Goal: Task Accomplishment & Management: Use online tool/utility

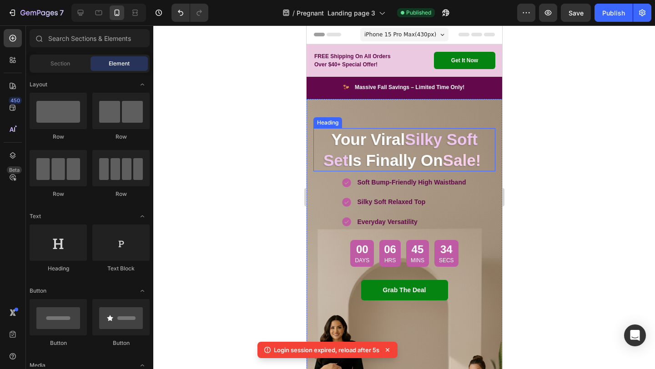
scroll to position [649, 0]
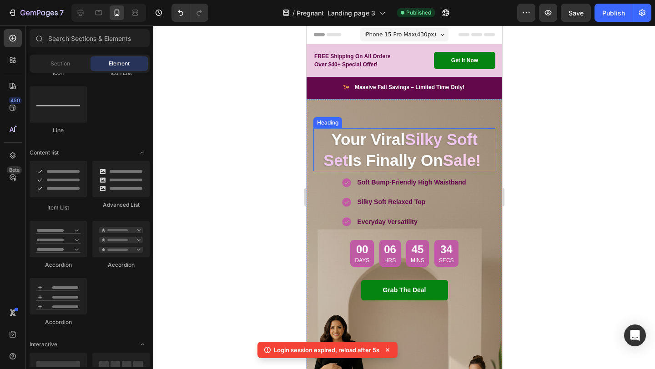
click at [393, 139] on strong "Silky Soft Set" at bounding box center [400, 150] width 154 height 39
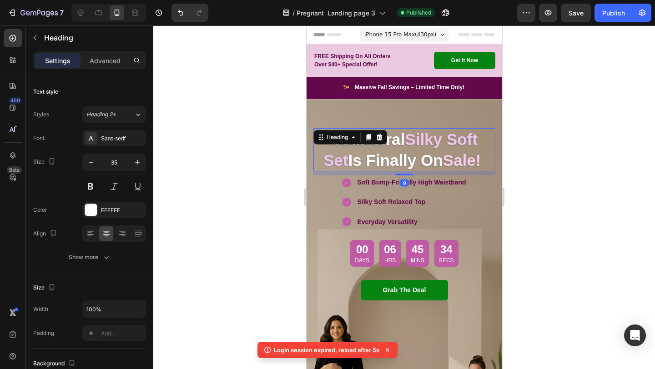
click at [257, 149] on div at bounding box center [404, 197] width 502 height 344
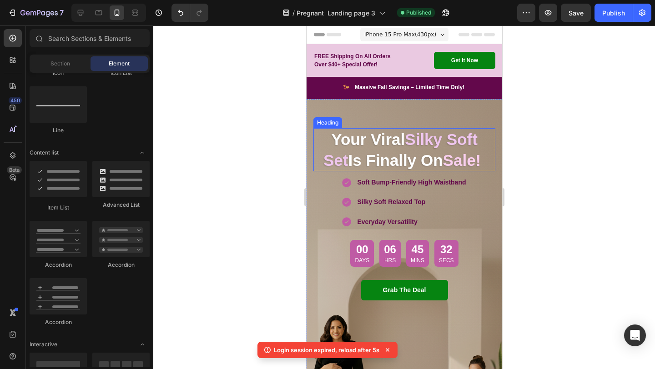
click at [408, 140] on strong "Silky Soft Set" at bounding box center [400, 150] width 154 height 39
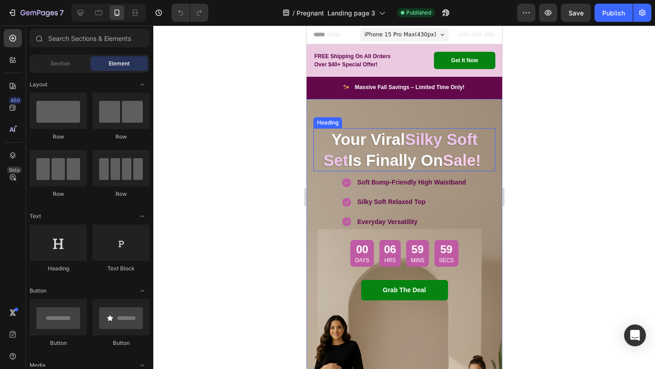
click at [430, 162] on strong "Is Finally On" at bounding box center [395, 160] width 95 height 18
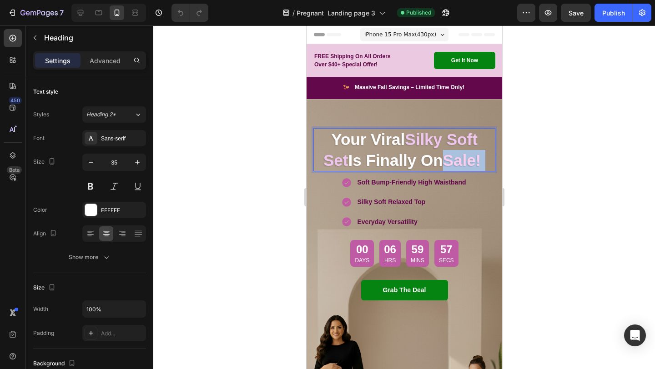
drag, startPoint x: 433, startPoint y: 163, endPoint x: 477, endPoint y: 164, distance: 44.1
click at [477, 164] on p "Your Viral Silky Soft Set Is Finally On Sale!" at bounding box center [404, 149] width 180 height 41
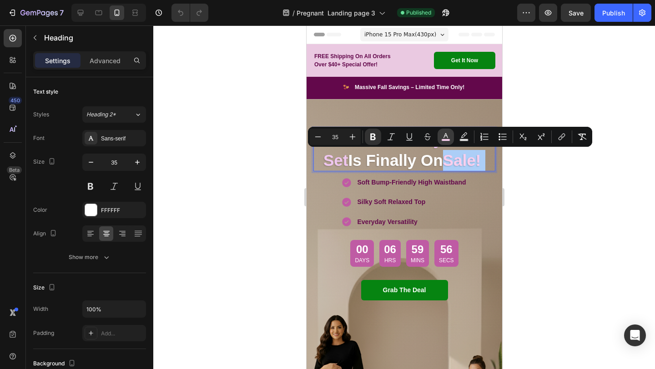
click at [445, 138] on icon "Editor contextual toolbar" at bounding box center [445, 136] width 9 height 9
type input "F9CFEE"
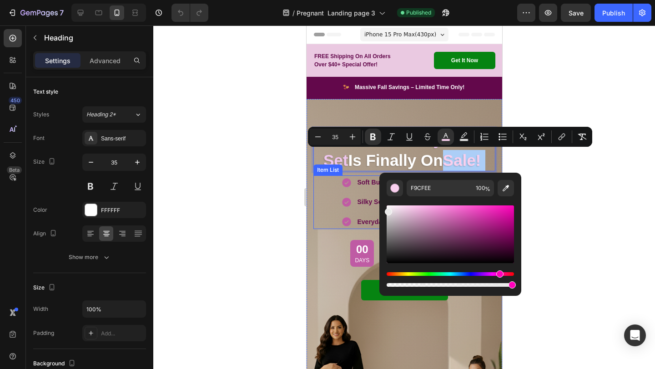
drag, startPoint x: 716, startPoint y: 235, endPoint x: 334, endPoint y: 204, distance: 383.8
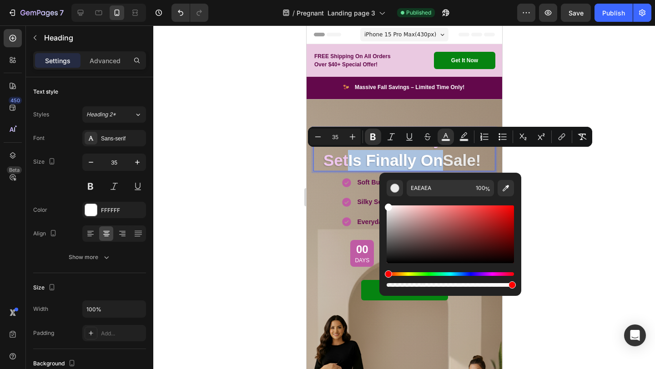
drag, startPoint x: 388, startPoint y: 211, endPoint x: 386, endPoint y: 186, distance: 25.1
click at [386, 186] on div "EAEAEA 100 %" at bounding box center [450, 231] width 142 height 116
type input "FFFFFF"
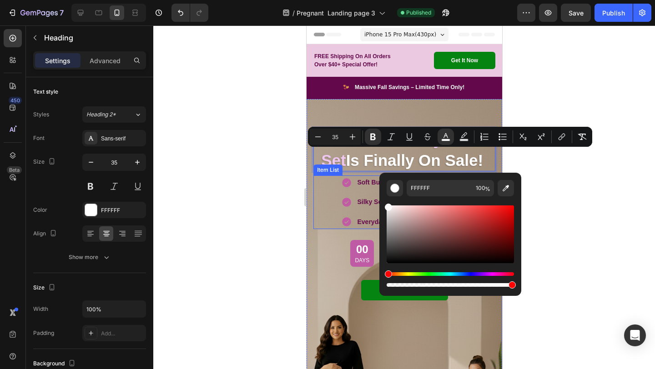
click at [209, 156] on div at bounding box center [404, 197] width 502 height 344
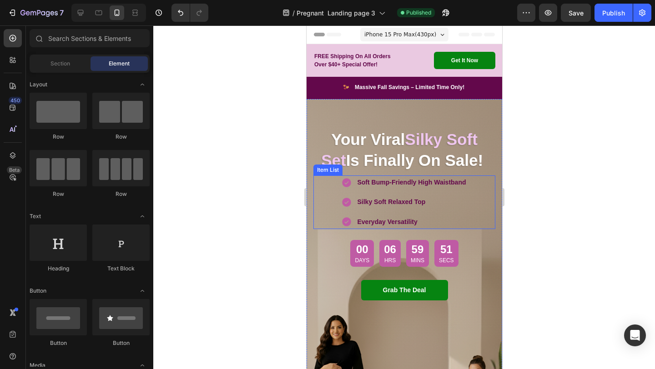
click at [209, 156] on div at bounding box center [404, 197] width 502 height 344
click at [602, 15] on button "Publish" at bounding box center [613, 13] width 38 height 18
click at [82, 14] on icon at bounding box center [80, 12] width 9 height 9
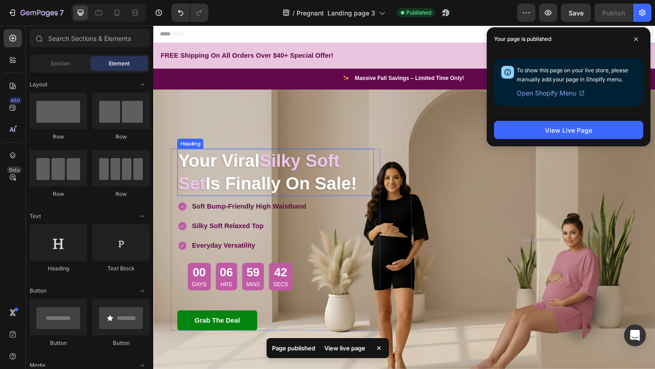
click at [263, 183] on strong "Your Viral" at bounding box center [224, 172] width 89 height 21
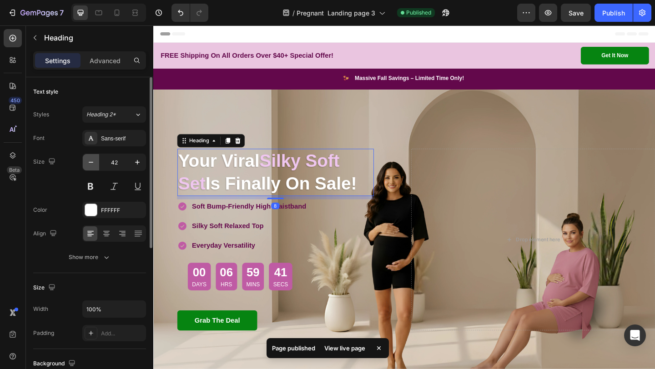
click at [94, 163] on icon "button" at bounding box center [90, 162] width 9 height 9
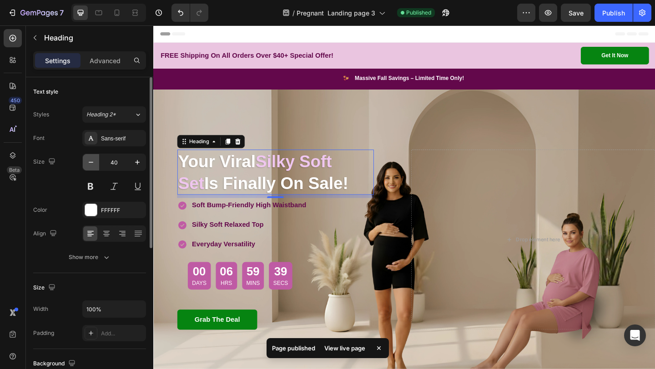
click at [94, 163] on icon "button" at bounding box center [90, 162] width 9 height 9
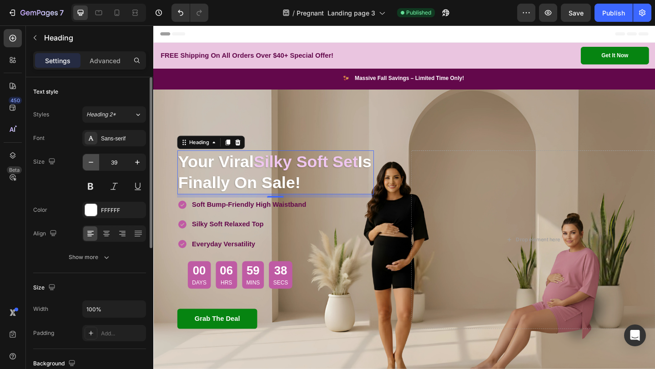
click at [94, 163] on icon "button" at bounding box center [90, 162] width 9 height 9
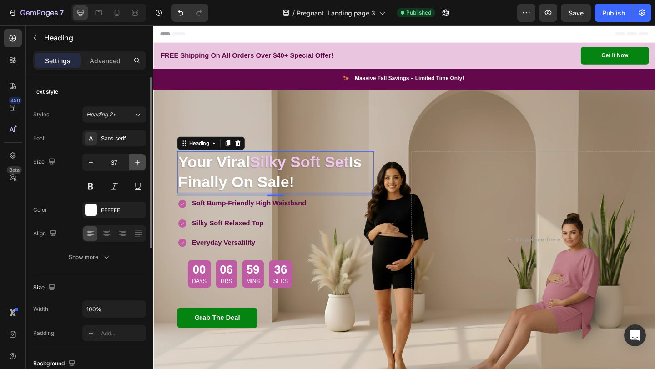
click at [130, 163] on button "button" at bounding box center [137, 162] width 16 height 16
type input "38"
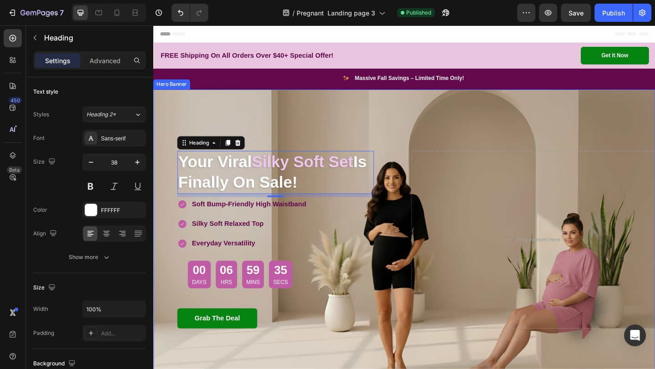
click at [360, 139] on div "Overlay" at bounding box center [426, 258] width 546 height 327
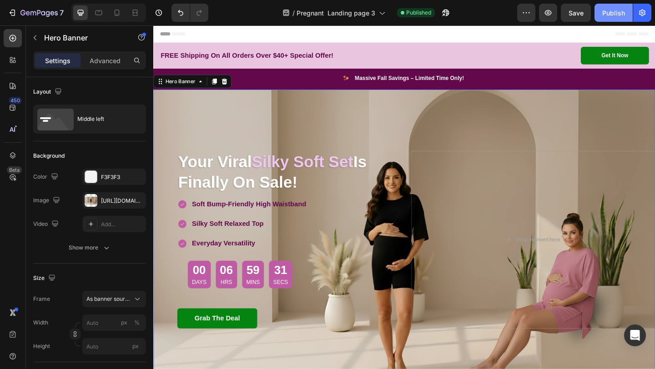
click at [615, 13] on div "Publish" at bounding box center [613, 13] width 23 height 10
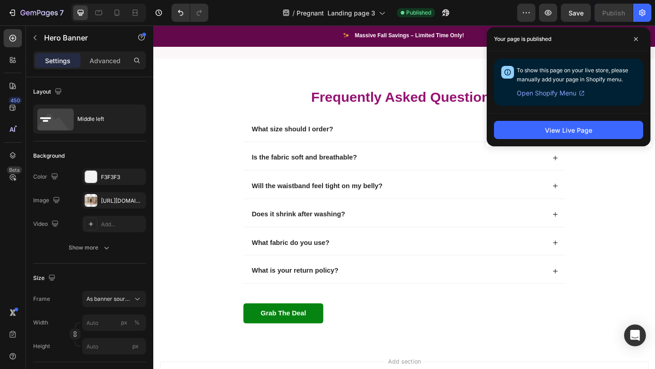
scroll to position [2007, 0]
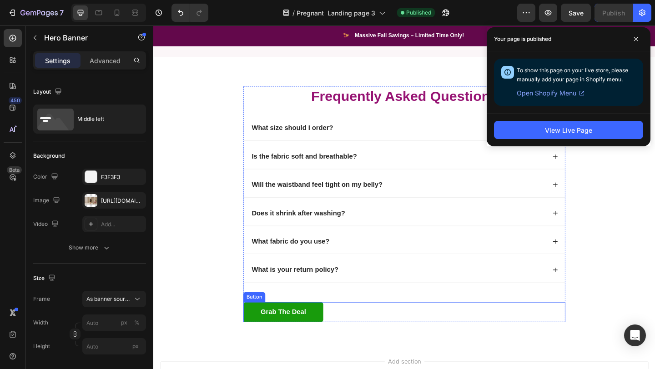
click at [272, 343] on link "Grab The Deal" at bounding box center [294, 338] width 87 height 22
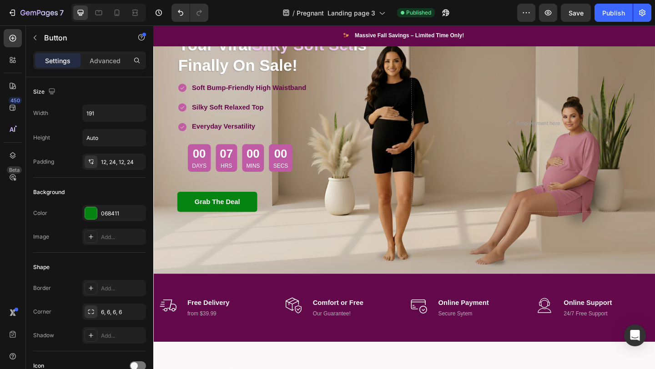
scroll to position [0, 0]
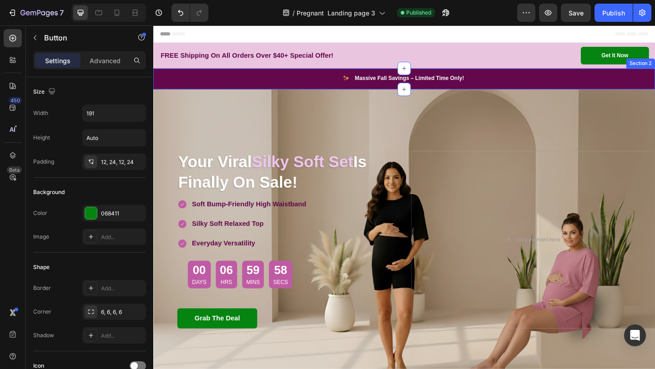
click at [307, 93] on div "Image Massive Fall Savings – Limited Time Only! Text block Icon List Row Sectio…" at bounding box center [426, 83] width 546 height 23
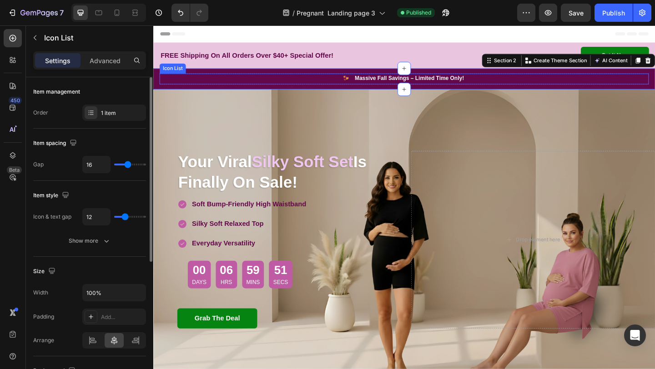
click at [223, 83] on div "Image Massive Fall Savings – Limited Time Only! Text block" at bounding box center [426, 84] width 532 height 12
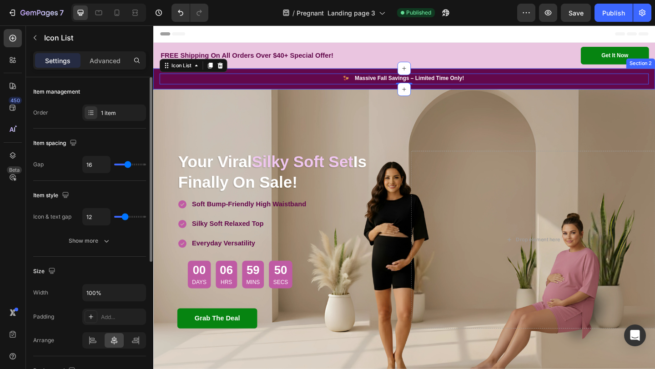
click at [214, 91] on div "Image Massive Fall Savings – Limited Time Only! Text block Icon List 0 Row Sect…" at bounding box center [426, 83] width 546 height 23
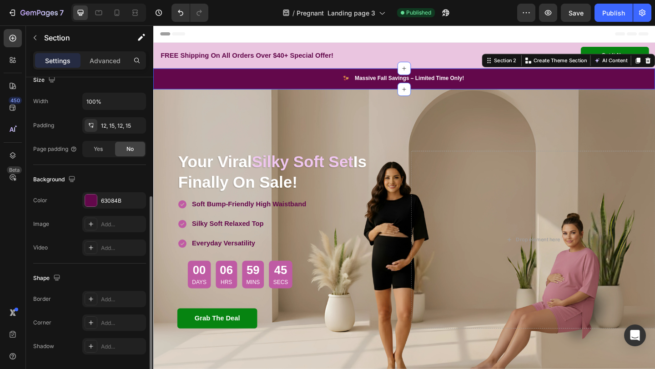
scroll to position [237, 0]
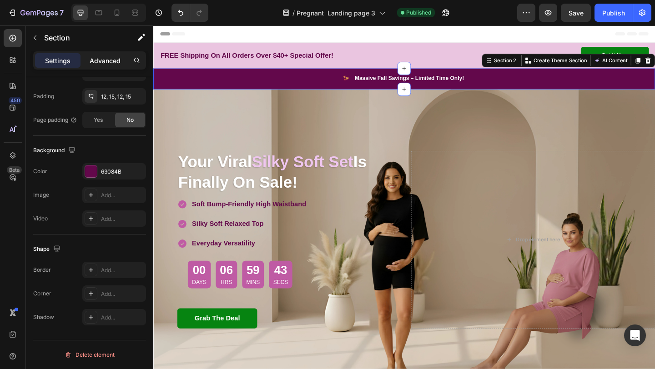
click at [103, 61] on p "Advanced" at bounding box center [105, 61] width 31 height 10
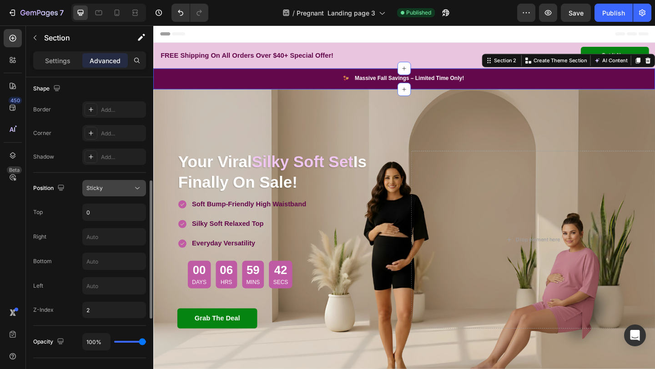
click at [109, 185] on div "Sticky" at bounding box center [109, 188] width 46 height 8
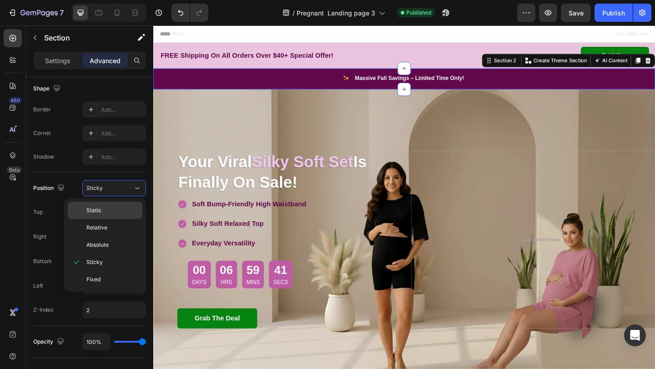
click at [110, 216] on div "Static" at bounding box center [105, 210] width 75 height 17
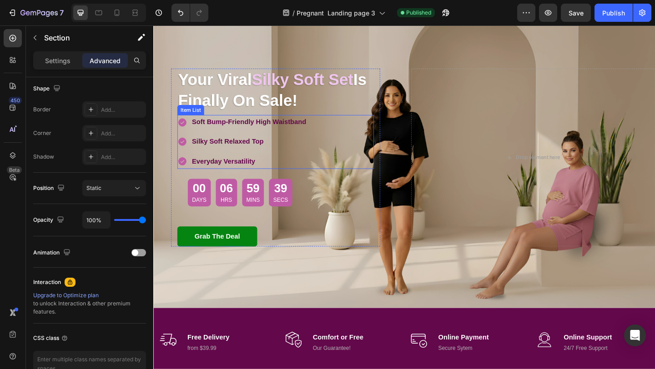
scroll to position [0, 0]
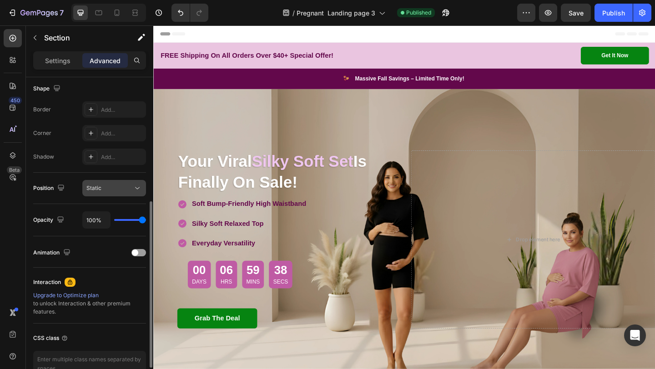
click at [129, 194] on button "Static" at bounding box center [114, 188] width 64 height 16
click at [64, 175] on div "Position Static" at bounding box center [89, 188] width 113 height 31
click at [117, 191] on div "Static" at bounding box center [109, 188] width 46 height 8
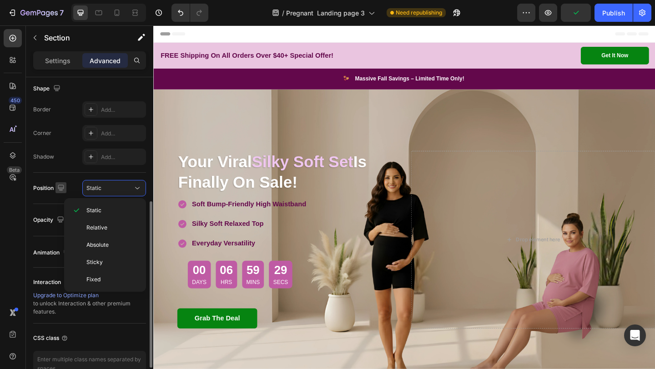
click at [65, 186] on icon "button" at bounding box center [60, 187] width 9 height 9
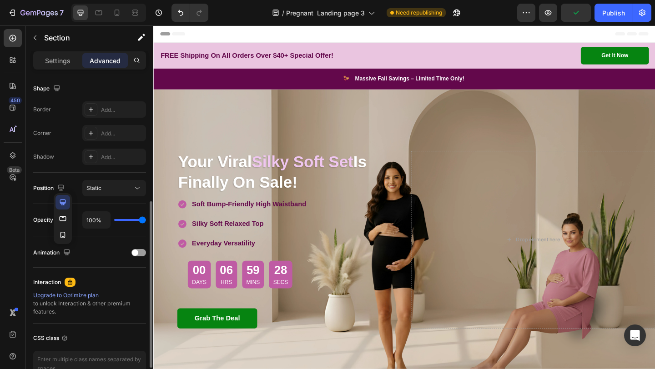
click at [76, 180] on div "Position Static" at bounding box center [89, 188] width 113 height 16
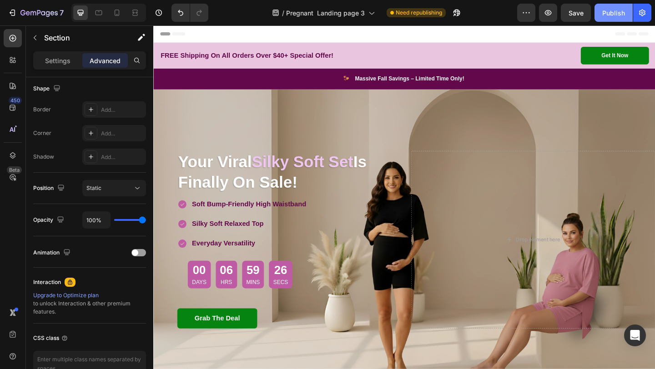
click at [618, 17] on div "Publish" at bounding box center [613, 13] width 23 height 10
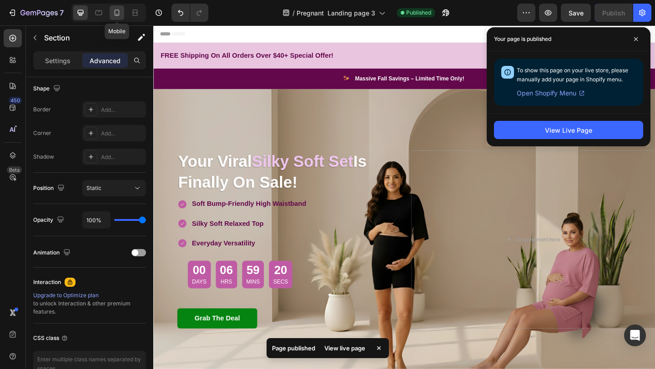
click at [114, 16] on icon at bounding box center [116, 12] width 9 height 9
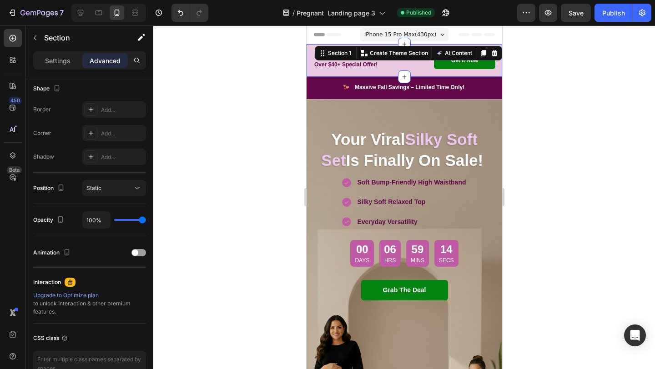
click at [310, 71] on div "FREE Shipping On All Orders Over $40+ Special Offer! Text block FREE Shipping O…" at bounding box center [404, 60] width 196 height 33
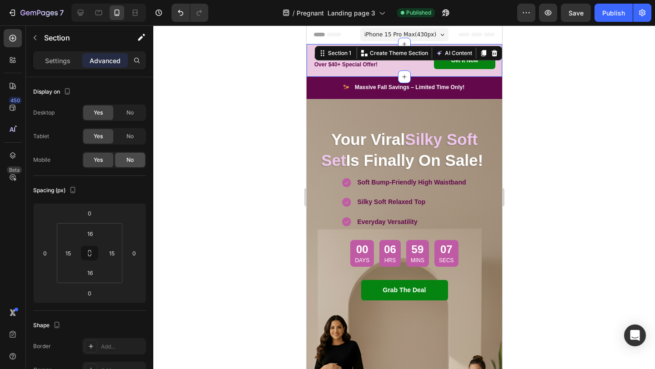
click at [130, 159] on span "No" at bounding box center [129, 160] width 7 height 8
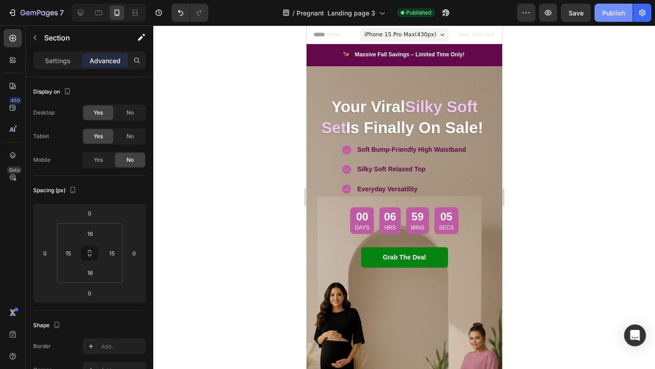
click at [609, 16] on div "Publish" at bounding box center [613, 13] width 23 height 10
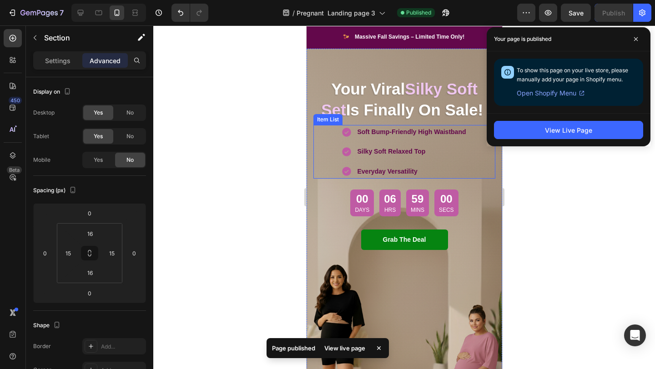
scroll to position [20, 0]
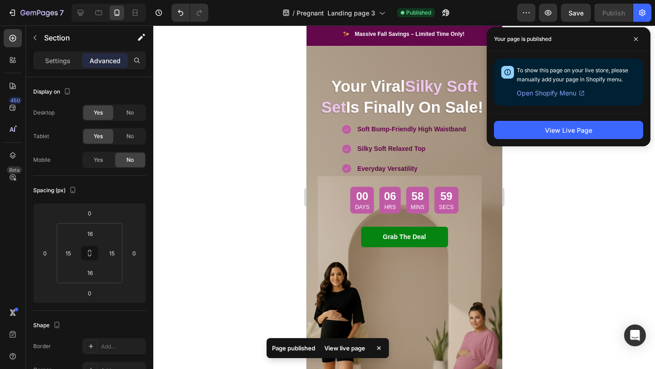
click at [581, 250] on div at bounding box center [404, 197] width 502 height 344
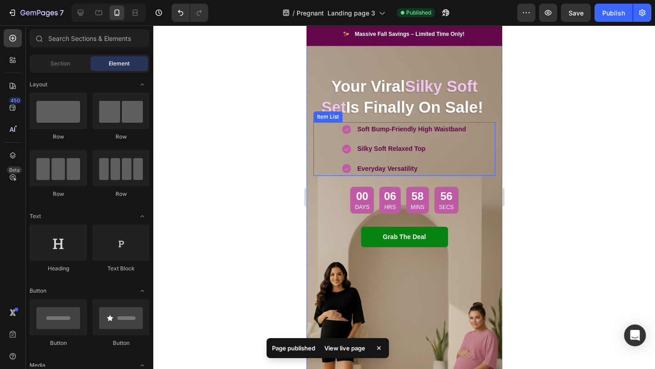
scroll to position [0, 0]
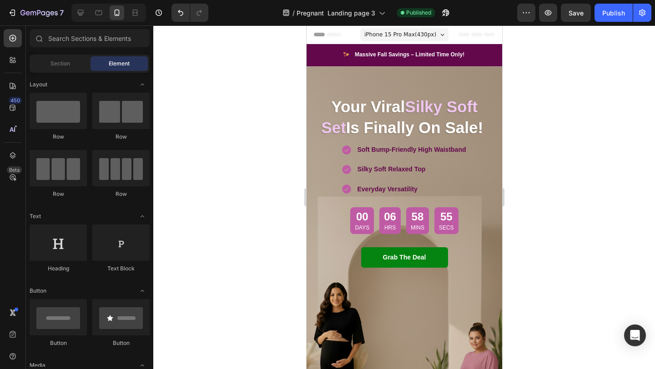
click at [414, 34] on span "iPhone 15 Pro Max ( 430 px)" at bounding box center [400, 34] width 72 height 9
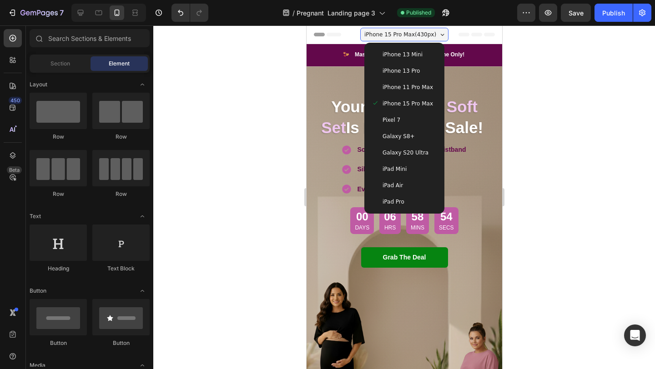
click at [409, 141] on span "Galaxy S8+" at bounding box center [398, 136] width 32 height 9
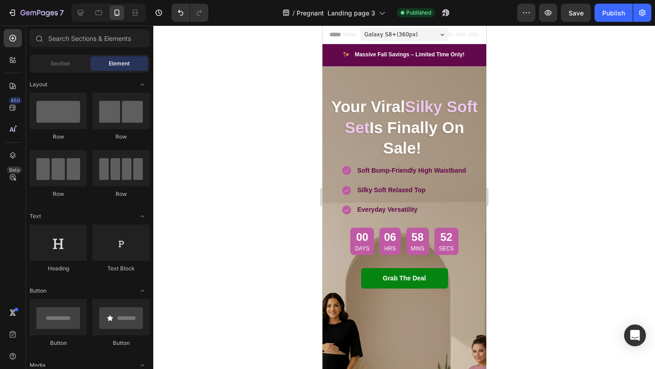
click at [282, 161] on div at bounding box center [404, 197] width 502 height 344
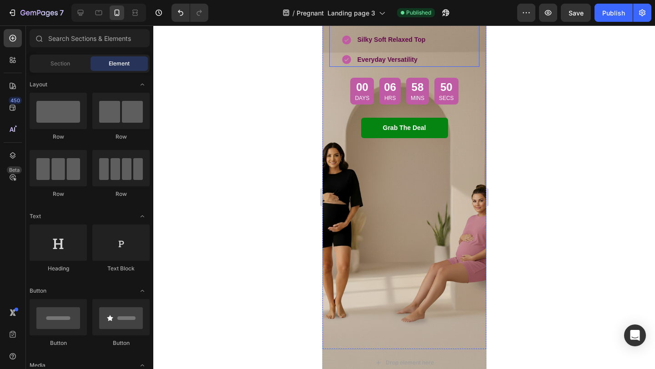
scroll to position [154, 0]
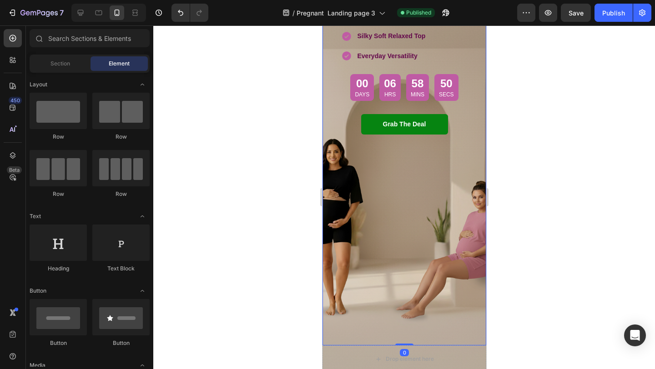
click at [403, 211] on div "Your Viral Silky Soft Set Is Finally On Sale! Heading Soft Bump-Friendly High W…" at bounding box center [404, 129] width 164 height 433
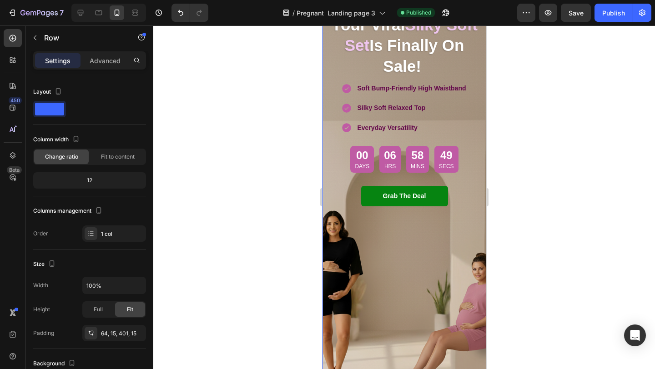
scroll to position [0, 0]
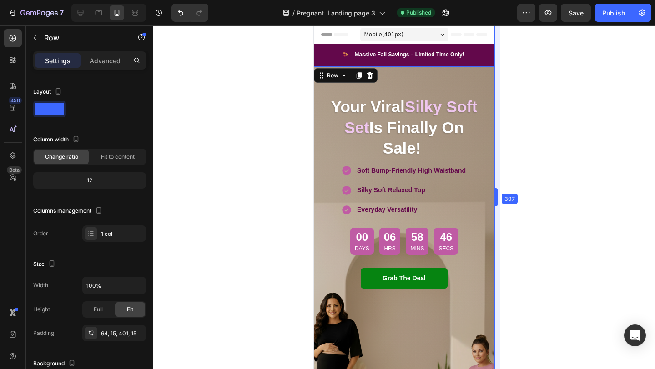
drag, startPoint x: 488, startPoint y: 206, endPoint x: 507, endPoint y: 206, distance: 18.6
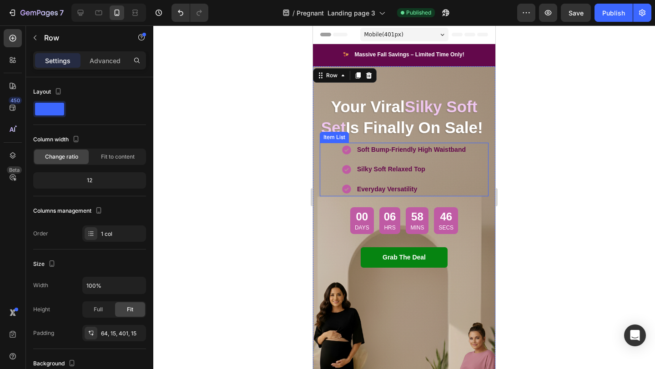
click at [477, 196] on div "Soft Bump-Friendly High Waistband Silky Soft Relaxed Top Everyday Versatility" at bounding box center [404, 170] width 169 height 54
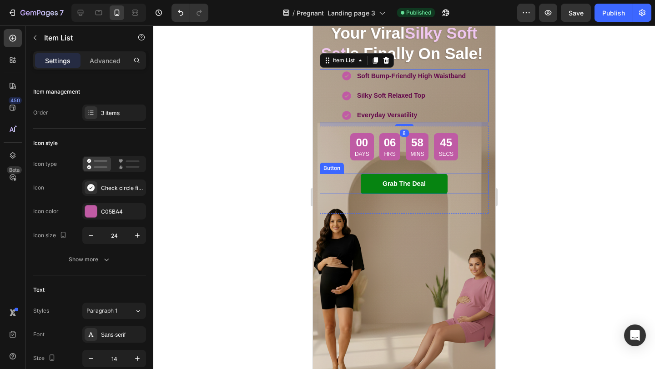
scroll to position [179, 0]
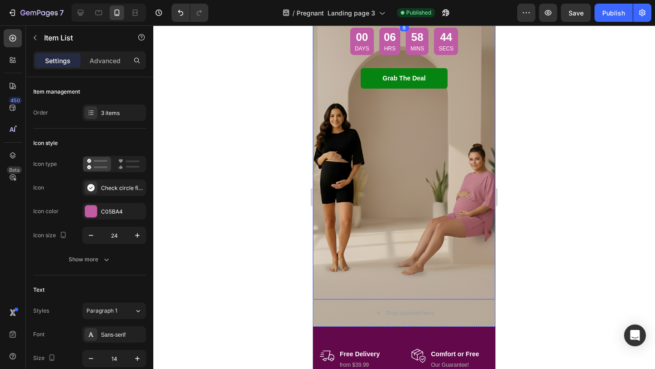
click at [414, 268] on div "Your Viral Silky Soft Set Is Finally On Sale! Heading Soft Bump-Friendly High W…" at bounding box center [404, 93] width 182 height 413
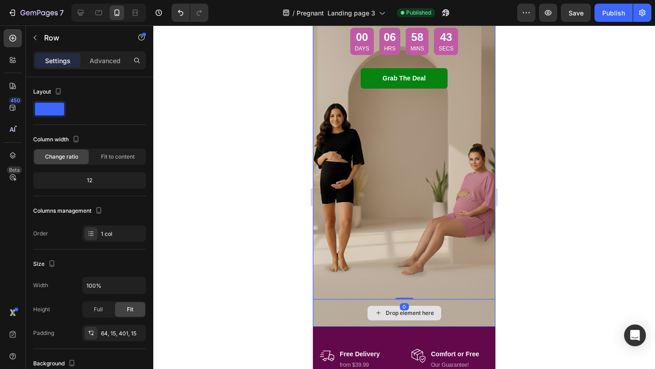
click at [325, 327] on div "Drop element here" at bounding box center [404, 313] width 182 height 27
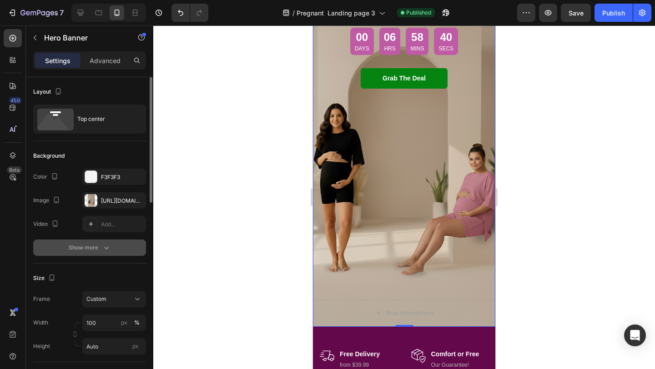
click at [102, 249] on icon "button" at bounding box center [106, 247] width 9 height 9
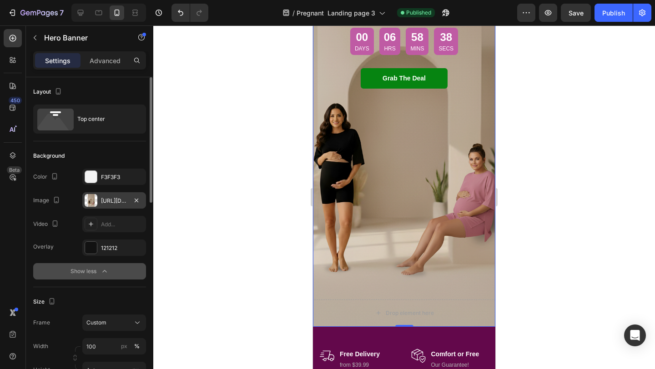
click at [106, 198] on div "[URL][DOMAIN_NAME]" at bounding box center [114, 201] width 26 height 8
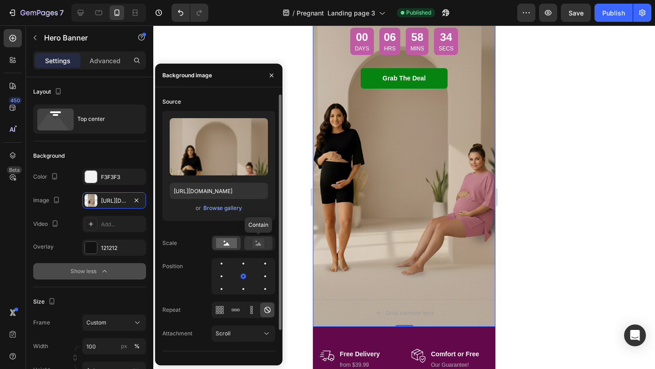
click at [252, 245] on icon at bounding box center [258, 243] width 21 height 10
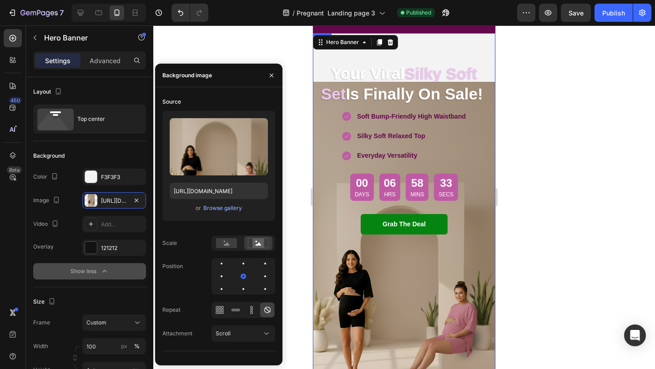
scroll to position [33, 0]
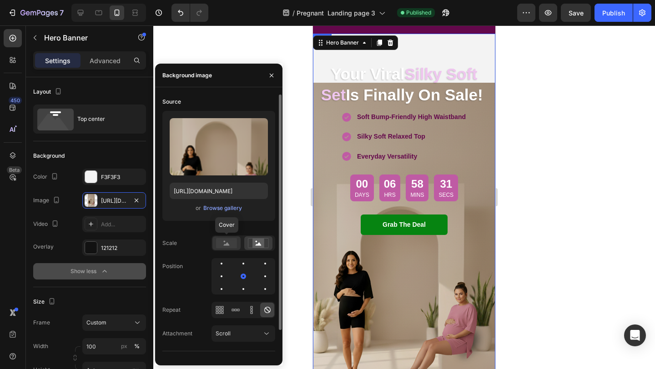
click at [218, 245] on rect at bounding box center [226, 243] width 21 height 10
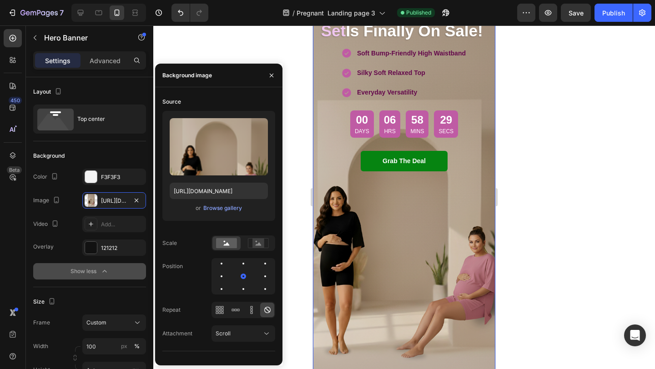
scroll to position [97, 0]
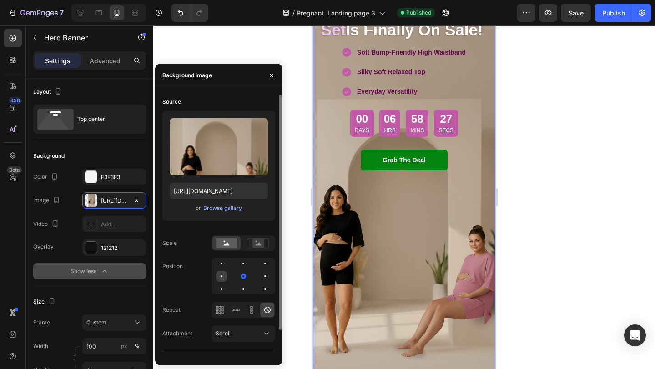
click at [221, 278] on div at bounding box center [221, 276] width 11 height 11
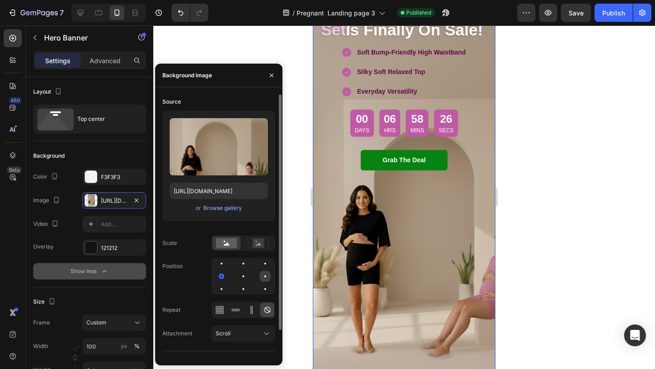
click at [267, 274] on div at bounding box center [265, 276] width 11 height 11
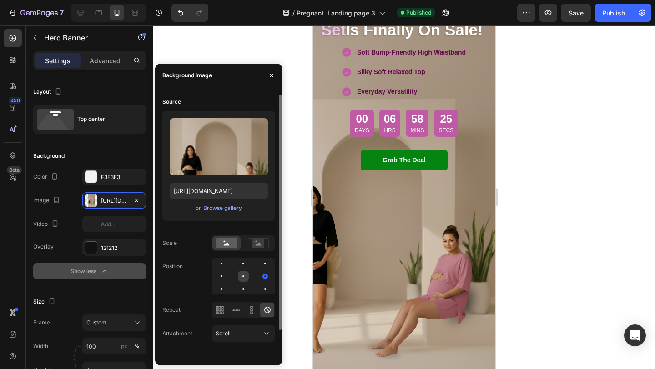
click at [247, 274] on div at bounding box center [243, 276] width 11 height 11
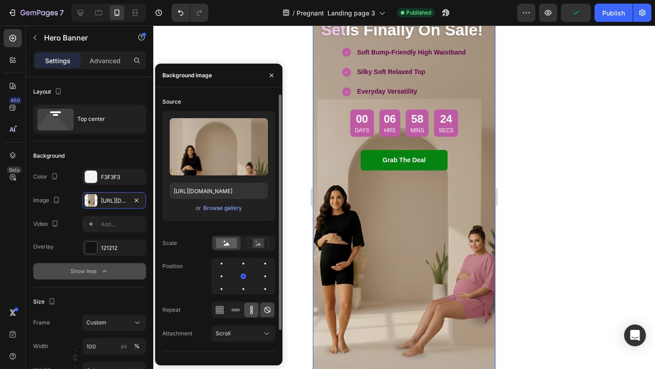
click at [251, 309] on icon at bounding box center [251, 310] width 2 height 2
click at [265, 312] on icon at bounding box center [267, 310] width 6 height 6
click at [249, 333] on div "Scroll" at bounding box center [239, 334] width 46 height 8
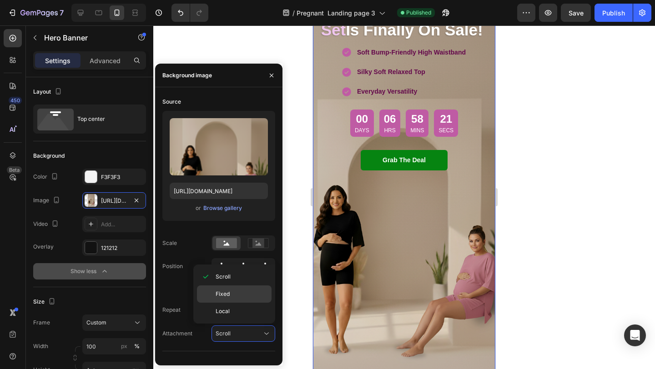
click at [237, 294] on p "Fixed" at bounding box center [242, 294] width 52 height 8
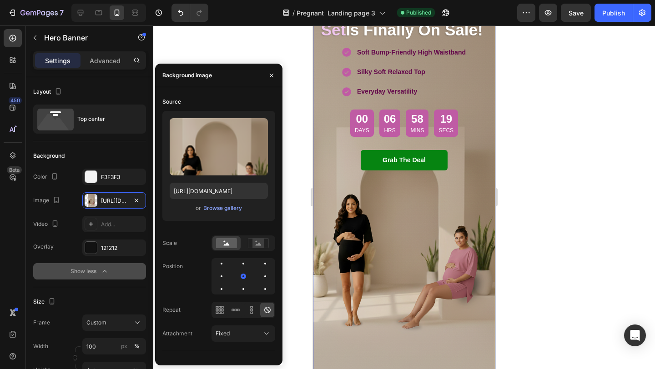
click at [352, 295] on div "Your Viral Silky Soft Set Is Finally On Sale! Heading Soft Bump-Friendly High W…" at bounding box center [404, 175] width 182 height 413
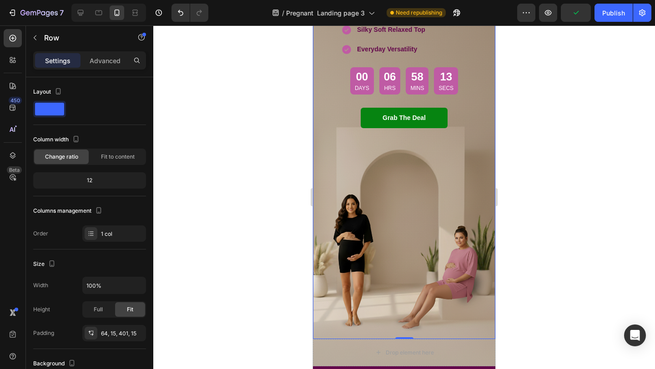
scroll to position [128, 0]
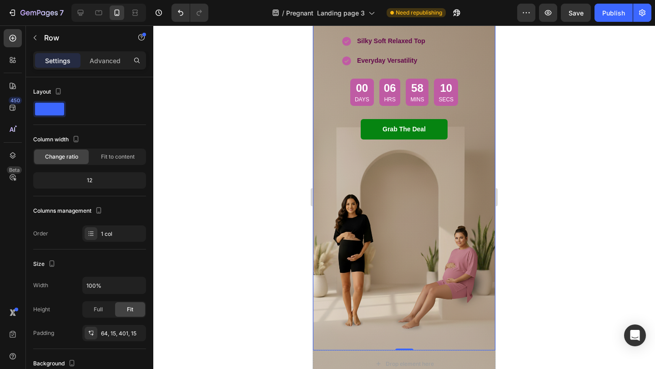
click at [363, 287] on div "Your Viral Silky Soft Set Is Finally On Sale! Heading Soft Bump-Friendly High W…" at bounding box center [404, 144] width 182 height 413
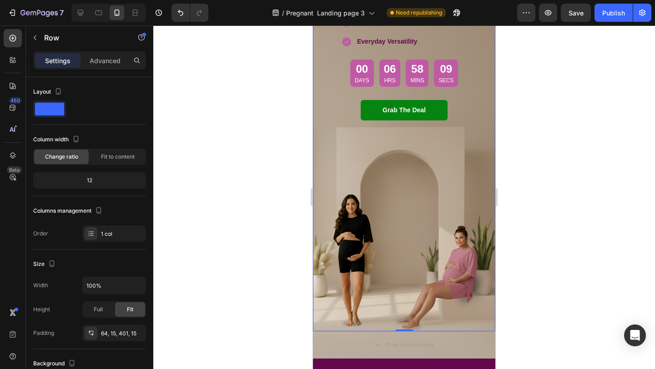
scroll to position [183, 0]
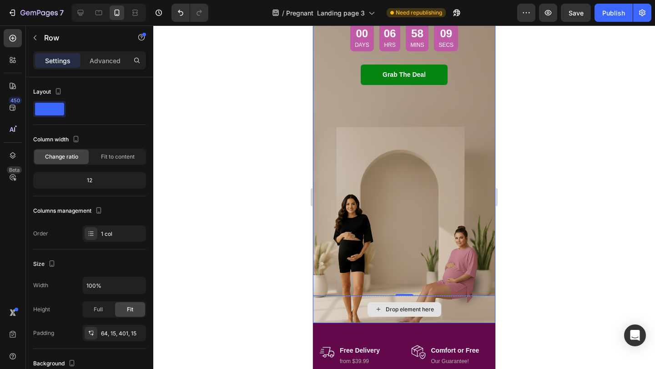
click at [336, 323] on div "Drop element here" at bounding box center [404, 309] width 182 height 27
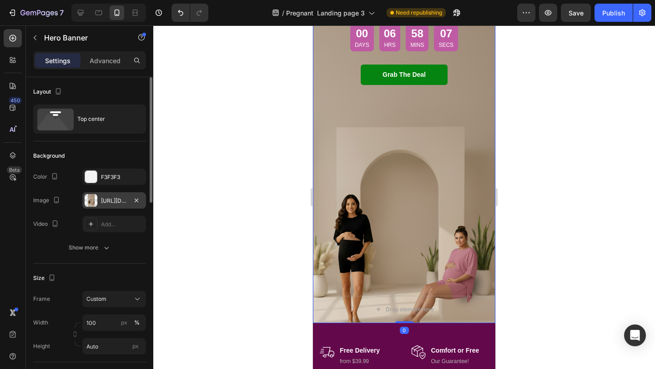
click at [111, 202] on div "[URL][DOMAIN_NAME]" at bounding box center [114, 201] width 26 height 8
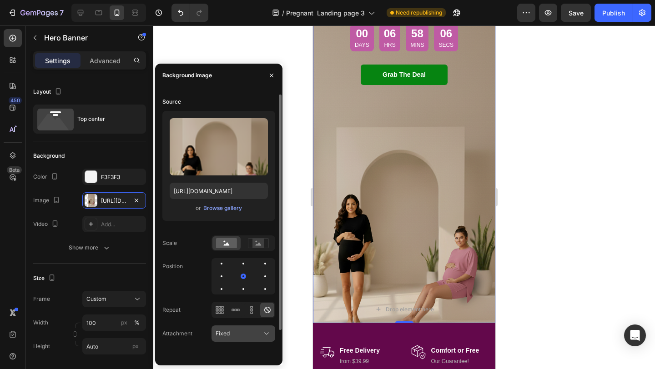
click at [234, 330] on div "Fixed" at bounding box center [239, 334] width 46 height 8
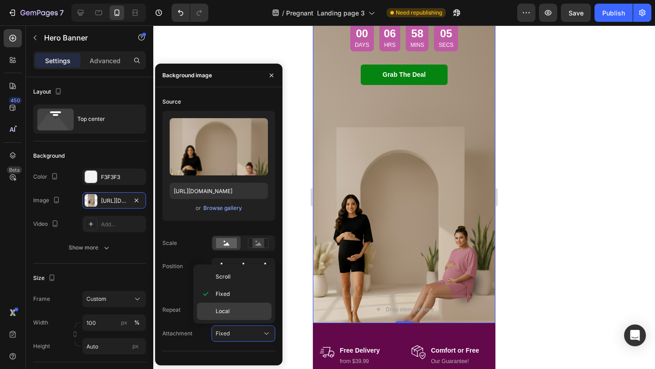
click at [235, 311] on p "Local" at bounding box center [242, 311] width 52 height 8
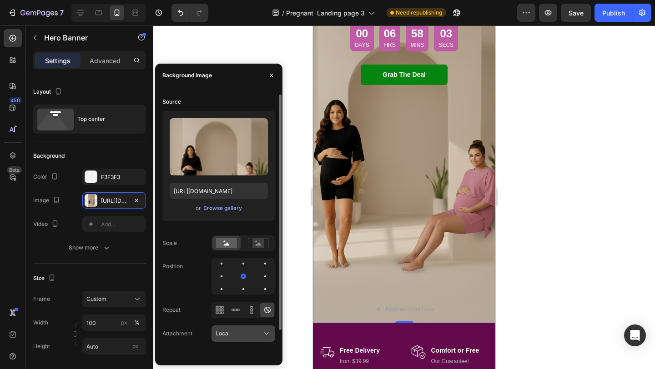
click at [240, 329] on div "Local" at bounding box center [243, 333] width 55 height 9
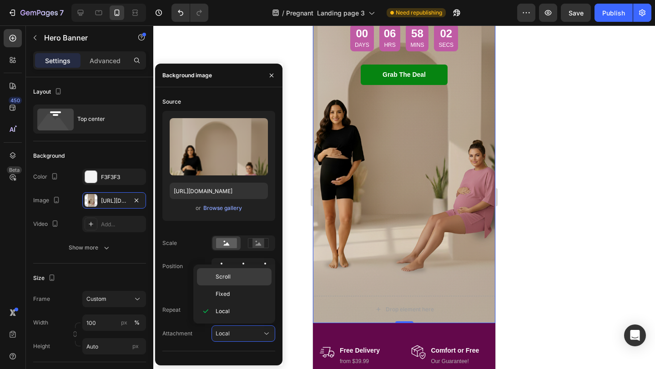
click at [237, 281] on p "Scroll" at bounding box center [242, 277] width 52 height 8
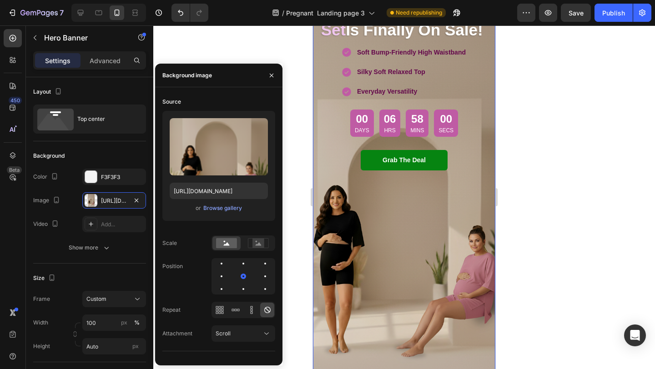
scroll to position [97, 0]
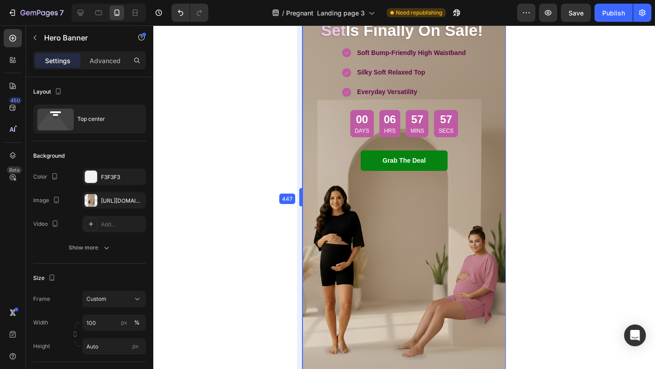
drag, startPoint x: 311, startPoint y: 199, endPoint x: 291, endPoint y: 198, distance: 19.6
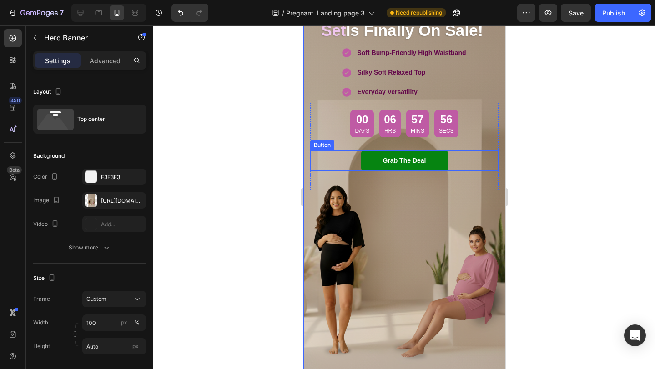
scroll to position [0, 0]
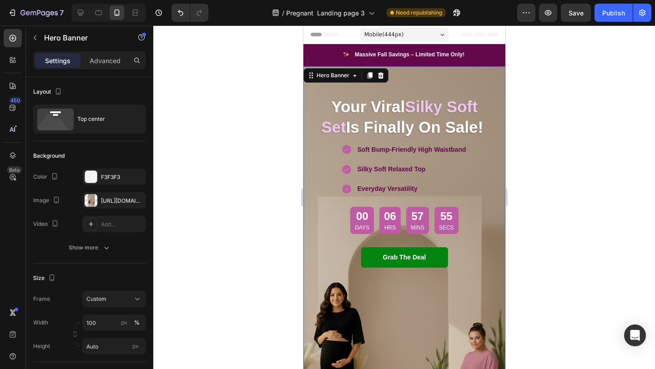
click at [390, 33] on span "Mobile ( 444 px)" at bounding box center [383, 34] width 39 height 9
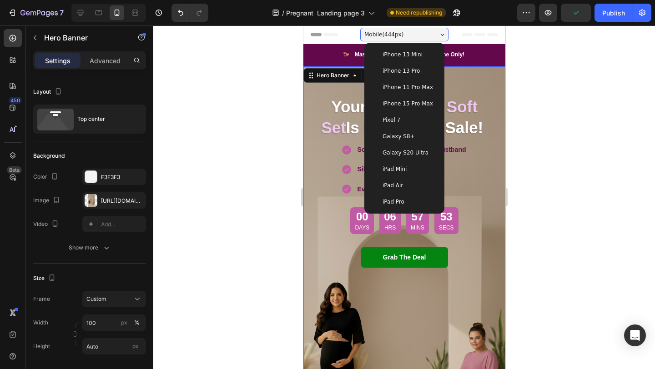
click at [395, 71] on span "iPhone 13 Pro" at bounding box center [400, 70] width 37 height 9
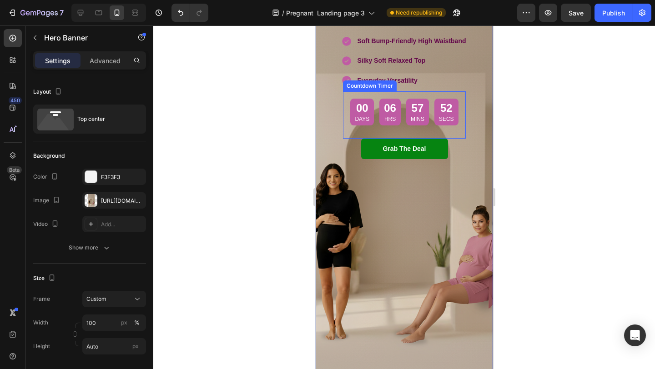
scroll to position [131, 0]
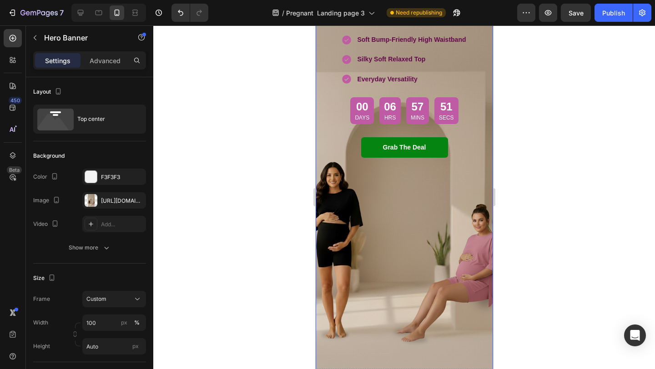
click at [291, 243] on div at bounding box center [404, 197] width 502 height 344
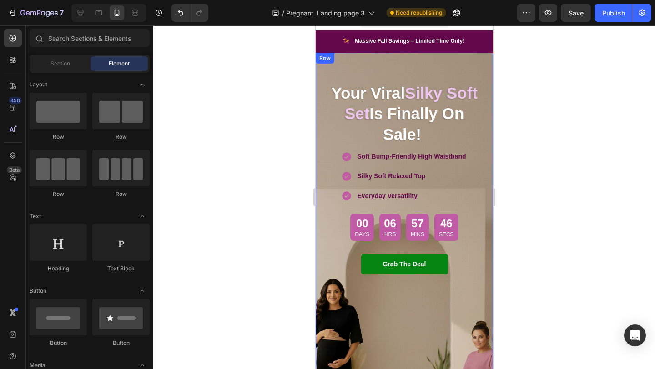
scroll to position [56, 0]
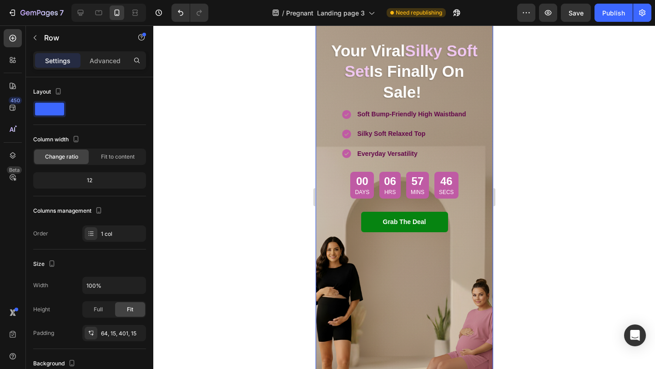
click at [340, 267] on div "Your Viral Silky Soft Set Is Finally On Sale! Heading Soft Bump-Friendly High W…" at bounding box center [403, 226] width 177 height 433
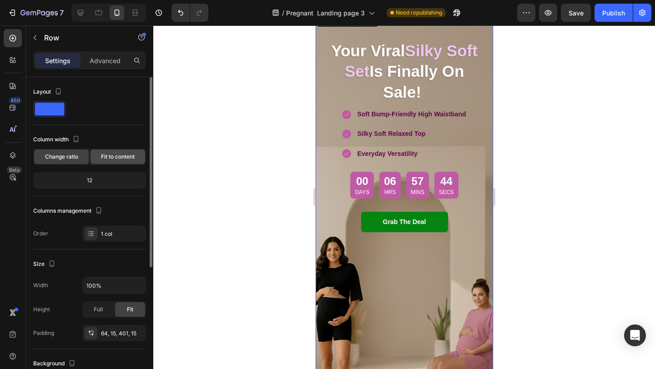
click at [109, 157] on span "Fit to content" at bounding box center [118, 157] width 34 height 8
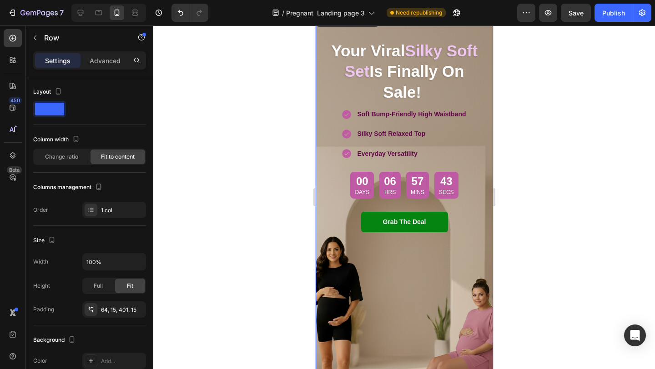
click at [342, 282] on div "Your Viral Silky Soft Set Is Finally On Sale! Heading Soft Bump-Friendly High W…" at bounding box center [403, 226] width 177 height 433
click at [73, 156] on span "Change ratio" at bounding box center [61, 157] width 33 height 8
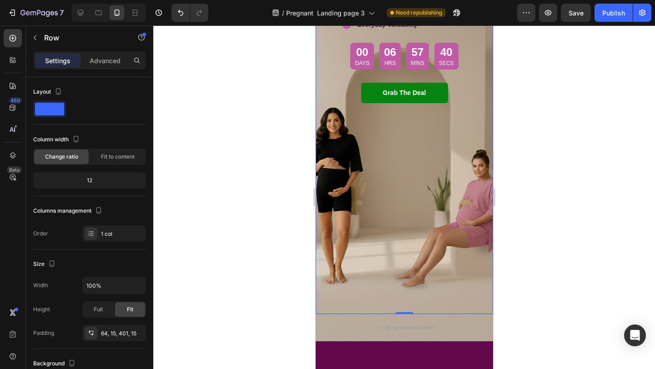
scroll to position [240, 0]
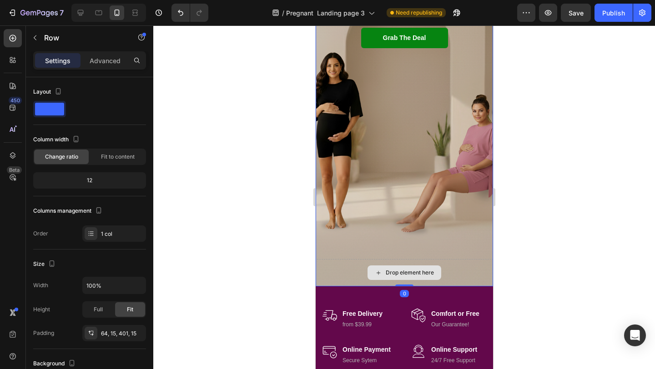
click at [329, 262] on div "Drop element here" at bounding box center [403, 272] width 177 height 27
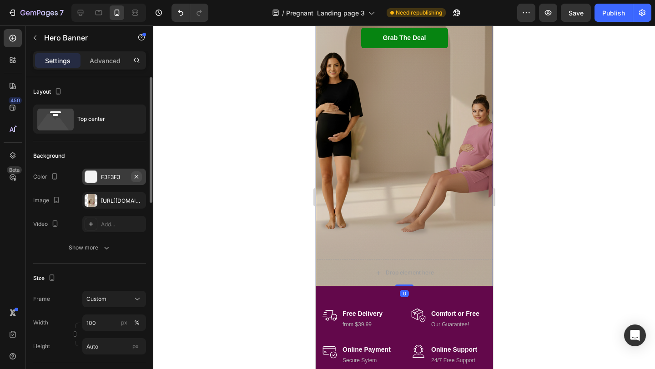
click at [137, 178] on icon "button" at bounding box center [136, 176] width 7 height 7
click at [121, 201] on div "[URL][DOMAIN_NAME]" at bounding box center [114, 201] width 26 height 8
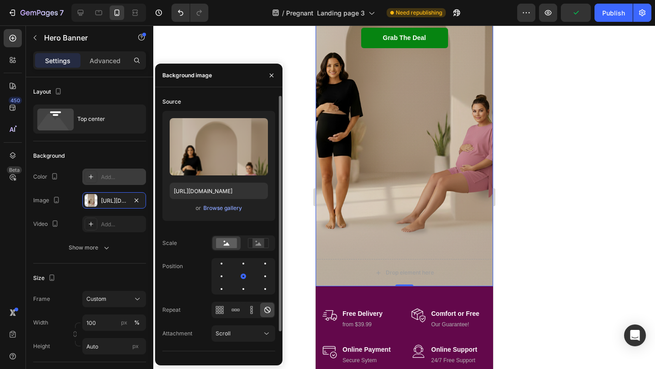
scroll to position [31, 0]
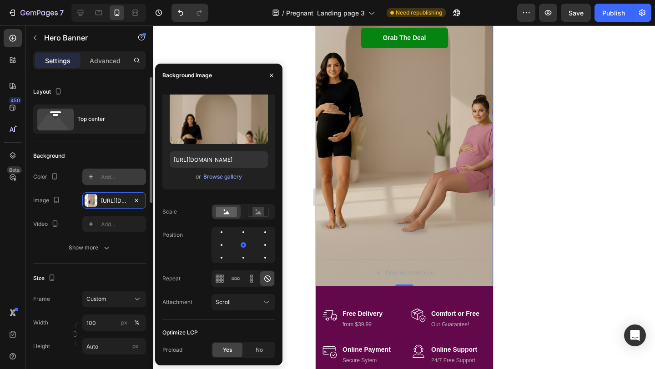
click at [41, 237] on div "The changes might be hidden by the video. Color Add... Image https://cdn.shopif…" at bounding box center [89, 212] width 113 height 87
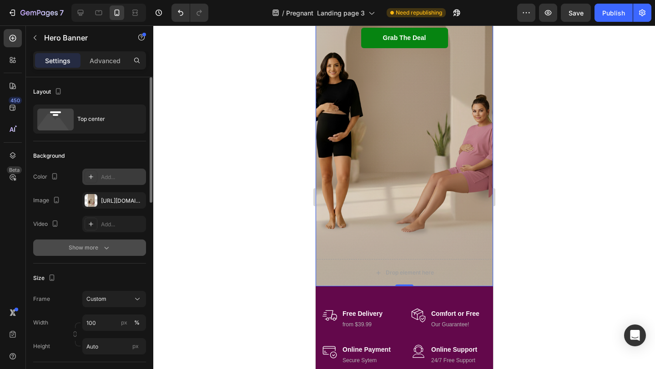
click at [70, 250] on div "Show more" at bounding box center [90, 247] width 42 height 9
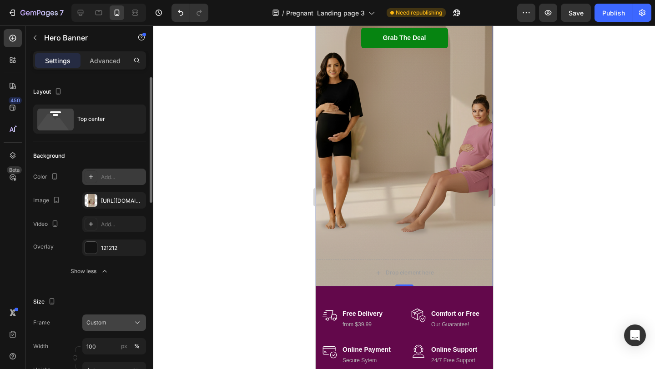
click at [130, 317] on button "Custom" at bounding box center [114, 323] width 64 height 16
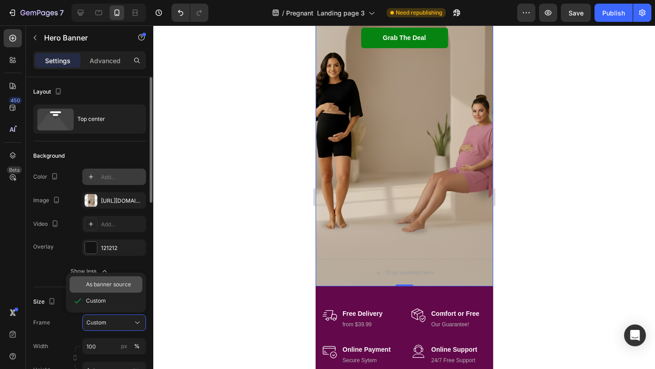
click at [123, 292] on div "As banner source" at bounding box center [106, 285] width 73 height 16
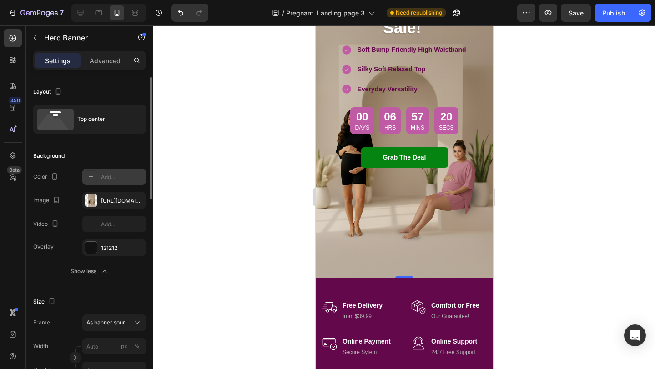
scroll to position [121, 0]
click at [374, 182] on div "Grab The Deal Button" at bounding box center [404, 167] width 164 height 40
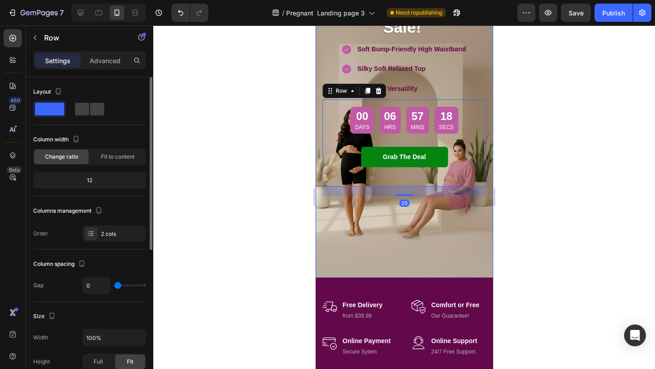
click at [273, 208] on div at bounding box center [404, 197] width 502 height 344
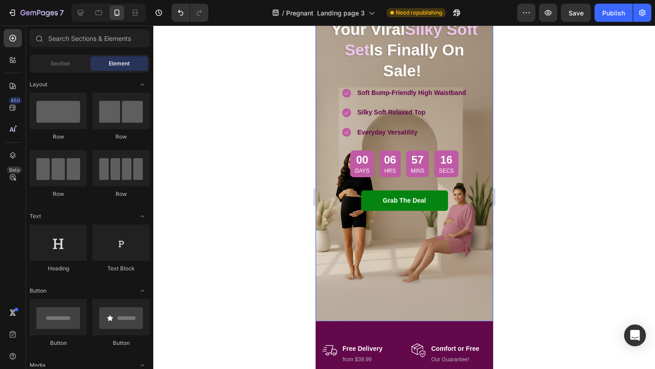
scroll to position [73, 0]
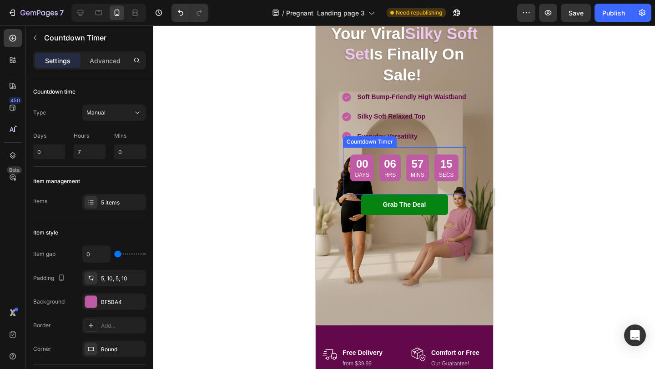
click at [400, 184] on div "00 Days 06 Hrs 57 Mins 15 Secs Countdown Timer" at bounding box center [404, 167] width 123 height 41
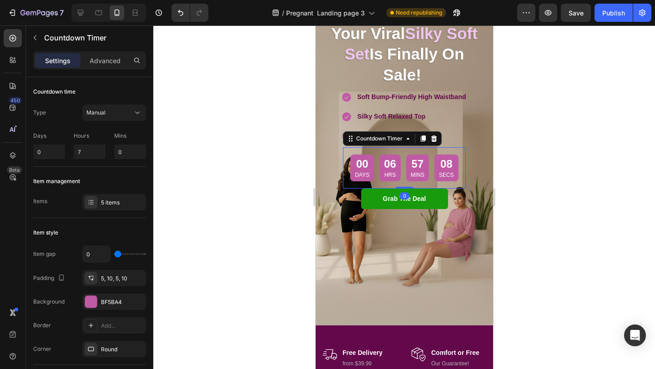
drag, startPoint x: 404, startPoint y: 199, endPoint x: 401, endPoint y: 192, distance: 7.5
click at [401, 192] on div "00 Days 06 Hrs 57 Mins 08 Secs Countdown Timer 0 Row Grab The Deal Button Grab …" at bounding box center [404, 187] width 164 height 81
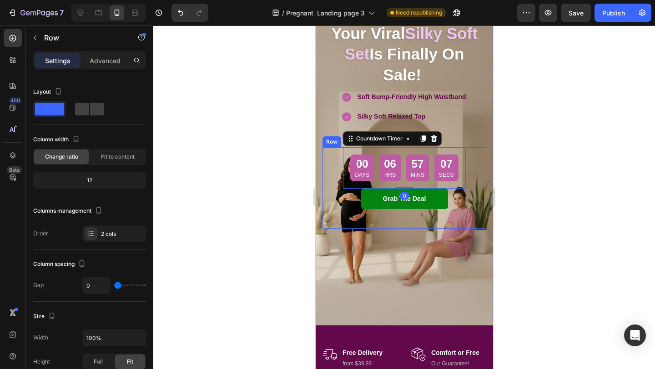
click at [350, 222] on div "Grab The Deal Button" at bounding box center [404, 209] width 164 height 40
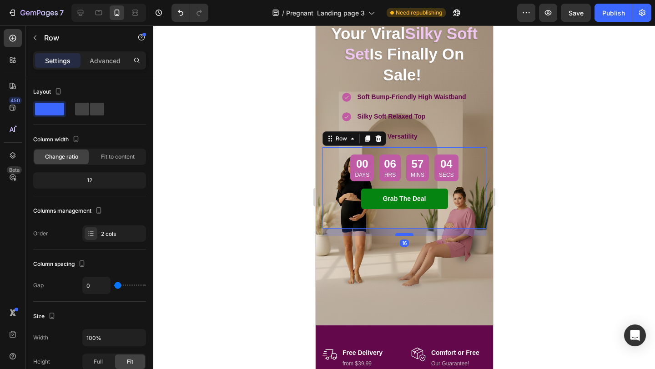
click at [401, 234] on div at bounding box center [404, 234] width 18 height 3
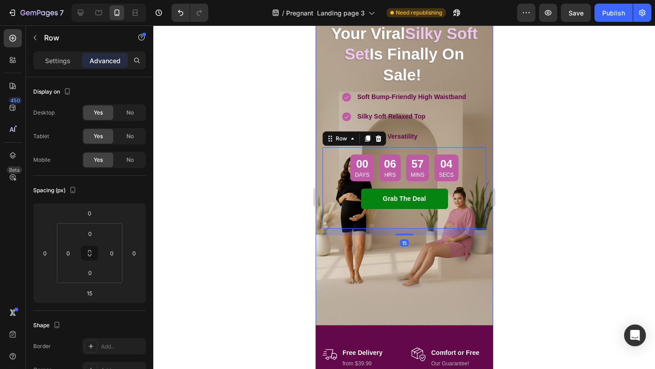
click at [390, 302] on div "Your Viral Silky Soft Set Is Finally On Sale! Heading Soft Bump-Friendly High W…" at bounding box center [403, 205] width 177 height 425
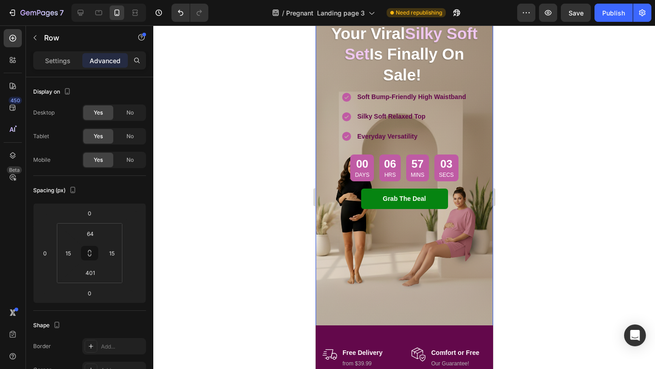
click at [377, 318] on div "Your Viral Silky Soft Set Is Finally On Sale! Heading Soft Bump-Friendly High W…" at bounding box center [403, 205] width 177 height 425
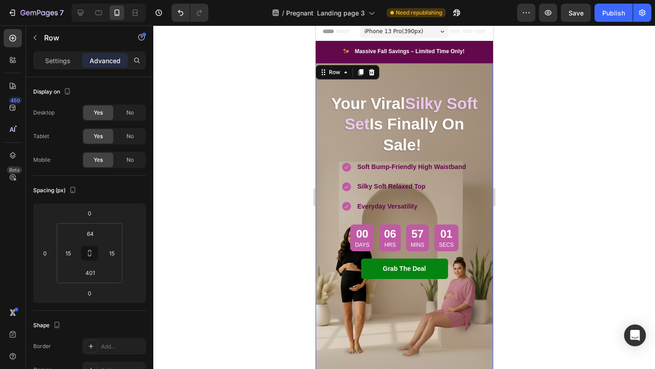
scroll to position [0, 0]
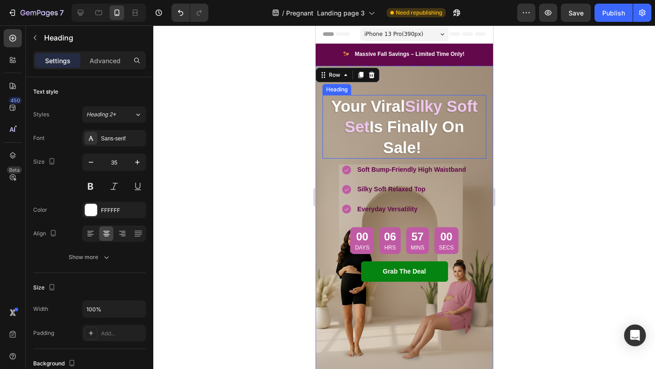
click at [322, 116] on h2 "Your Viral Silky Soft Set Is Finally On Sale!" at bounding box center [404, 127] width 164 height 64
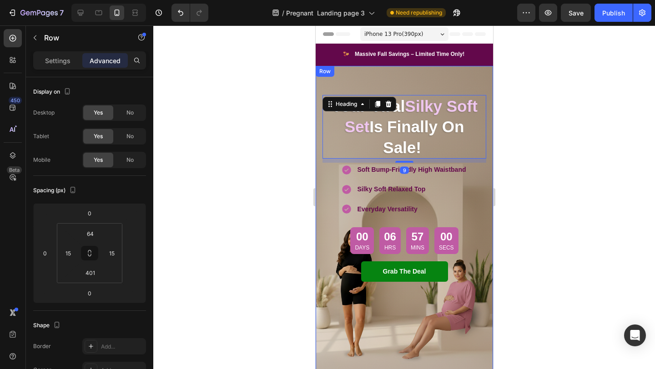
click at [322, 80] on div "Your Viral Silky Soft Set Is Finally On Sale! Heading 9 Soft Bump-Friendly High…" at bounding box center [403, 278] width 177 height 425
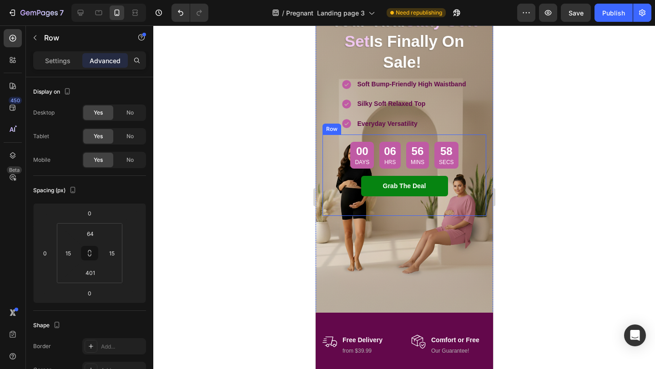
scroll to position [118, 0]
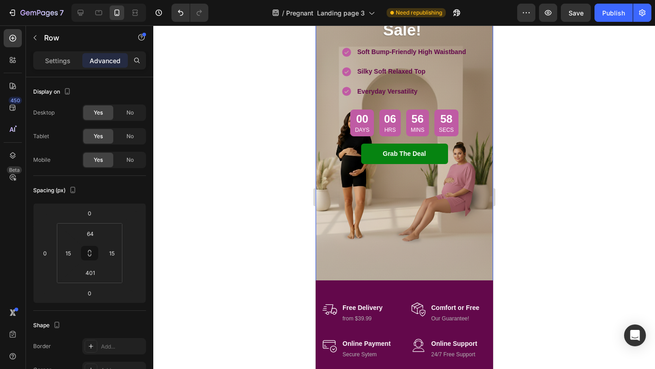
click at [343, 261] on div "Your Viral Silky Soft Set Is Finally On Sale! Heading Soft Bump-Friendly High W…" at bounding box center [403, 160] width 177 height 425
click at [360, 281] on div "Image Free Delivery Text block from $39.99 Text block Row Image Comfort or Free…" at bounding box center [403, 331] width 177 height 101
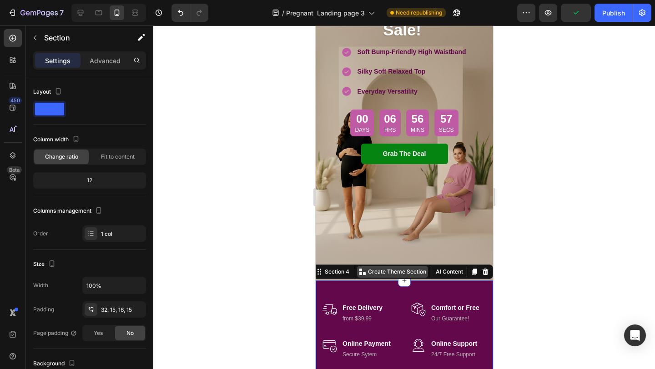
click at [360, 271] on icon at bounding box center [360, 270] width 3 height 3
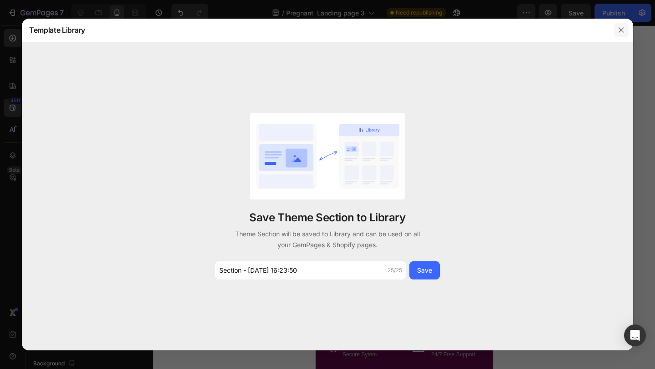
click at [626, 30] on button "button" at bounding box center [621, 30] width 15 height 15
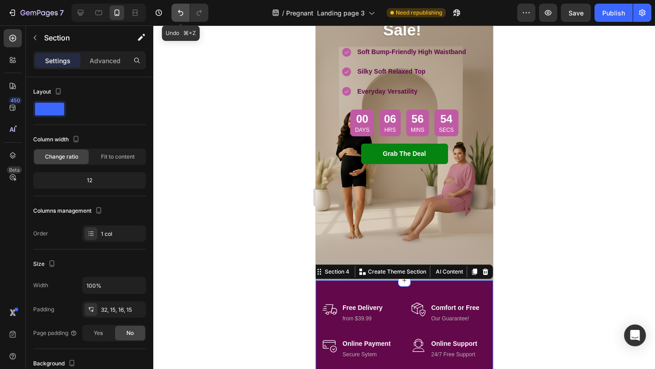
click at [183, 13] on icon "Undo/Redo" at bounding box center [180, 12] width 9 height 9
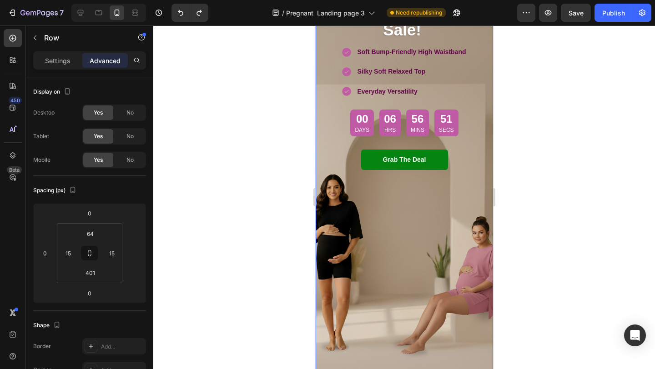
click at [435, 277] on div "Your Viral Silky Soft Set Is Finally On Sale! Heading Soft Bump-Friendly High W…" at bounding box center [403, 164] width 177 height 433
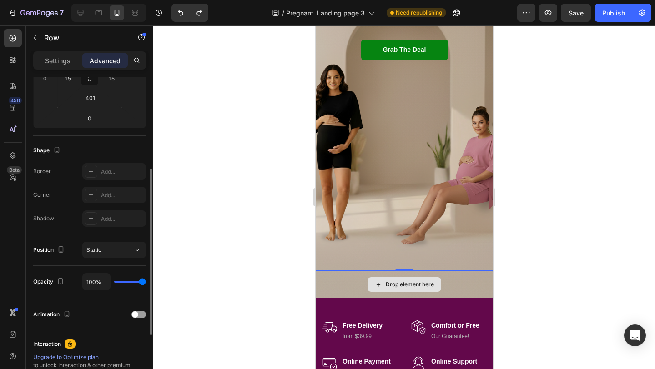
scroll to position [237, 0]
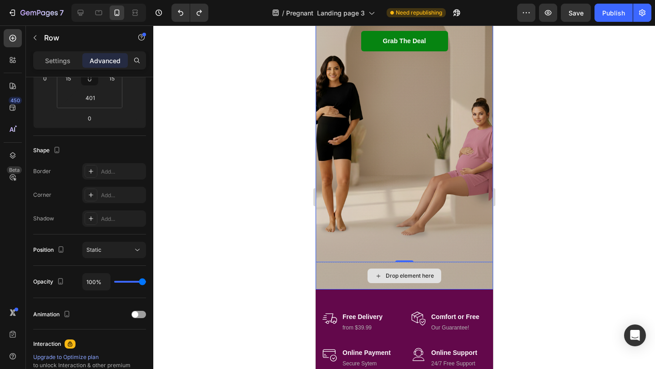
click at [354, 266] on div "Drop element here" at bounding box center [403, 275] width 177 height 27
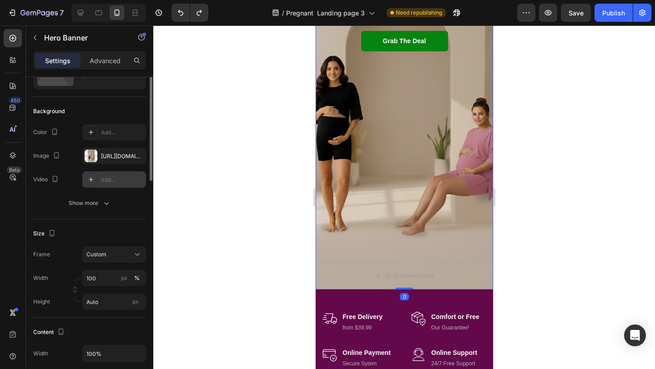
scroll to position [59, 0]
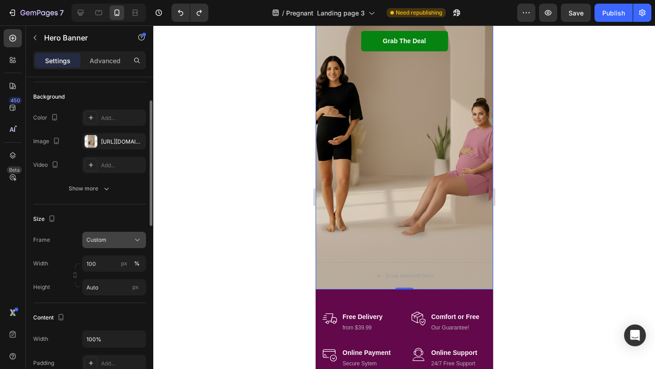
click at [116, 242] on div "Custom" at bounding box center [108, 240] width 45 height 8
click at [105, 268] on input "100" at bounding box center [114, 264] width 64 height 16
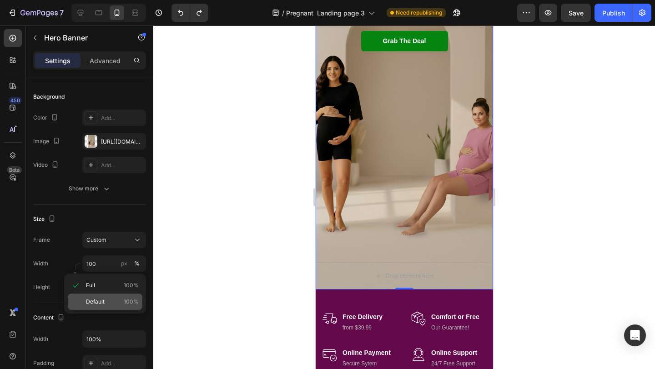
click at [98, 301] on span "Default" at bounding box center [95, 302] width 19 height 8
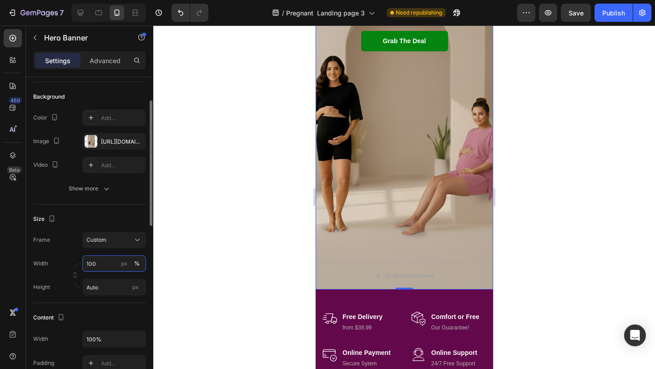
click at [99, 266] on input "100" at bounding box center [114, 264] width 64 height 16
type input "2"
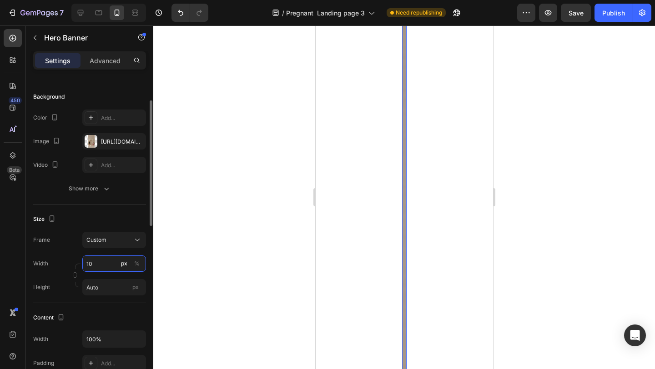
type input "1"
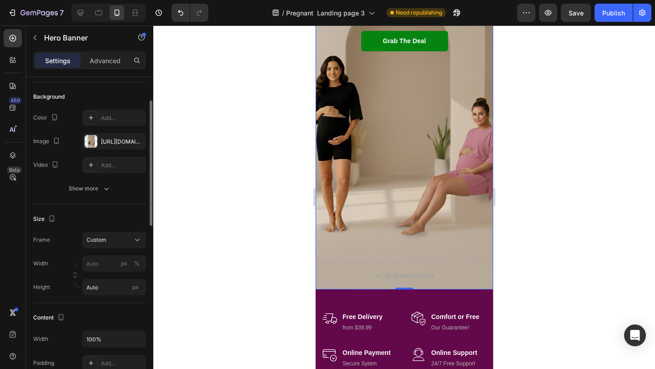
click at [116, 249] on div "Frame Custom Width px % Height Auto px" at bounding box center [89, 264] width 113 height 64
click at [116, 243] on div "Custom" at bounding box center [108, 240] width 45 height 8
click at [115, 258] on span "As banner source" at bounding box center [108, 262] width 45 height 8
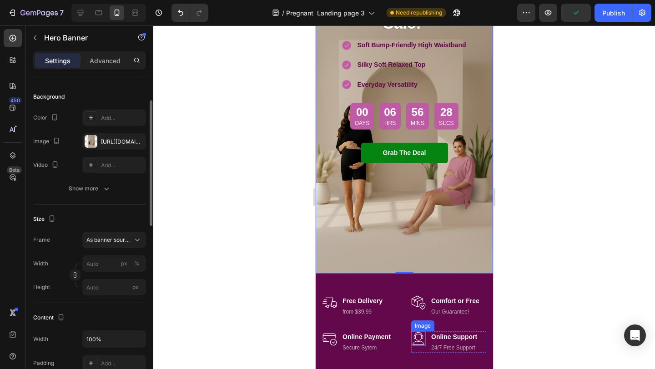
scroll to position [131, 0]
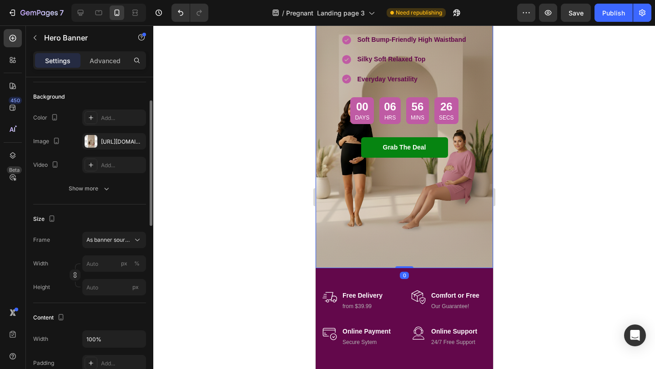
drag, startPoint x: 403, startPoint y: 268, endPoint x: 395, endPoint y: 251, distance: 18.3
click at [395, 251] on div "Your Viral Silky Soft Set Is Finally On Sale! Heading Soft Bump-Friendly High W…" at bounding box center [403, 102] width 177 height 332
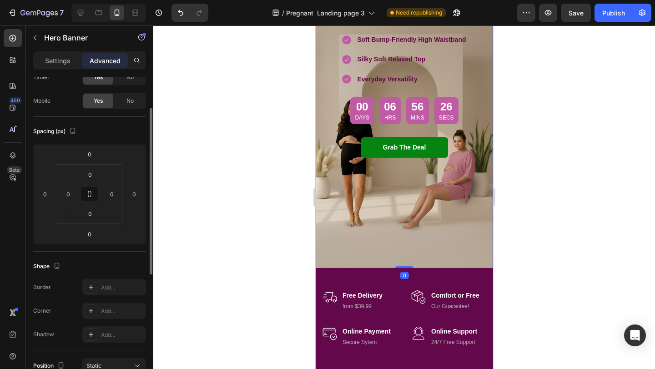
click at [395, 232] on div "Your Viral Silky Soft Set Is Finally On Sale! Heading Soft Bump-Friendly High W…" at bounding box center [403, 152] width 177 height 433
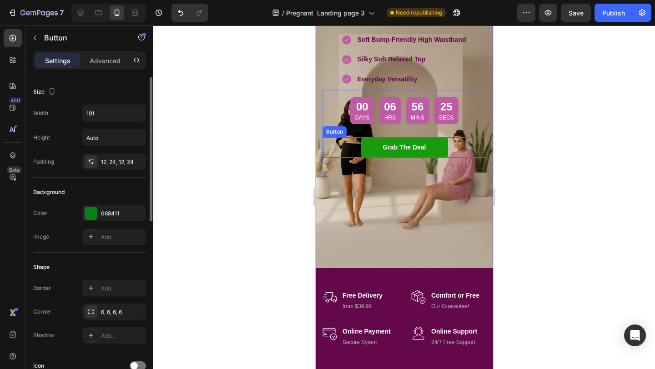
click at [396, 156] on link "Grab The Deal" at bounding box center [404, 147] width 87 height 20
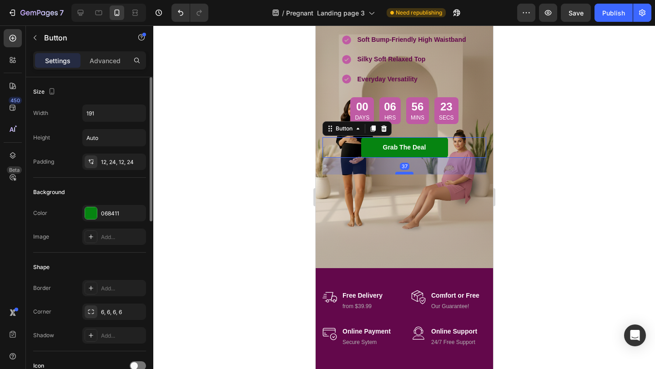
click at [395, 173] on div at bounding box center [404, 173] width 18 height 3
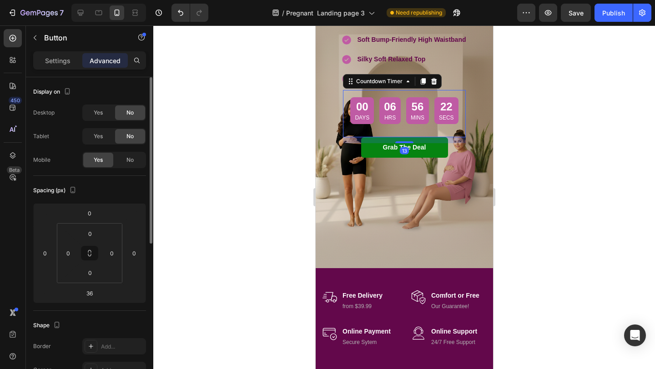
click at [398, 126] on div "00 Days 06 Hrs 56 Mins 22 Secs Countdown Timer 13" at bounding box center [404, 110] width 123 height 41
click at [400, 116] on div "06 Hrs" at bounding box center [389, 110] width 21 height 27
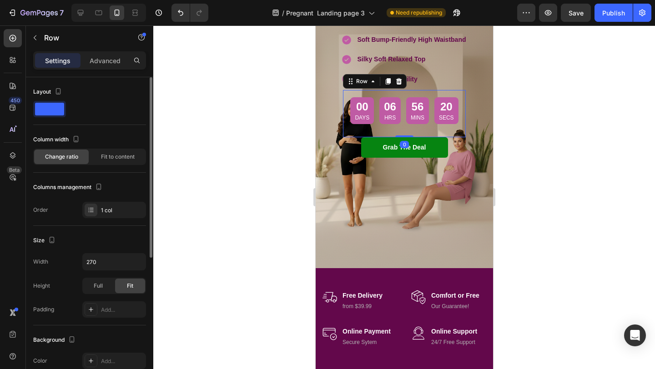
click at [408, 132] on div "00 Days 06 Hrs 56 Mins 20 Secs Countdown Timer" at bounding box center [404, 113] width 123 height 47
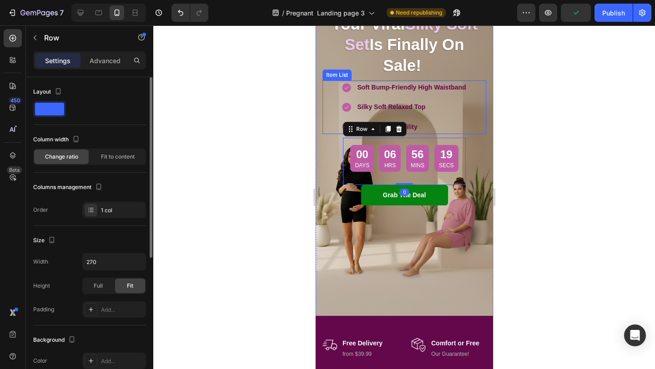
click at [446, 106] on p "Silky Soft Relaxed Top" at bounding box center [411, 106] width 109 height 11
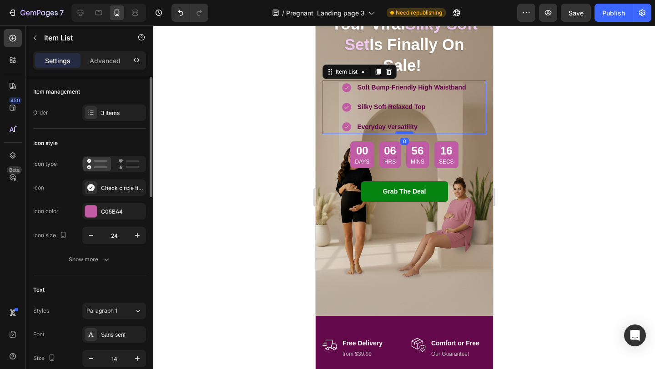
click at [403, 132] on div at bounding box center [404, 132] width 18 height 3
type input "100%"
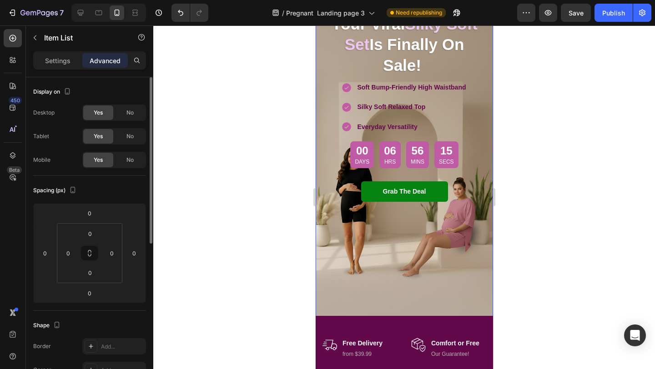
click at [338, 251] on div "Your Viral Silky Soft Set Is Finally On Sale! Heading Soft Bump-Friendly High W…" at bounding box center [403, 197] width 177 height 426
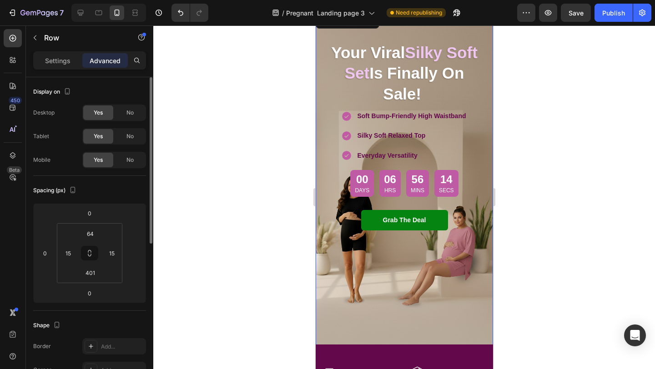
scroll to position [0, 0]
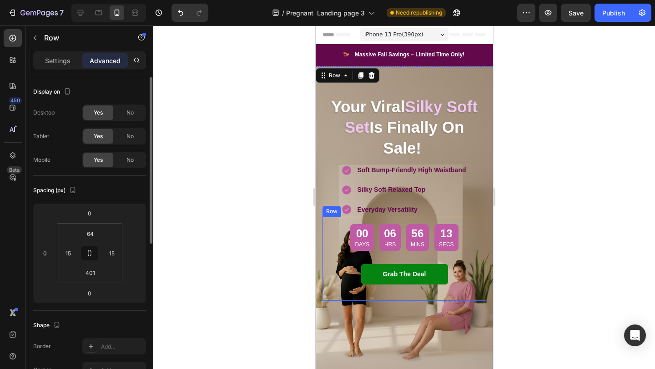
click at [242, 235] on div at bounding box center [404, 197] width 502 height 344
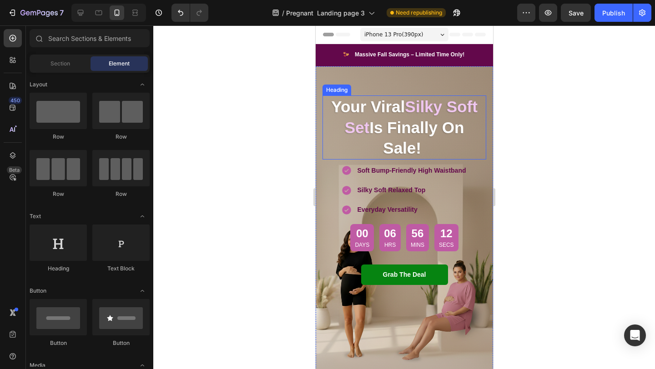
click at [431, 149] on h2 "Your Viral Silky Soft Set Is Finally On Sale!" at bounding box center [404, 128] width 164 height 64
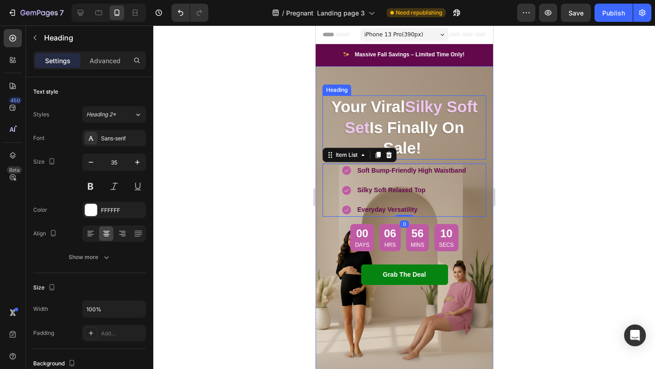
click at [446, 153] on h2 "Your Viral Silky Soft Set Is Finally On Sale!" at bounding box center [404, 128] width 164 height 64
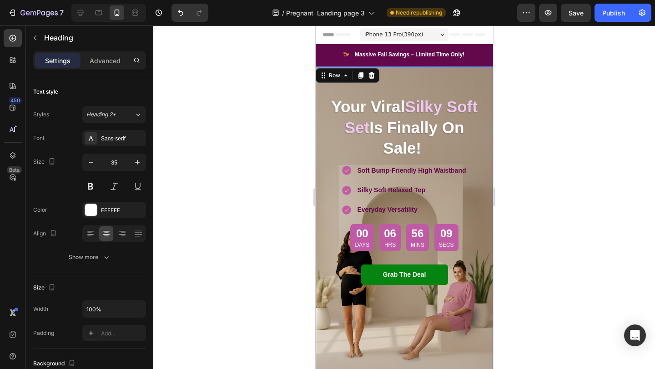
click at [418, 74] on div "Your Viral Silky Soft Set Is Finally On Sale! Heading Soft Bump-Friendly High W…" at bounding box center [403, 279] width 177 height 426
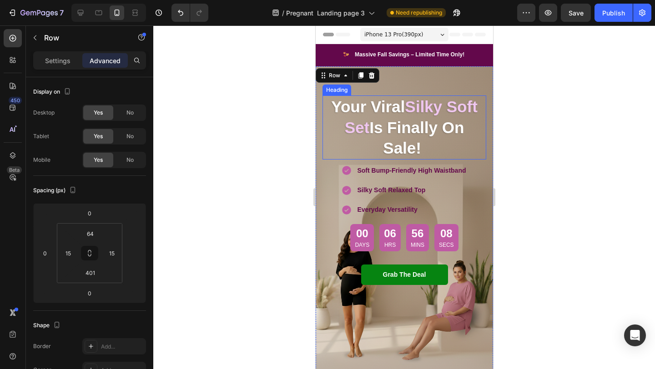
click at [409, 117] on h2 "Your Viral Silky Soft Set Is Finally On Sale!" at bounding box center [404, 128] width 164 height 64
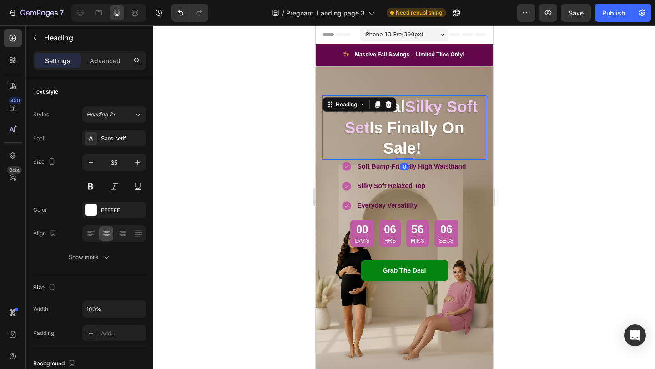
drag, startPoint x: 405, startPoint y: 161, endPoint x: 398, endPoint y: 151, distance: 11.5
click at [398, 151] on div "Your Viral Silky Soft Set Is Finally On Sale! Heading 0" at bounding box center [404, 128] width 164 height 64
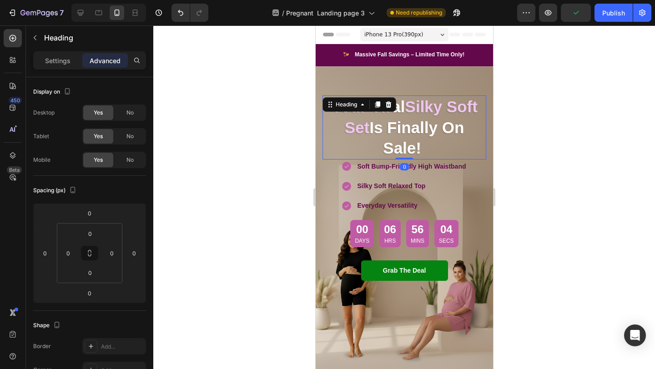
click at [170, 16] on div at bounding box center [188, 13] width 40 height 18
click at [173, 15] on button "Undo/Redo" at bounding box center [180, 13] width 18 height 18
type input "9"
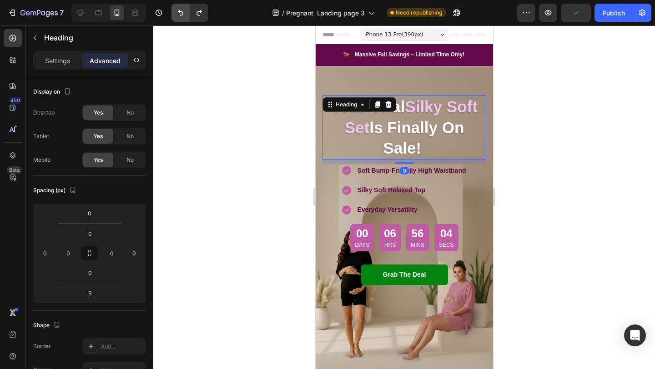
click at [173, 0] on body "7 Version history / Pregnant Landing page 3 Need republishing Preview Publish 4…" at bounding box center [327, 0] width 655 height 0
click at [167, 13] on div at bounding box center [167, 13] width 0 height 0
click at [173, 15] on button "Undo/Redo" at bounding box center [180, 13] width 18 height 18
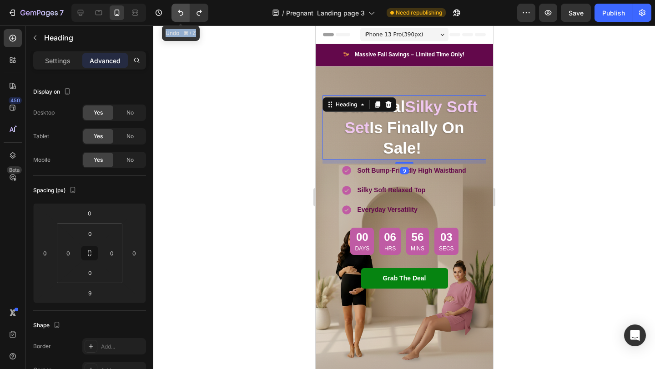
click at [173, 15] on button "Undo/Redo" at bounding box center [180, 13] width 18 height 18
click at [177, 15] on icon "Undo/Redo" at bounding box center [180, 12] width 9 height 9
click at [171, 13] on div at bounding box center [171, 13] width 0 height 0
click at [177, 15] on icon "Undo/Redo" at bounding box center [180, 12] width 9 height 9
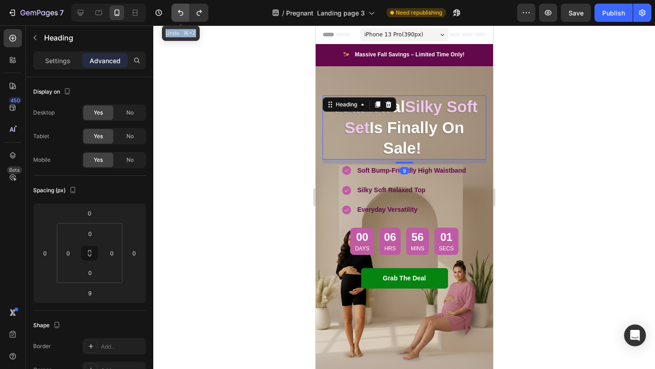
click at [177, 15] on icon "Undo/Redo" at bounding box center [180, 12] width 9 height 9
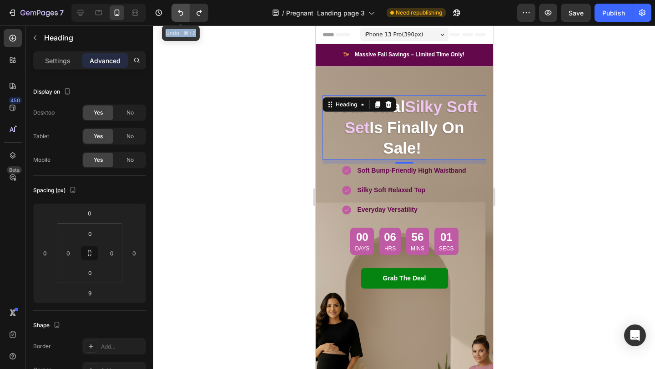
click at [177, 15] on icon "Undo/Redo" at bounding box center [180, 12] width 9 height 9
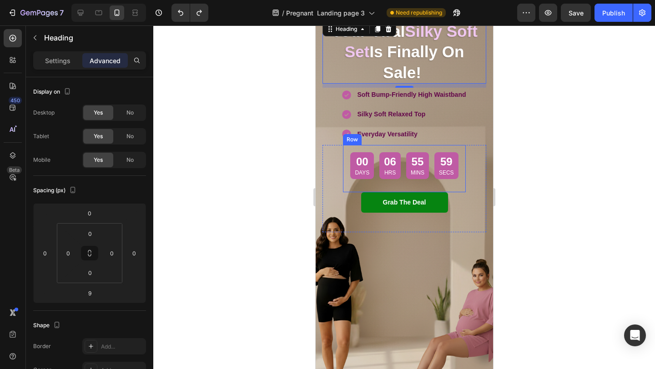
scroll to position [108, 0]
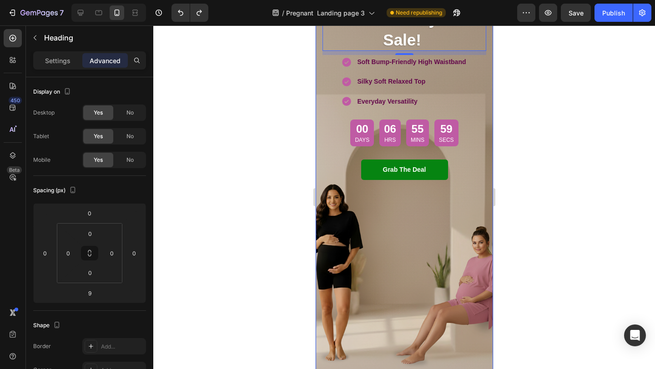
click at [288, 200] on div at bounding box center [404, 197] width 502 height 344
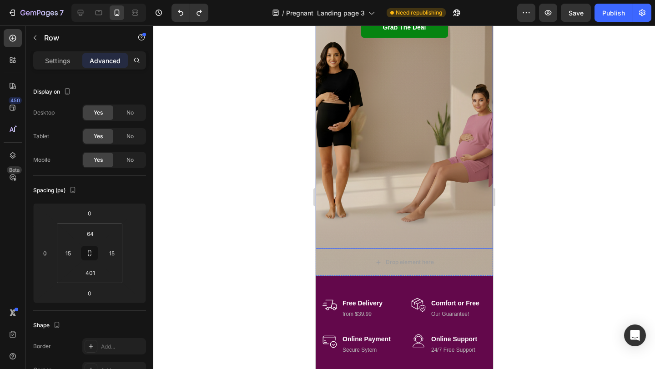
click at [383, 242] on div "Your Viral Silky Soft Set Is Finally On Sale! Heading Soft Bump-Friendly High W…" at bounding box center [403, 32] width 177 height 433
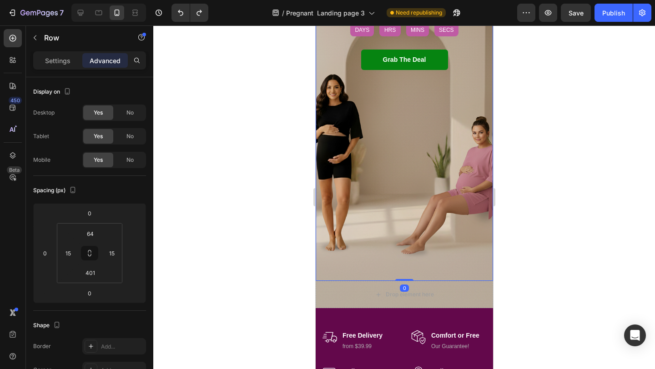
scroll to position [197, 0]
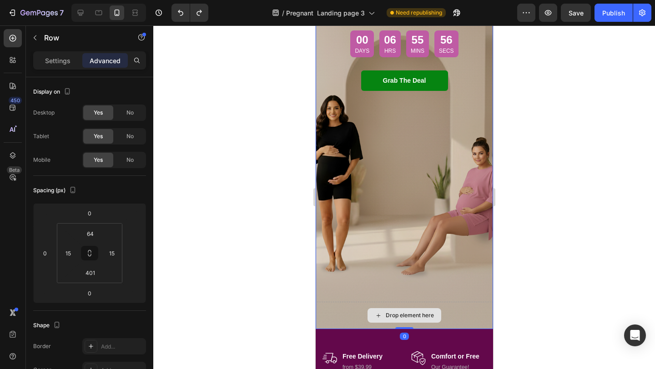
click at [346, 319] on div "Drop element here" at bounding box center [403, 315] width 177 height 27
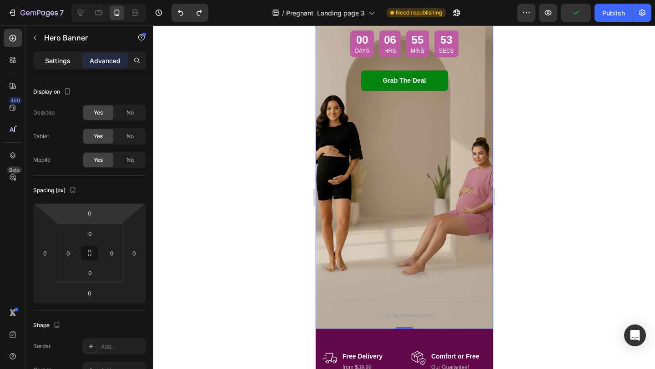
click at [62, 67] on div "Settings" at bounding box center [57, 60] width 45 height 15
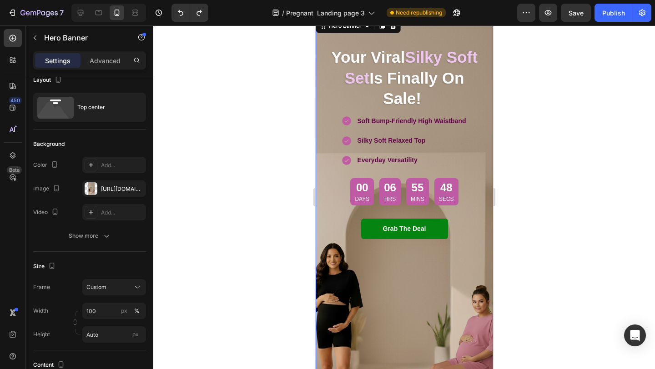
scroll to position [74, 0]
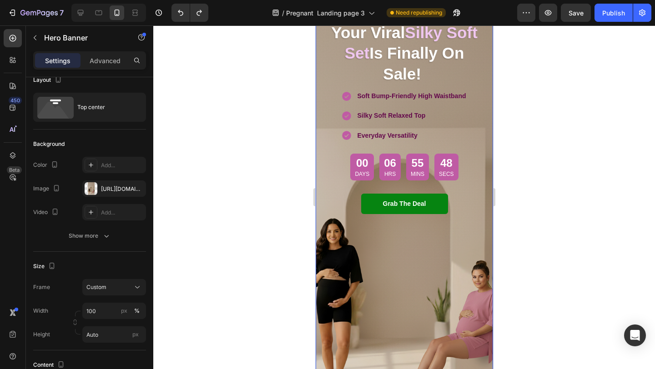
click at [375, 271] on div "Your Viral Silky Soft Set Is Finally On Sale! Heading Soft Bump-Friendly High W…" at bounding box center [403, 208] width 177 height 433
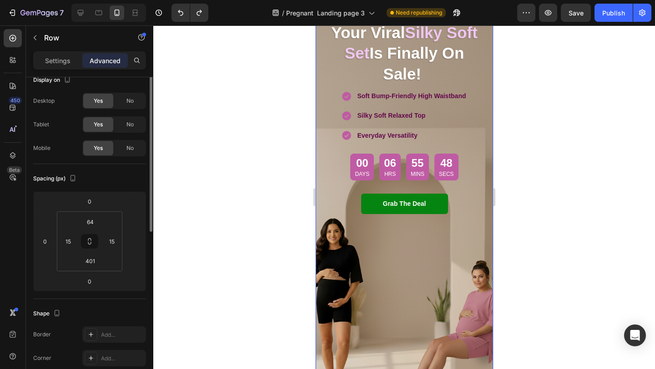
scroll to position [0, 0]
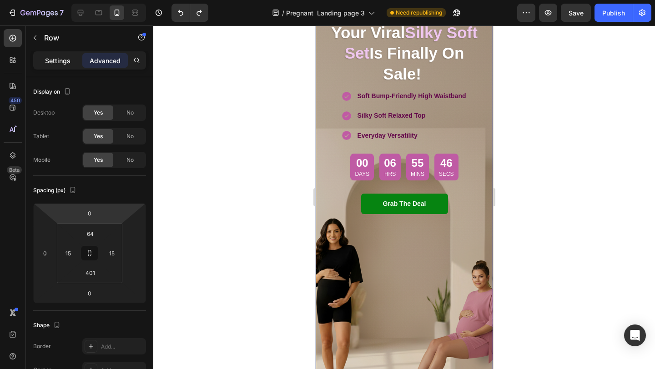
click at [59, 61] on p "Settings" at bounding box center [57, 61] width 25 height 10
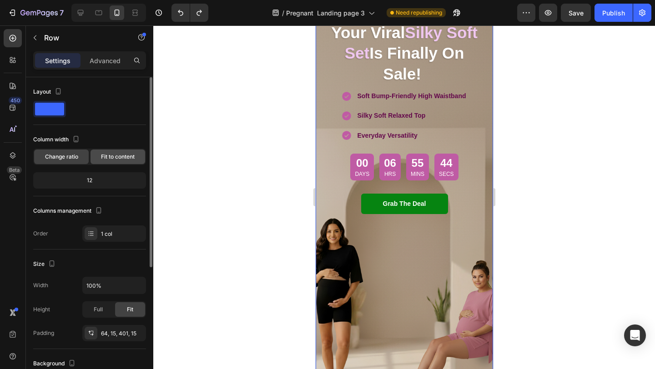
click at [120, 156] on span "Fit to content" at bounding box center [118, 157] width 34 height 8
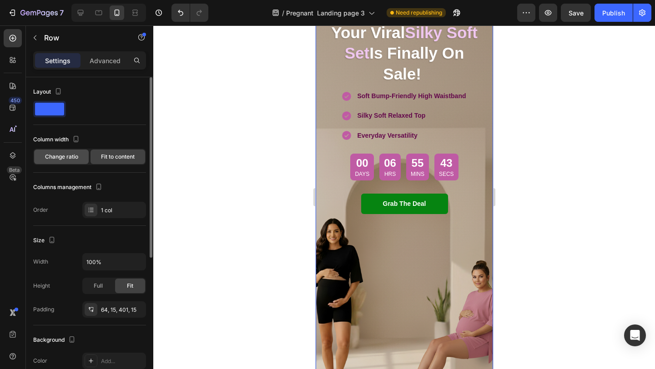
click at [56, 159] on span "Change ratio" at bounding box center [61, 157] width 33 height 8
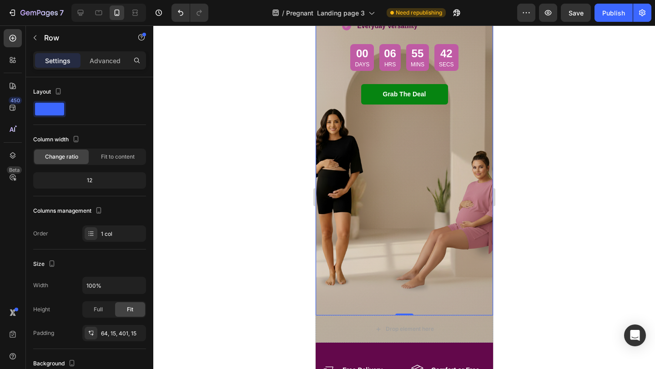
scroll to position [265, 0]
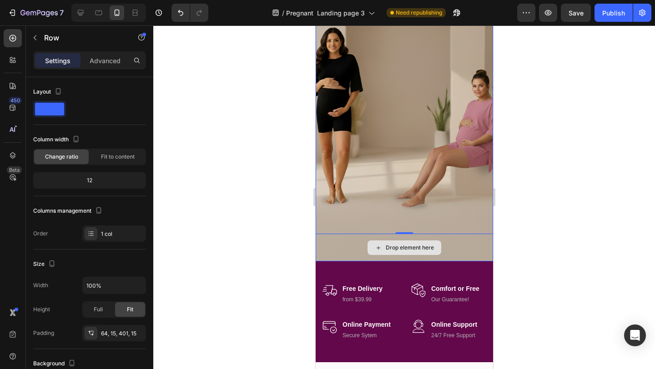
click at [336, 245] on div "Drop element here" at bounding box center [403, 247] width 177 height 27
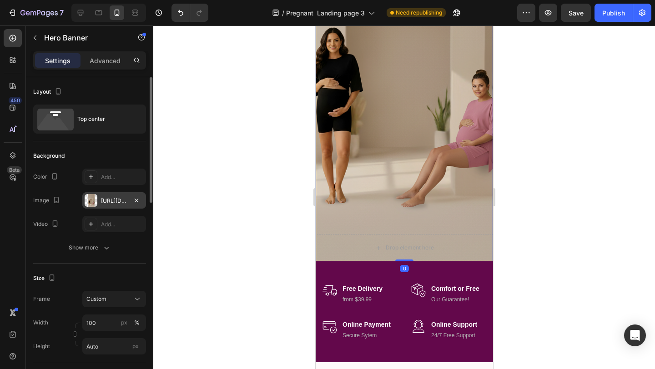
click at [108, 198] on div "[URL][DOMAIN_NAME]" at bounding box center [114, 201] width 26 height 8
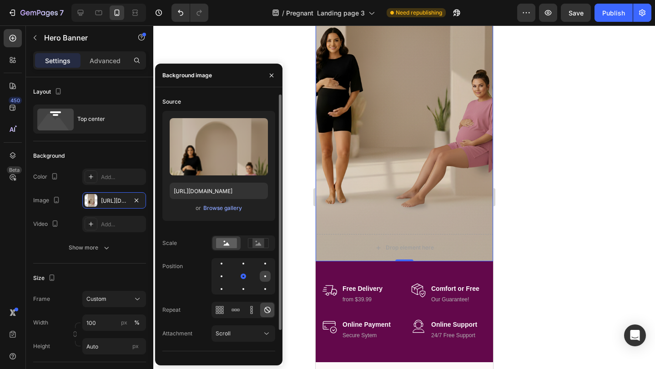
click at [267, 277] on div at bounding box center [265, 276] width 11 height 11
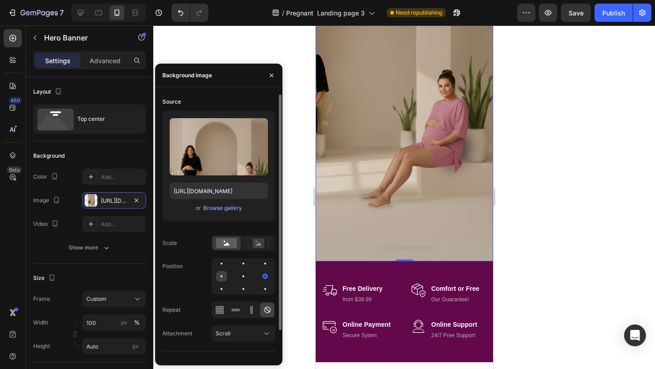
click at [221, 276] on div at bounding box center [222, 277] width 2 height 2
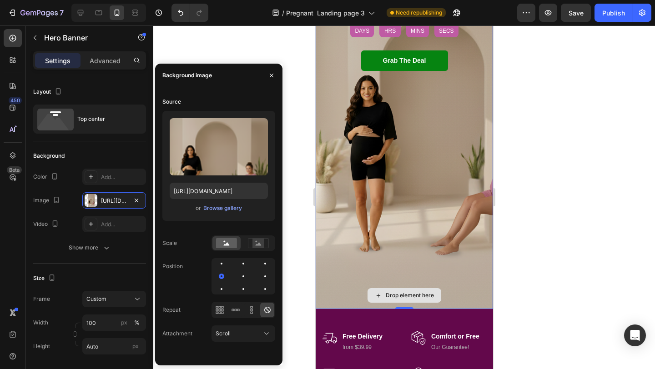
scroll to position [212, 0]
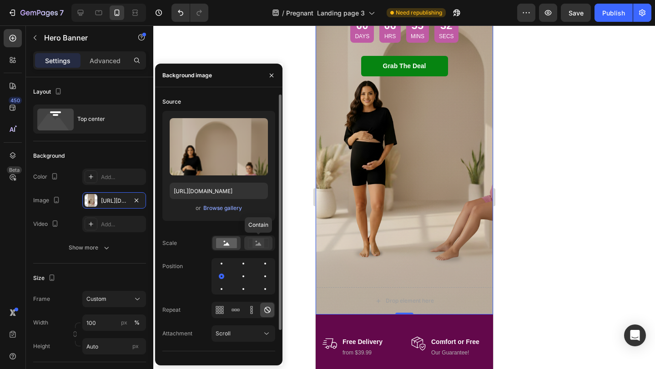
click at [262, 239] on rect at bounding box center [258, 243] width 12 height 9
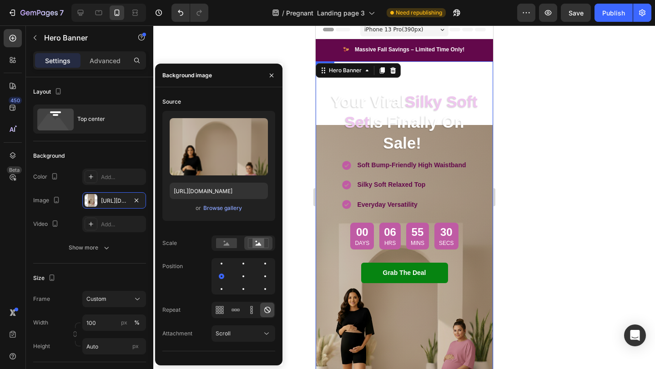
scroll to position [0, 0]
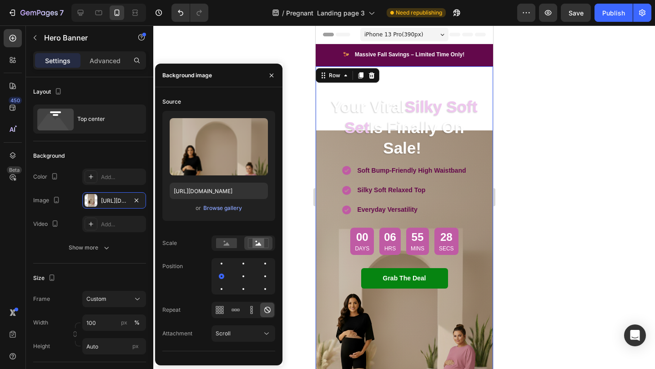
click at [320, 149] on div "Your Viral Silky Soft Set Is Finally On Sale! Heading Soft Bump-Friendly High W…" at bounding box center [403, 282] width 177 height 433
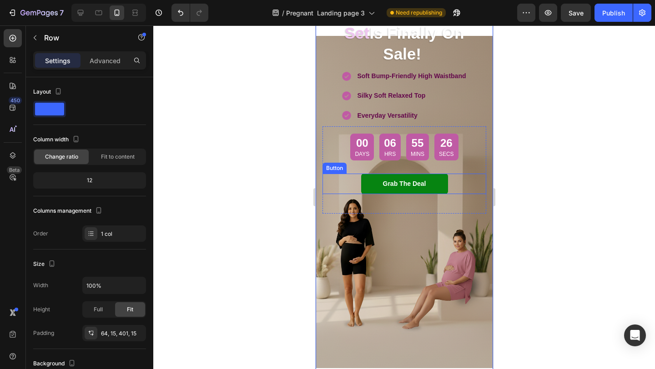
scroll to position [152, 0]
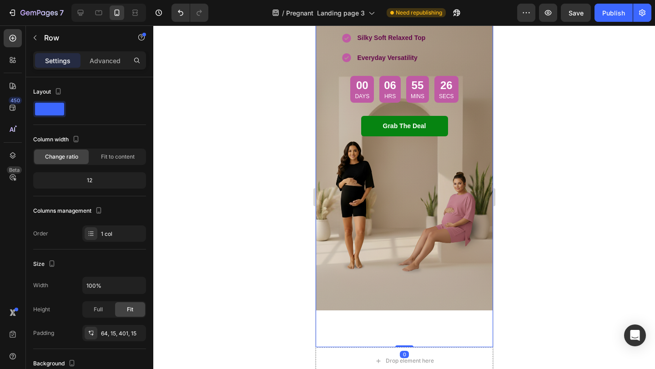
click at [386, 260] on div "Your Viral Silky Soft Set Is Finally On Sale! Heading Soft Bump-Friendly High W…" at bounding box center [403, 130] width 177 height 433
click at [399, 325] on div "Your Viral Silky Soft Set Is Finally On Sale! Heading Soft Bump-Friendly High W…" at bounding box center [403, 130] width 177 height 433
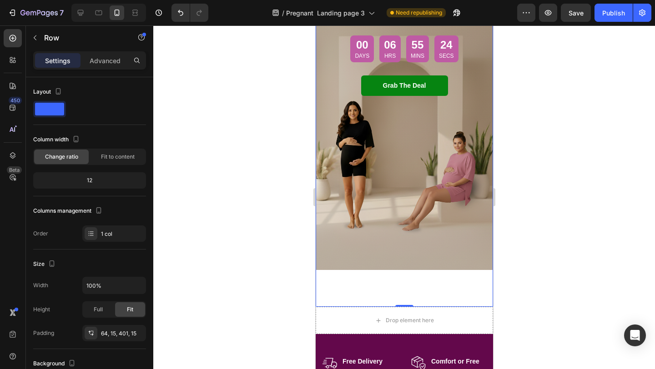
scroll to position [210, 0]
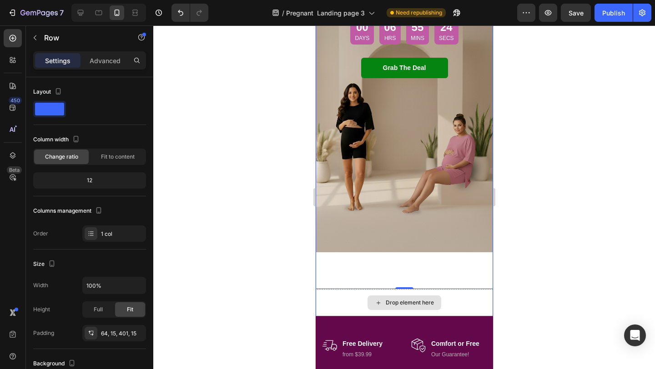
click at [339, 302] on div "Drop element here" at bounding box center [403, 302] width 177 height 27
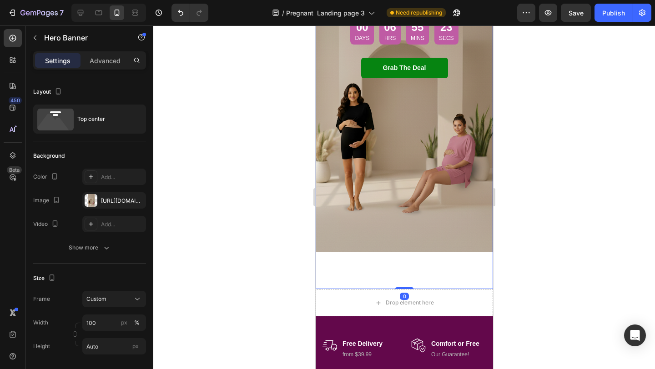
click at [347, 262] on div "Your Viral Silky Soft Set Is Finally On Sale! Heading Soft Bump-Friendly High W…" at bounding box center [403, 72] width 177 height 433
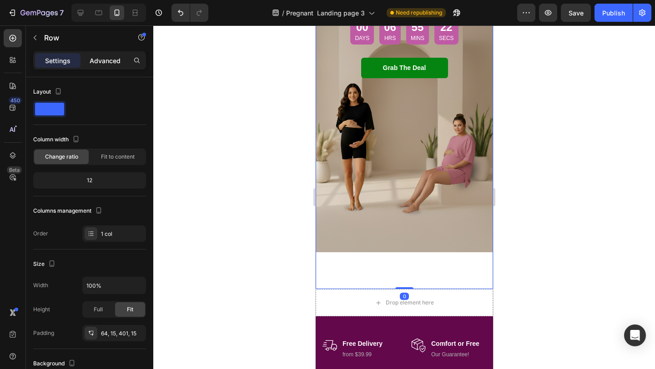
click at [98, 64] on p "Advanced" at bounding box center [105, 61] width 31 height 10
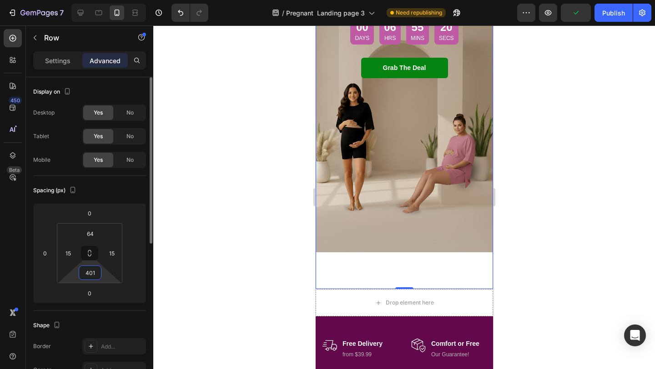
click at [92, 271] on input "401" at bounding box center [90, 273] width 18 height 14
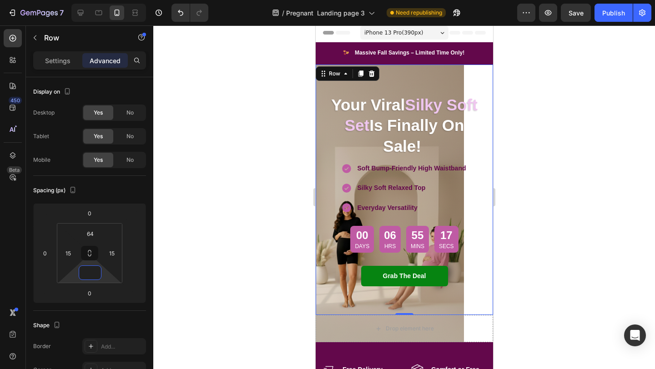
scroll to position [1, 0]
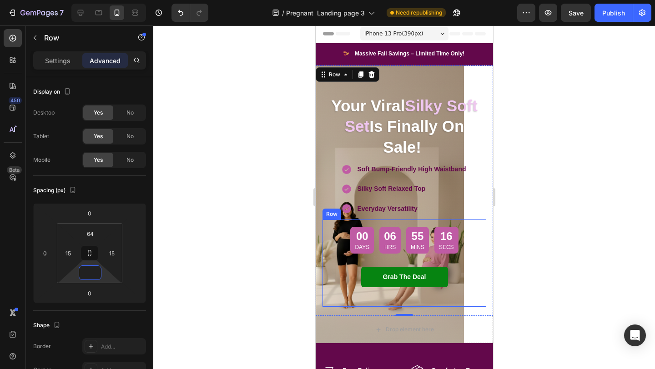
type input "401"
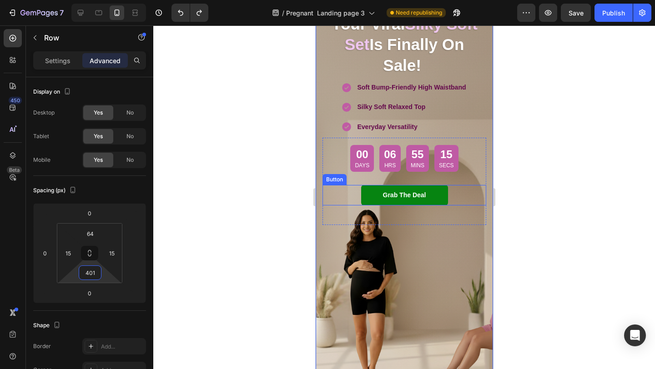
scroll to position [137, 0]
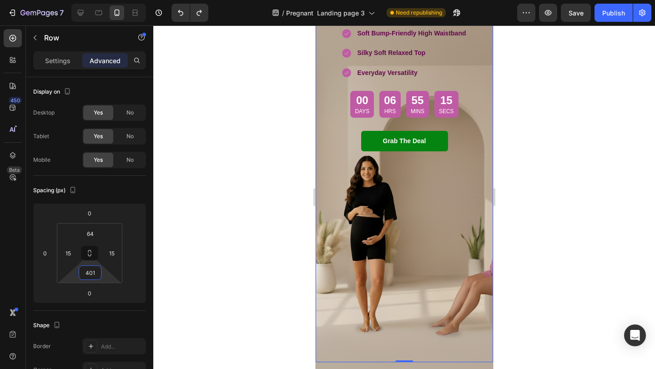
click at [283, 249] on div at bounding box center [404, 197] width 502 height 344
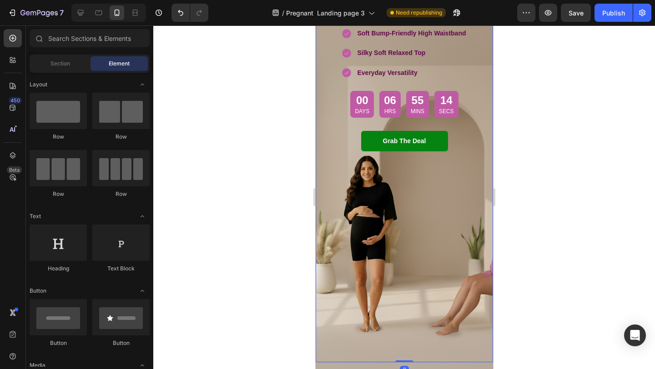
click at [402, 264] on div "Your Viral Silky Soft Set Is Finally On Sale! Heading Soft Bump-Friendly High W…" at bounding box center [403, 145] width 177 height 433
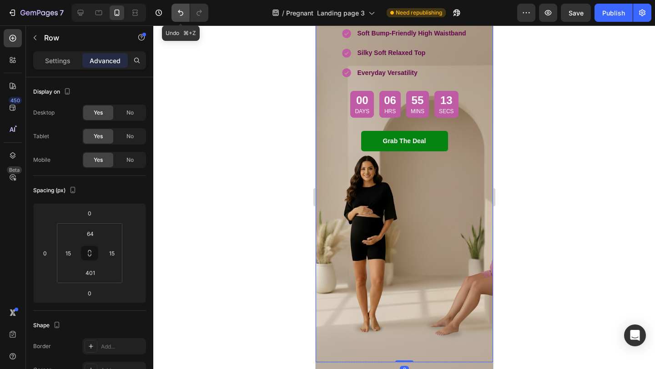
click at [173, 15] on button "Undo/Redo" at bounding box center [180, 13] width 18 height 18
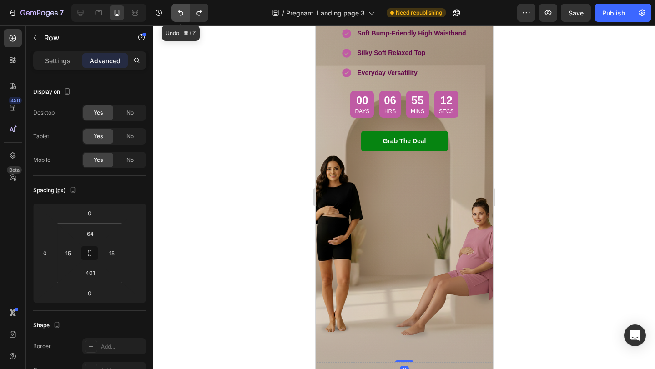
click at [173, 15] on button "Undo/Redo" at bounding box center [180, 13] width 18 height 18
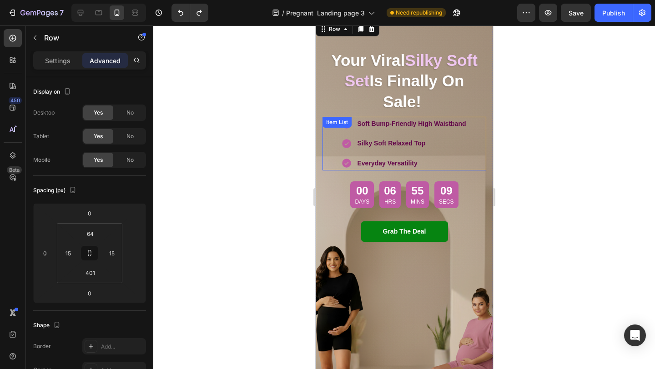
scroll to position [0, 0]
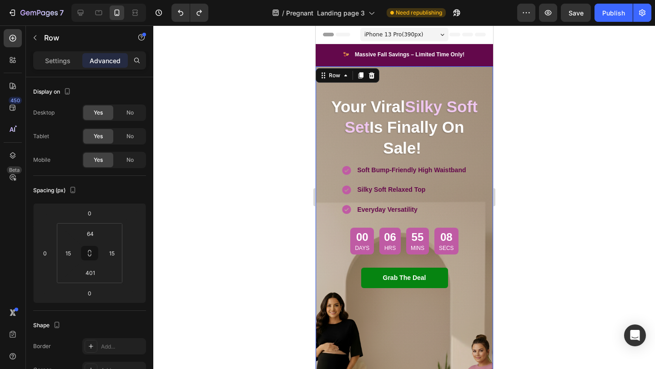
click at [403, 37] on span "iPhone 13 Pro ( 390 px)" at bounding box center [393, 34] width 59 height 9
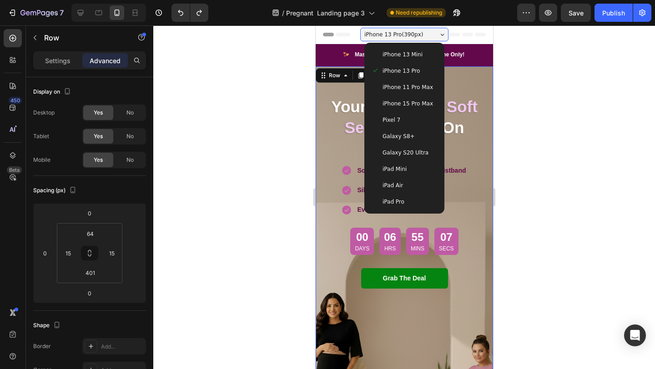
click at [405, 106] on span "iPhone 15 Pro Max" at bounding box center [407, 103] width 50 height 9
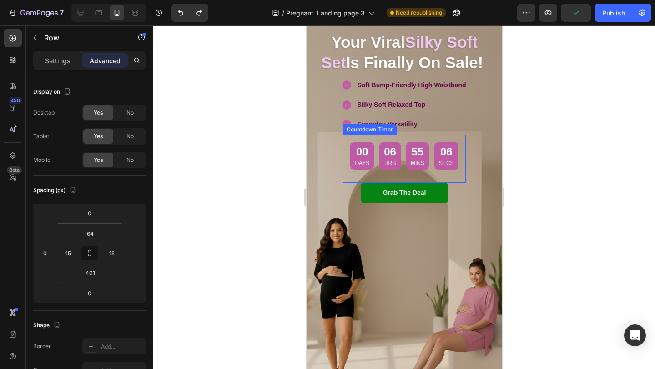
scroll to position [86, 0]
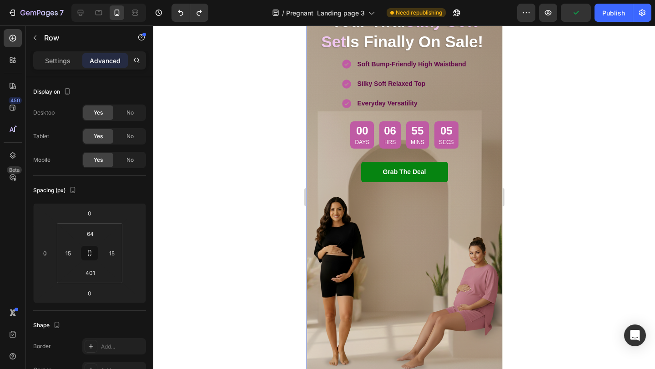
click at [242, 219] on div at bounding box center [404, 197] width 502 height 344
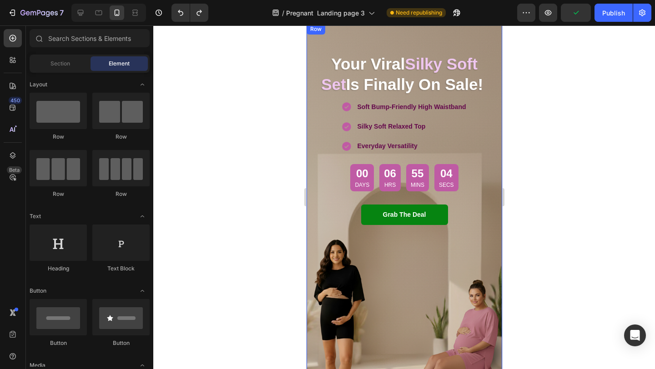
scroll to position [0, 0]
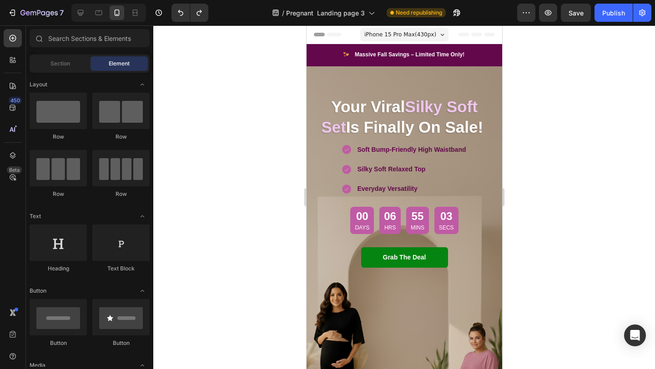
click at [396, 35] on span "iPhone 15 Pro Max ( 430 px)" at bounding box center [400, 34] width 72 height 9
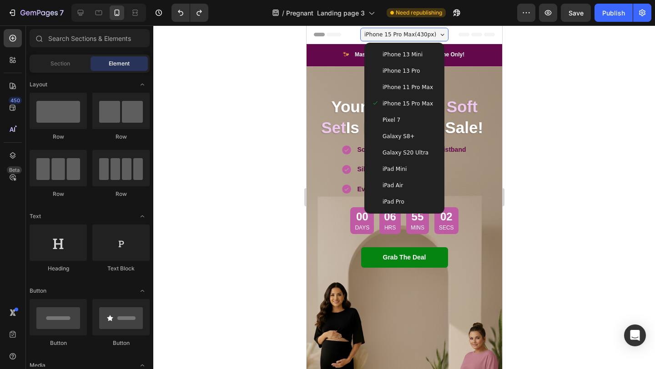
click at [399, 152] on span "Galaxy S20 Ultra" at bounding box center [405, 152] width 46 height 9
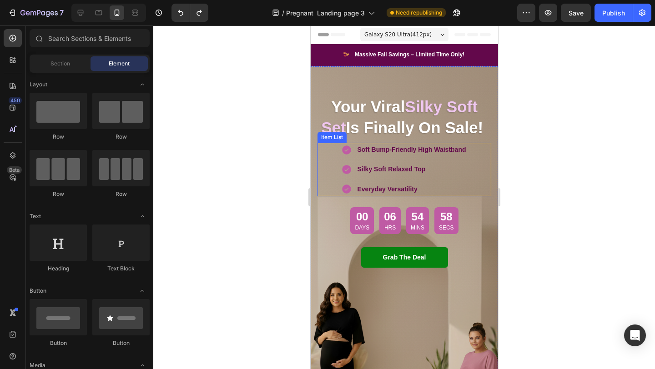
scroll to position [38, 0]
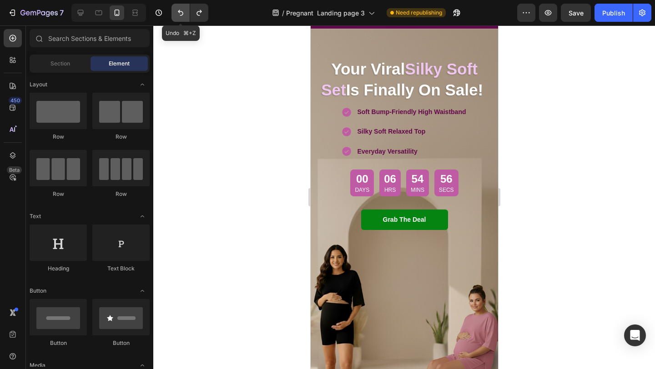
click at [180, 17] on button "Undo/Redo" at bounding box center [180, 13] width 18 height 18
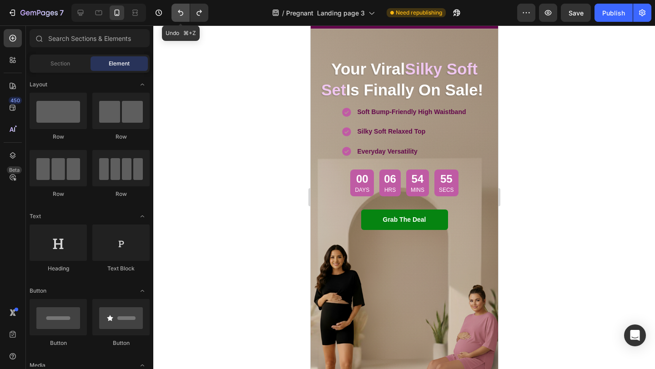
click at [180, 17] on button "Undo/Redo" at bounding box center [180, 13] width 18 height 18
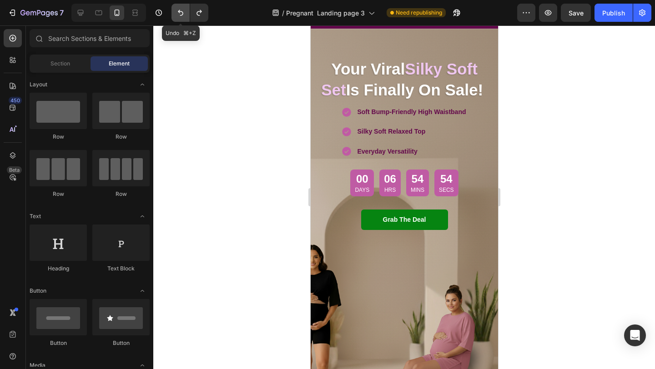
click at [180, 17] on button "Undo/Redo" at bounding box center [180, 13] width 18 height 18
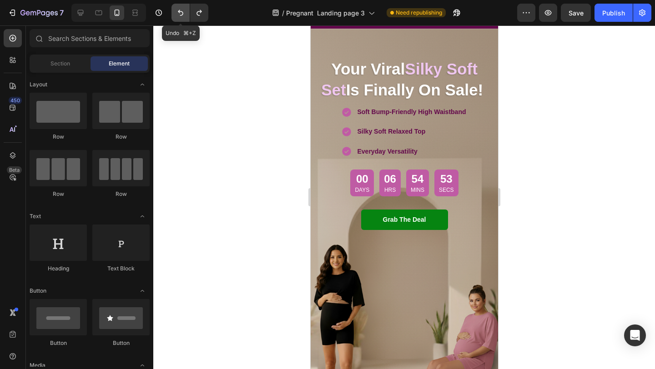
click at [180, 17] on button "Undo/Redo" at bounding box center [180, 13] width 18 height 18
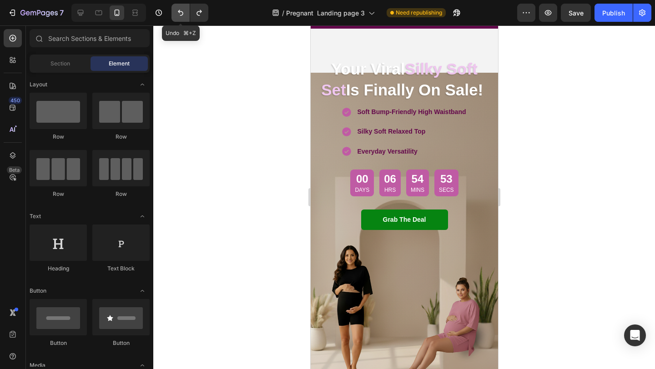
click at [180, 17] on button "Undo/Redo" at bounding box center [180, 13] width 18 height 18
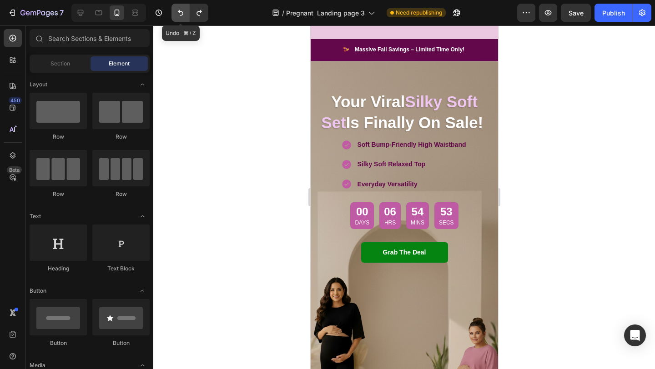
scroll to position [71, 0]
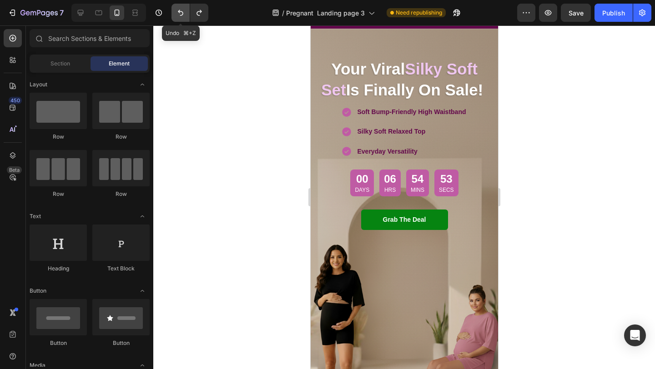
click at [180, 17] on button "Undo/Redo" at bounding box center [180, 13] width 18 height 18
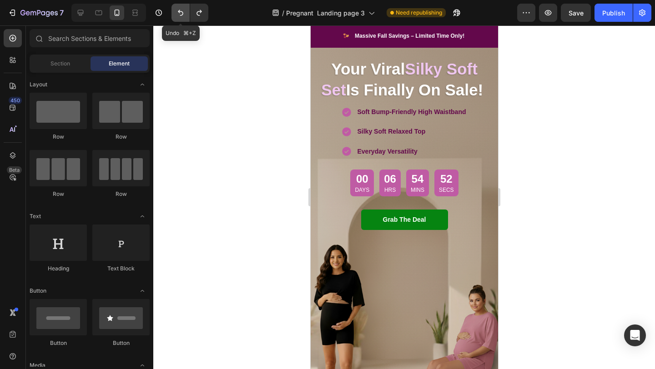
click at [180, 17] on button "Undo/Redo" at bounding box center [180, 13] width 18 height 18
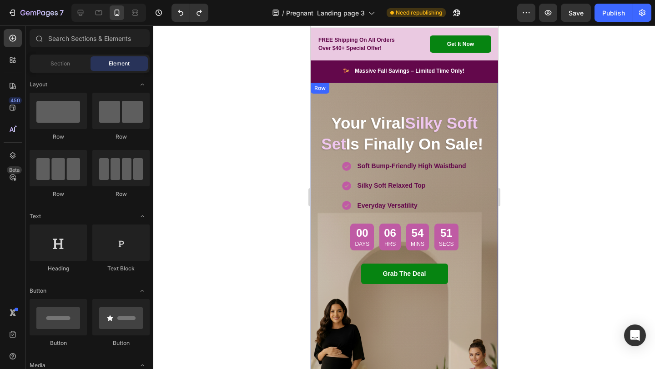
scroll to position [0, 0]
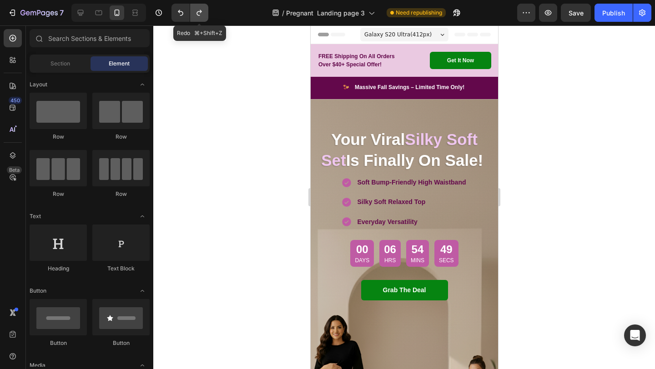
click at [202, 12] on icon "Undo/Redo" at bounding box center [199, 12] width 9 height 9
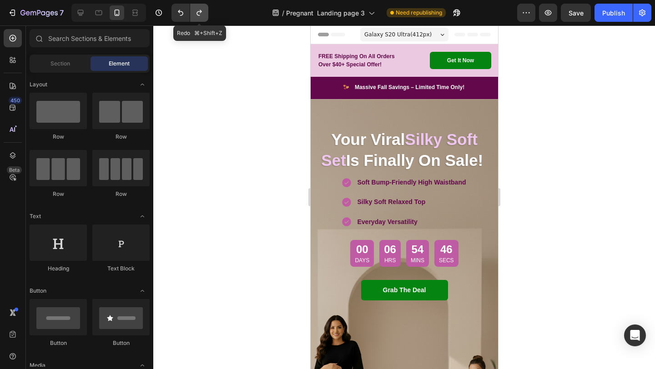
click at [202, 12] on icon "Undo/Redo" at bounding box center [199, 12] width 9 height 9
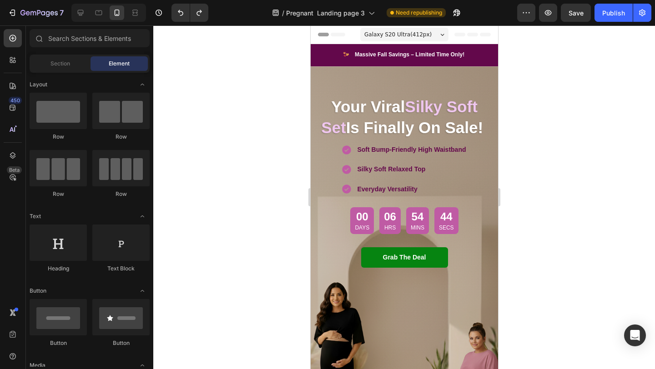
click at [251, 191] on div at bounding box center [404, 197] width 502 height 344
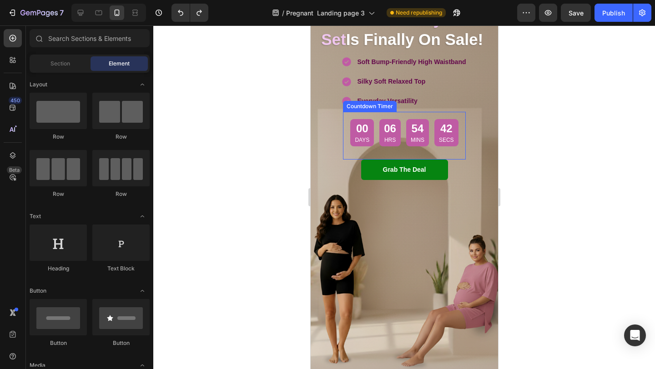
scroll to position [49, 0]
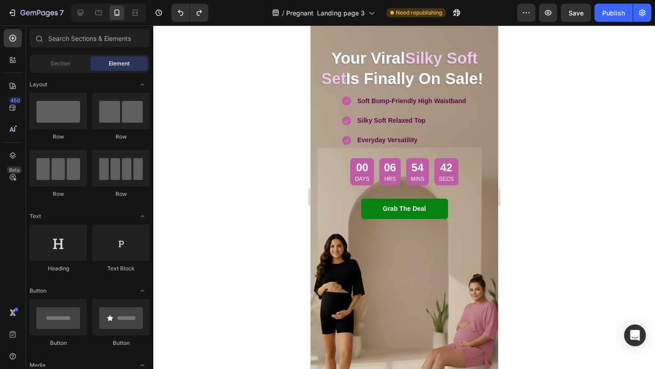
click at [553, 170] on div at bounding box center [404, 197] width 502 height 344
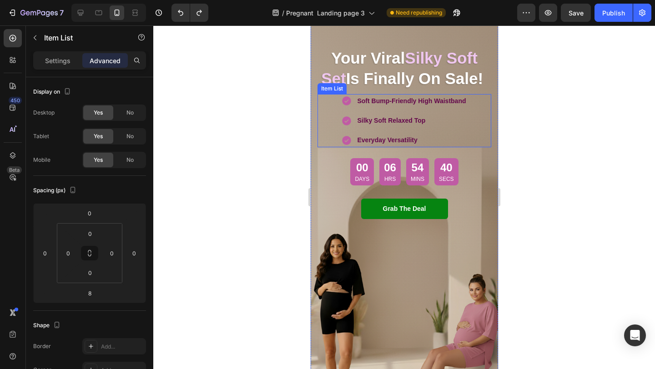
click at [442, 132] on div "Soft Bump-Friendly High Waistband Silky Soft Relaxed Top Everyday Versatility" at bounding box center [404, 121] width 126 height 54
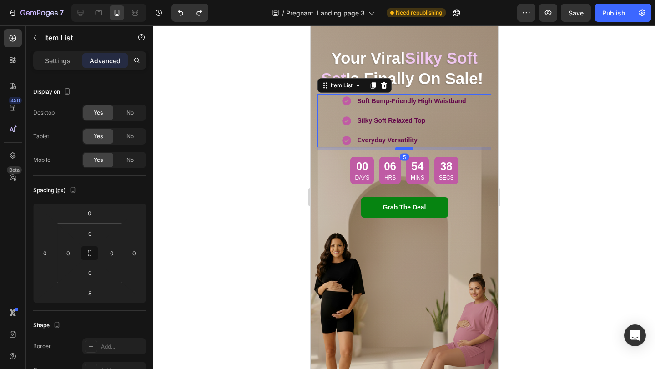
click at [404, 148] on div at bounding box center [404, 148] width 18 height 3
type input "5"
click at [567, 189] on div at bounding box center [404, 197] width 502 height 344
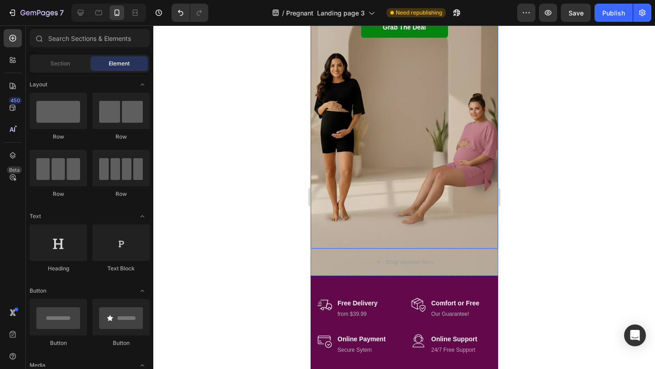
scroll to position [245, 0]
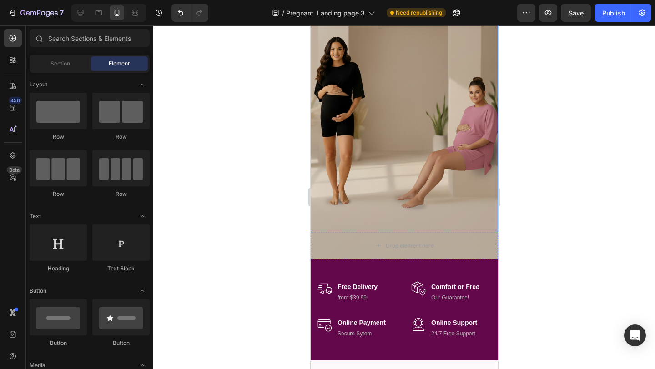
click at [385, 210] on div "Your Viral Silky Soft Set Is Finally On Sale! Heading Soft Bump-Friendly High W…" at bounding box center [403, 26] width 187 height 411
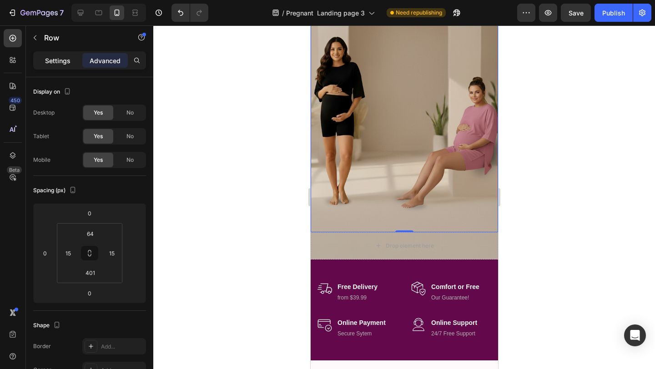
click at [55, 60] on p "Settings" at bounding box center [57, 61] width 25 height 10
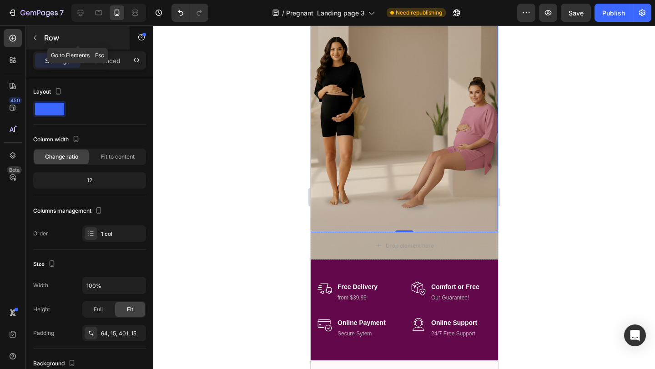
click at [32, 38] on icon "button" at bounding box center [34, 37] width 7 height 7
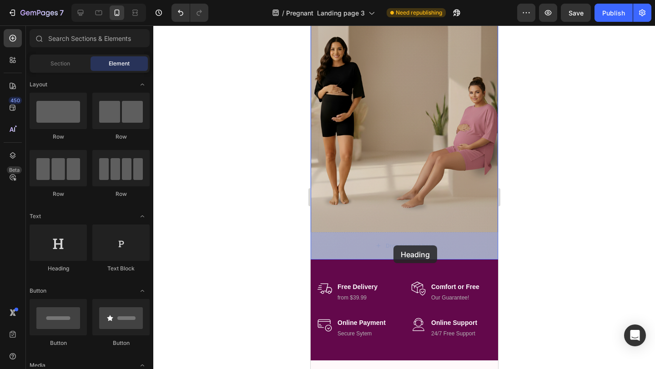
drag, startPoint x: 373, startPoint y: 274, endPoint x: 393, endPoint y: 246, distance: 35.2
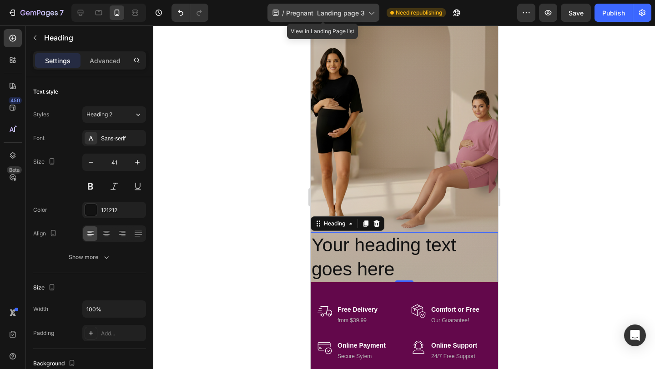
click at [311, 12] on span "Pregnant Landing page 3" at bounding box center [325, 13] width 79 height 10
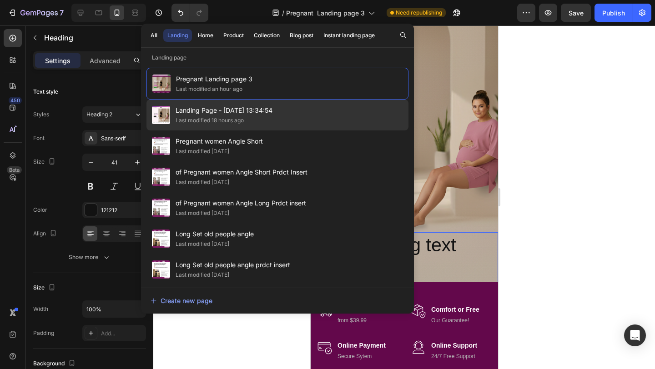
click at [253, 113] on span "Landing Page - [DATE] 13:34:54" at bounding box center [224, 110] width 97 height 11
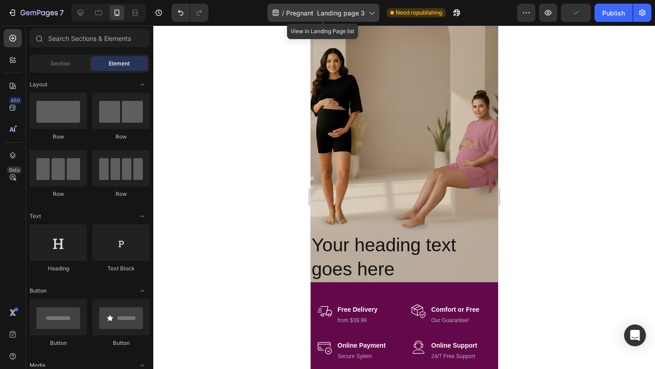
click at [316, 15] on span "Pregnant Landing page 3" at bounding box center [325, 13] width 79 height 10
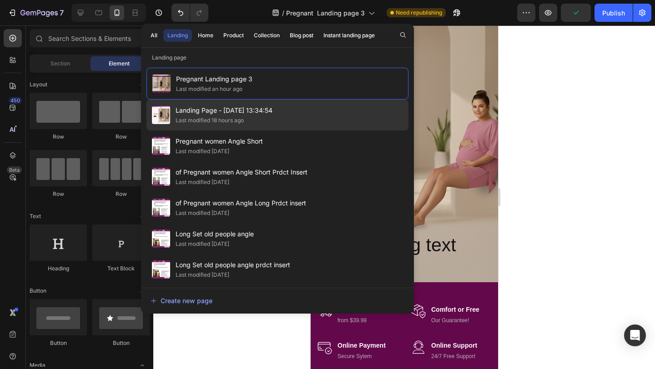
click at [260, 120] on div "Last modified 18 hours ago" at bounding box center [224, 120] width 97 height 9
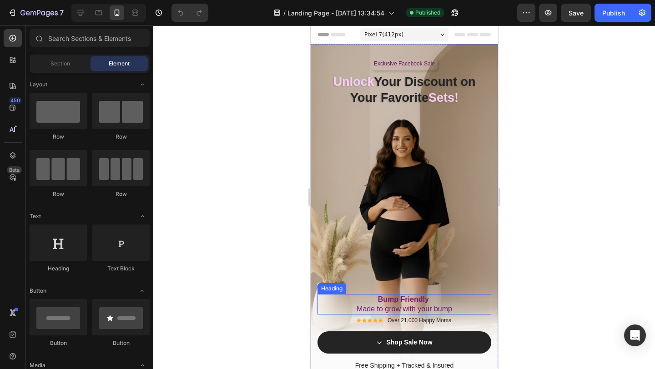
scroll to position [26, 0]
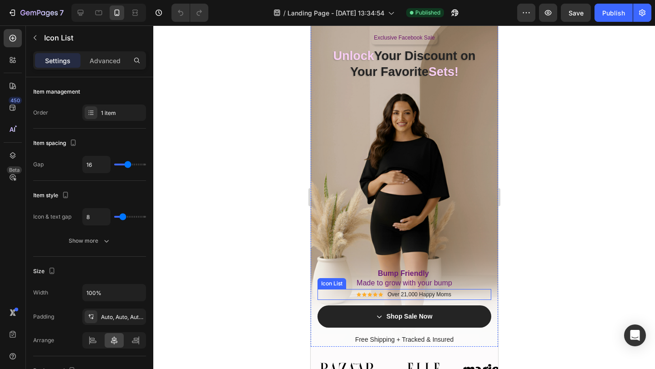
click at [344, 294] on div "Icon Icon Icon Icon Icon Icon List Hoz Over 21,000 Happy Moms Text block" at bounding box center [404, 294] width 174 height 11
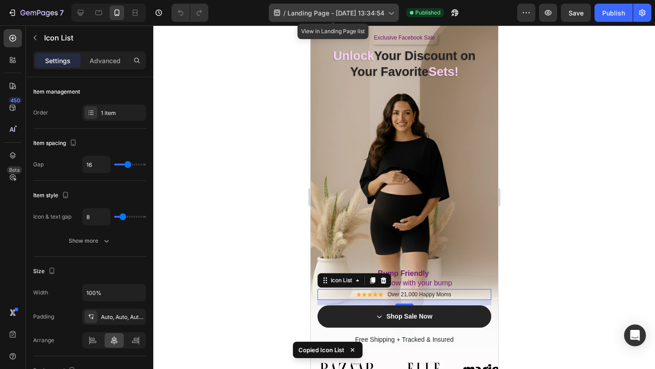
click at [338, 15] on span "Landing Page - [DATE] 13:34:54" at bounding box center [335, 13] width 97 height 10
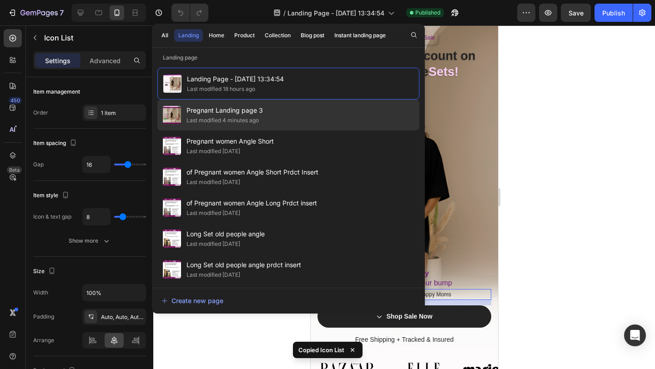
click at [233, 117] on div "Last modified 4 minutes ago" at bounding box center [222, 120] width 72 height 9
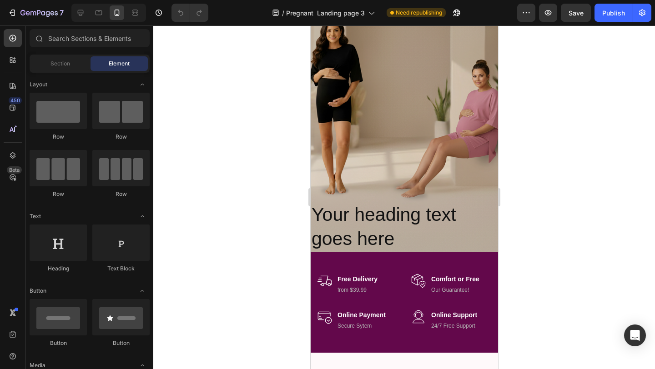
scroll to position [310, 0]
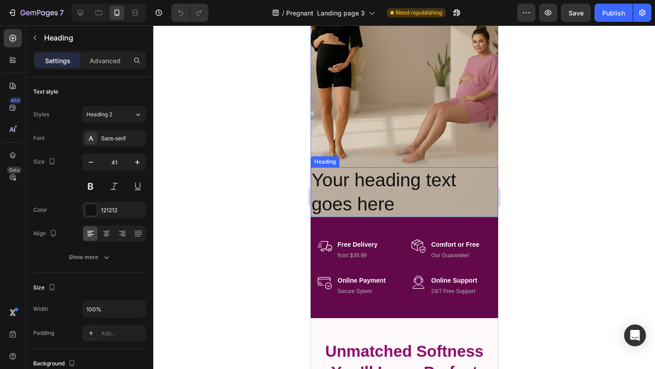
click at [375, 194] on h2 "Your heading text goes here" at bounding box center [403, 192] width 187 height 50
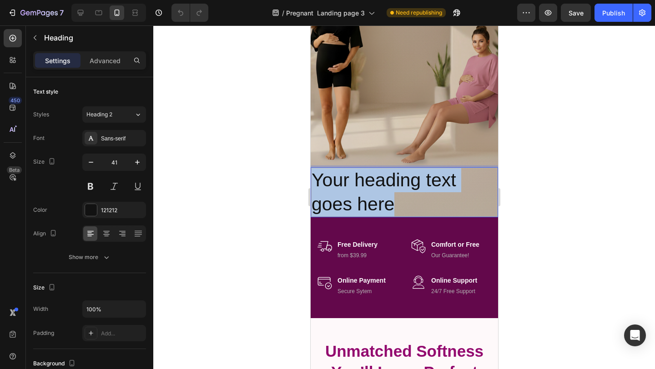
click at [375, 194] on p "Your heading text goes here" at bounding box center [404, 192] width 186 height 49
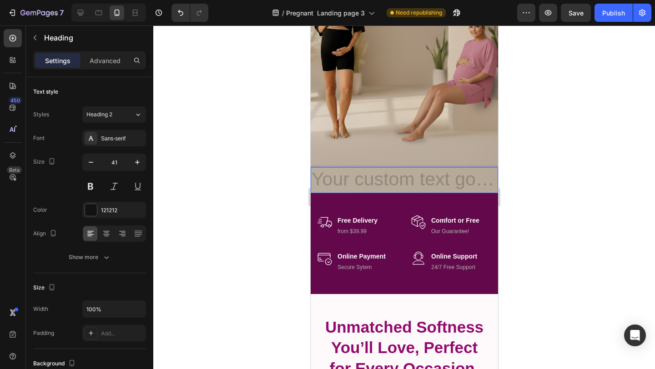
click at [375, 180] on h2 "Rich Text Editor. Editing area: main" at bounding box center [403, 180] width 187 height 26
click at [370, 171] on h2 "Rich Text Editor. Editing area: main" at bounding box center [403, 180] width 187 height 26
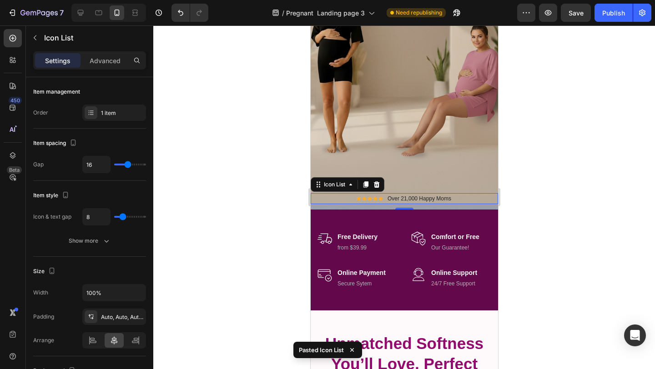
click at [257, 171] on div at bounding box center [404, 197] width 502 height 344
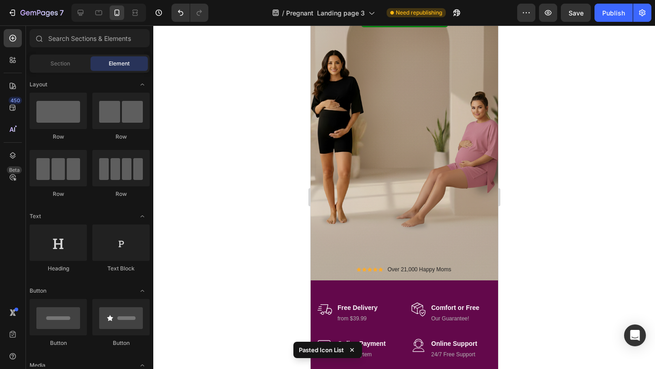
scroll to position [272, 0]
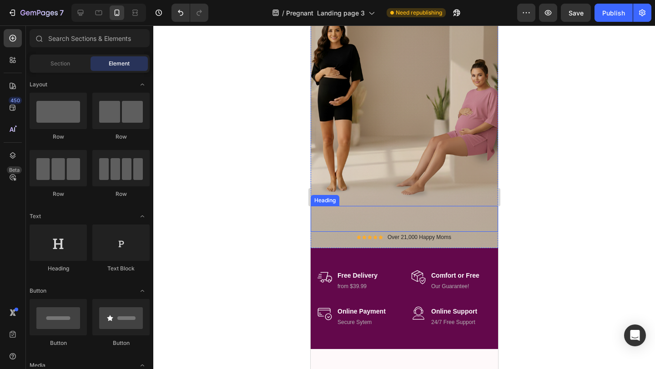
click at [388, 227] on p "Rich Text Editor. Editing area: main" at bounding box center [404, 219] width 186 height 24
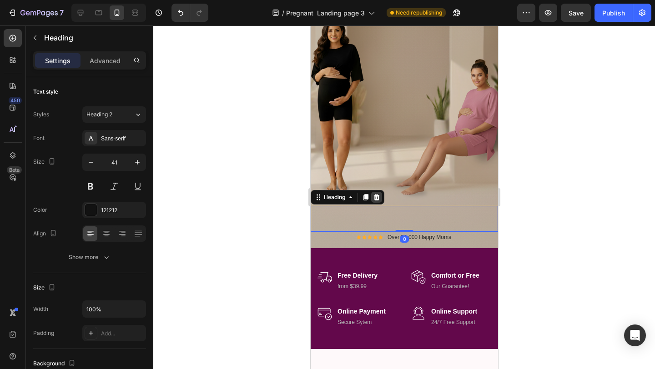
click at [379, 198] on icon at bounding box center [376, 197] width 7 height 7
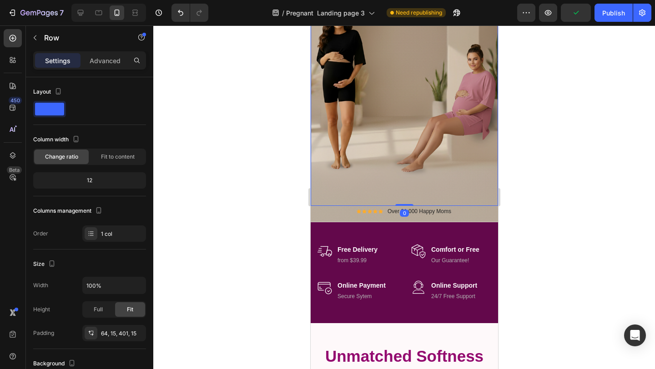
click at [365, 205] on div "Your Viral Silky Soft Set Is Finally On Sale! Heading Soft Bump-Friendly High W…" at bounding box center [403, 0] width 187 height 411
click at [368, 218] on div "Icon Icon Icon Icon Icon Icon List Hoz Over 21,000 Happy Moms Text block Icon L…" at bounding box center [403, 214] width 187 height 16
click at [348, 151] on div "Your Viral Silky Soft Set Is Finally On Sale! Heading Soft Bump-Friendly High W…" at bounding box center [403, 0] width 187 height 411
click at [271, 153] on div at bounding box center [404, 197] width 502 height 344
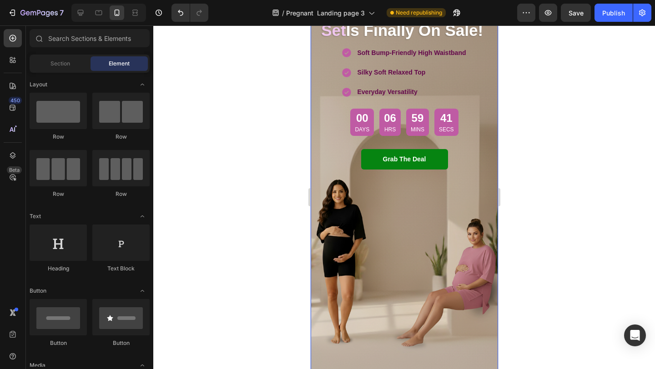
scroll to position [225, 0]
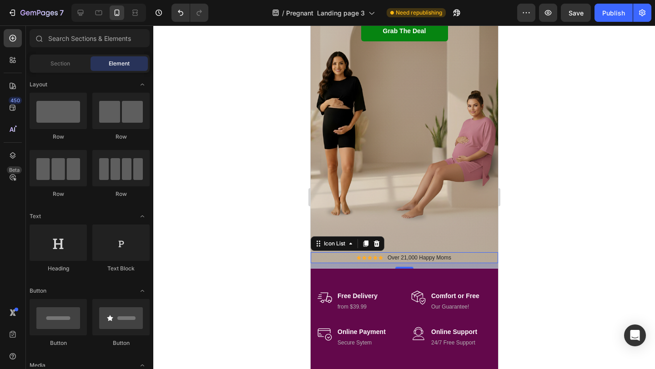
click at [339, 257] on div "Icon Icon Icon Icon Icon Icon List Hoz Over 21,000 Happy Moms Text block" at bounding box center [403, 257] width 187 height 11
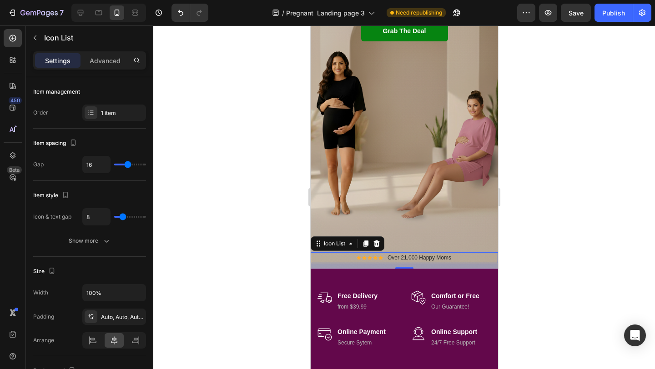
click at [466, 257] on div "Icon Icon Icon Icon Icon Icon List Hoz Over 21,000 Happy Moms Text block" at bounding box center [403, 257] width 187 height 11
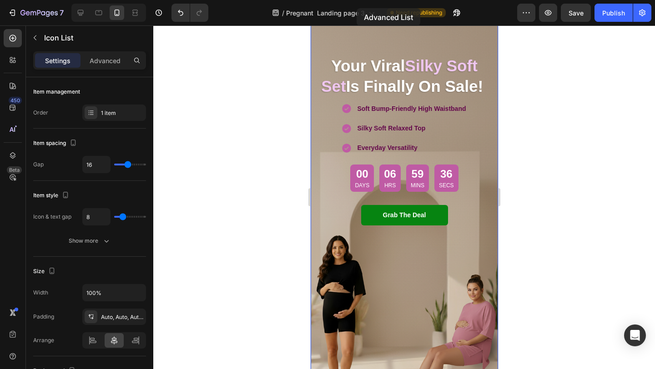
scroll to position [0, 0]
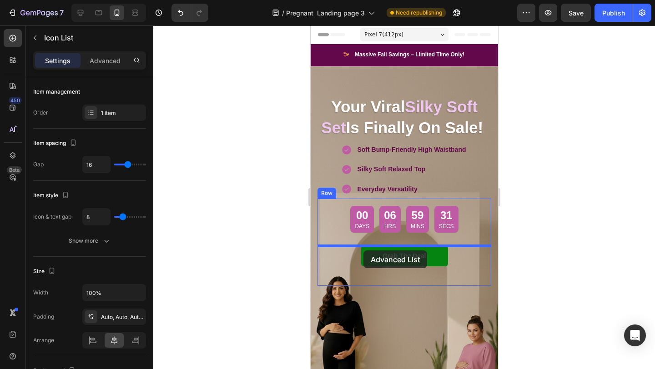
drag, startPoint x: 333, startPoint y: 245, endPoint x: 363, endPoint y: 251, distance: 30.2
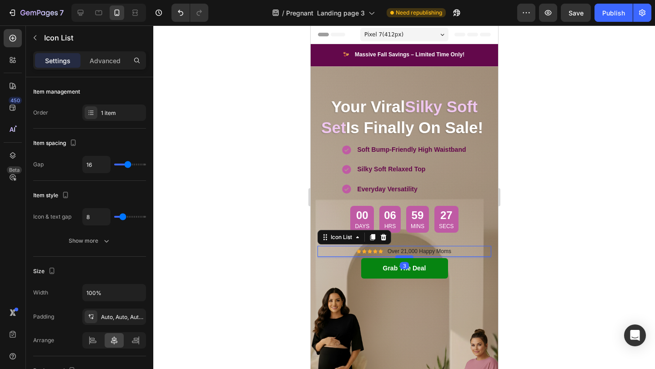
click at [405, 257] on div at bounding box center [404, 257] width 18 height 3
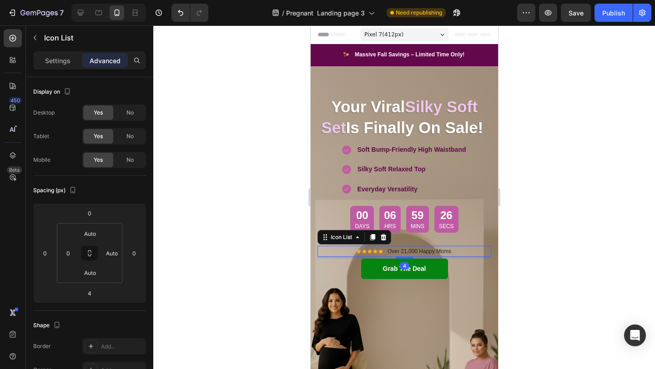
click at [263, 293] on div at bounding box center [404, 197] width 502 height 344
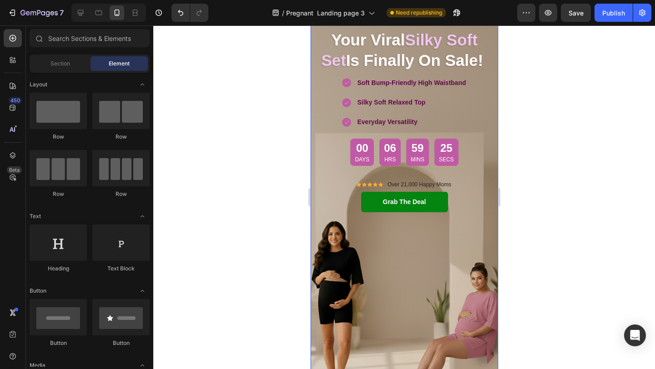
scroll to position [88, 0]
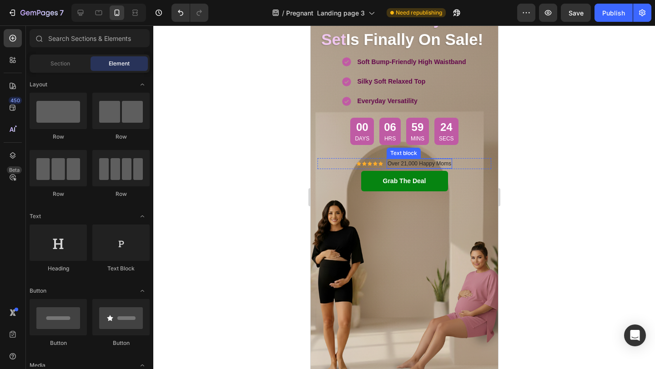
click at [405, 166] on p "Over 21,000 Happy Moms" at bounding box center [419, 164] width 64 height 8
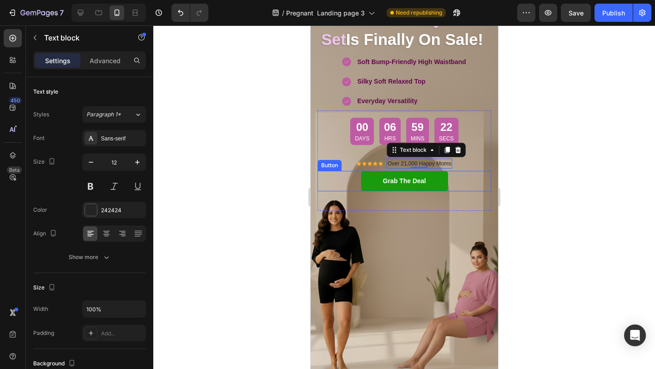
click at [390, 171] on link "Grab The Deal" at bounding box center [404, 181] width 87 height 20
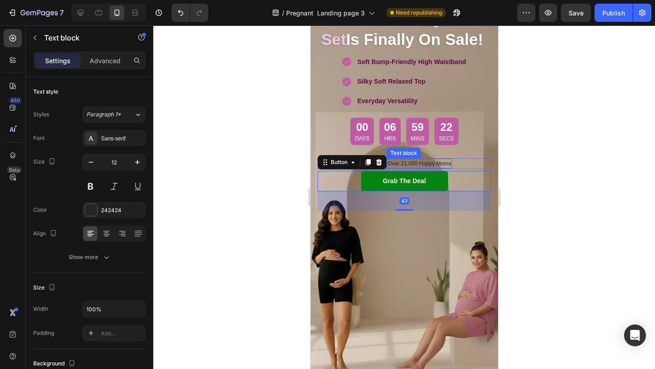
click at [400, 156] on div "Text block" at bounding box center [403, 153] width 34 height 11
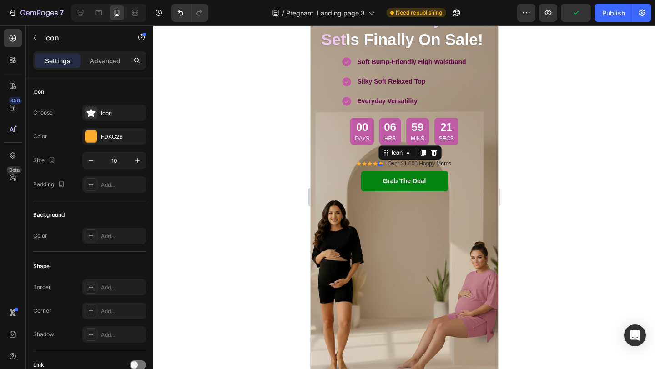
click at [378, 156] on div "Icon" at bounding box center [409, 153] width 63 height 15
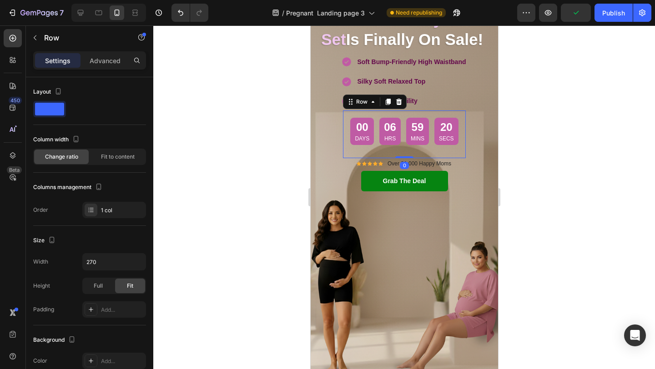
click at [362, 156] on div "00 Days 06 Hrs 59 Mins 20 Secs Countdown Timer" at bounding box center [404, 134] width 123 height 47
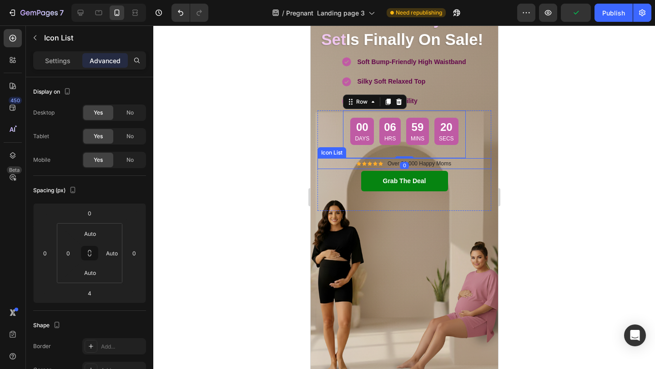
click at [350, 164] on div "Icon Icon Icon Icon Icon Icon List Hoz Over 21,000 Happy Moms Text block" at bounding box center [404, 163] width 174 height 11
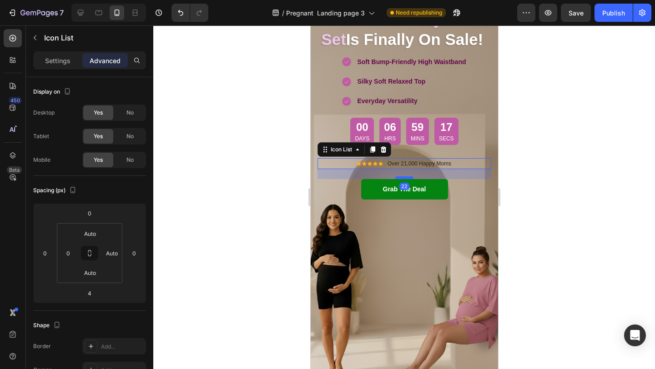
drag, startPoint x: 406, startPoint y: 170, endPoint x: 407, endPoint y: 178, distance: 8.2
click at [407, 178] on div at bounding box center [404, 177] width 18 height 3
type input "22"
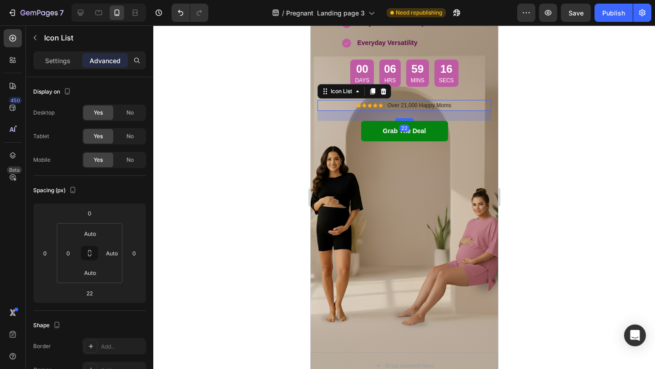
scroll to position [158, 0]
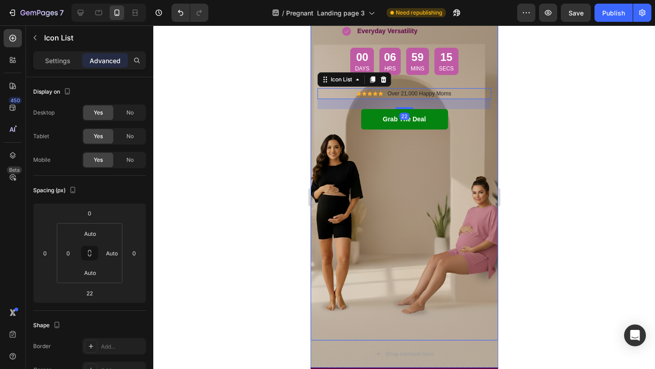
click at [262, 239] on div at bounding box center [404, 197] width 502 height 344
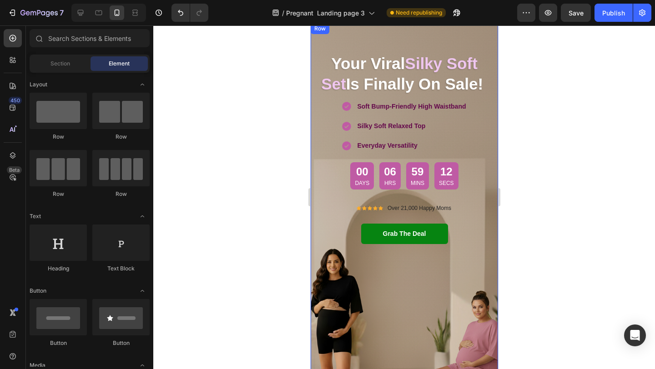
scroll to position [40, 0]
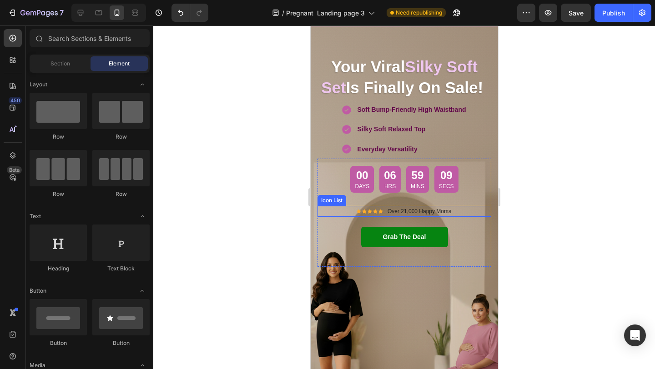
click at [465, 211] on div "Icon Icon Icon Icon Icon Icon List Hoz Over 21,000 Happy Moms Text block" at bounding box center [404, 211] width 174 height 11
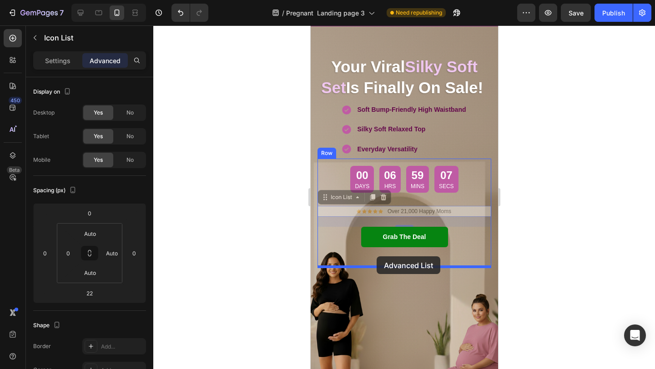
drag, startPoint x: 338, startPoint y: 198, endPoint x: 376, endPoint y: 257, distance: 69.8
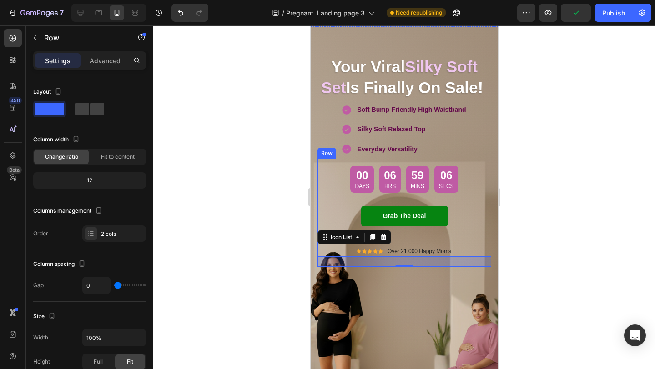
click at [433, 235] on div "Grab The Deal Button" at bounding box center [404, 226] width 174 height 40
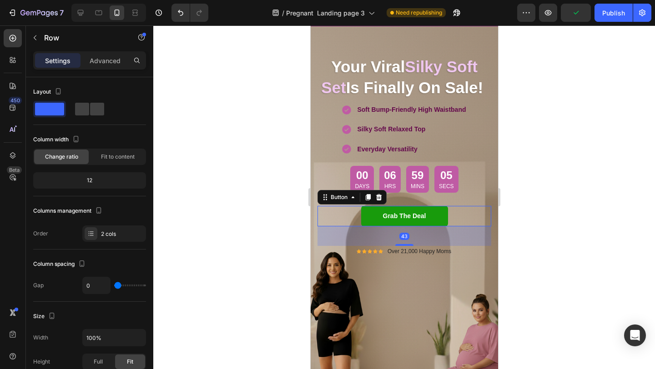
click at [443, 222] on link "Grab The Deal" at bounding box center [404, 216] width 87 height 20
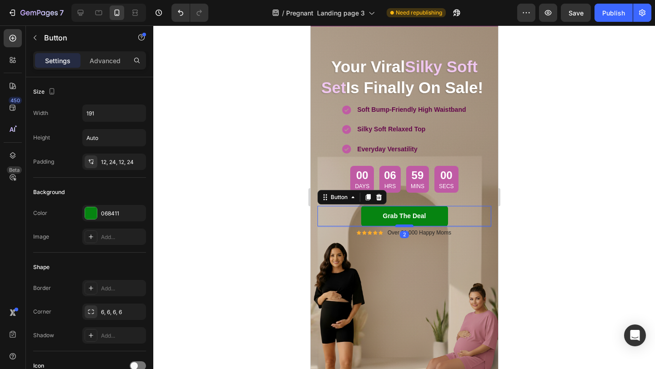
drag, startPoint x: 406, startPoint y: 245, endPoint x: 406, endPoint y: 227, distance: 18.6
click at [406, 227] on div at bounding box center [404, 226] width 18 height 3
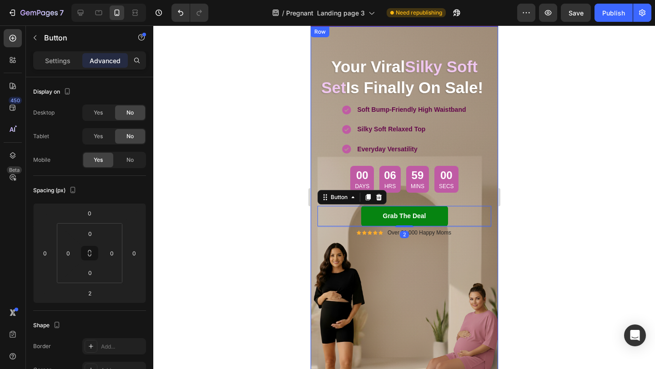
click at [409, 292] on div "Your Viral Silky Soft Set Is Finally On Sale! Heading Soft Bump-Friendly High W…" at bounding box center [403, 232] width 187 height 413
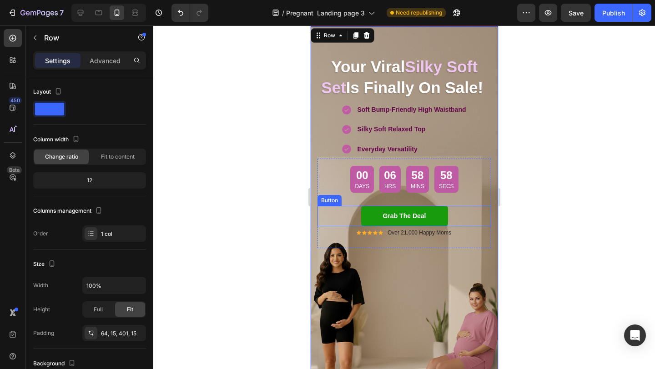
click at [371, 225] on link "Grab The Deal" at bounding box center [404, 216] width 87 height 20
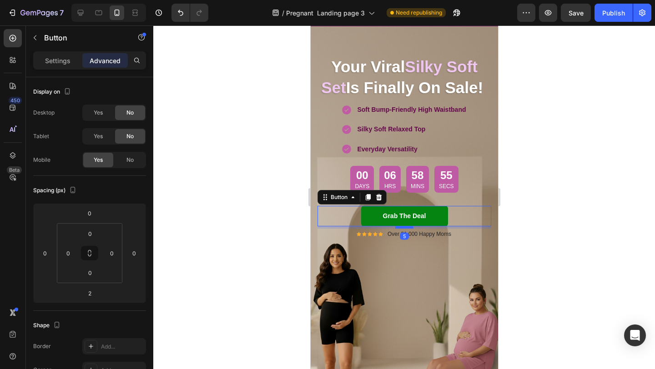
click at [409, 227] on div at bounding box center [404, 227] width 18 height 3
type input "7"
click at [430, 292] on div "Your Viral Silky Soft Set Is Finally On Sale! Heading Soft Bump-Friendly High W…" at bounding box center [403, 234] width 187 height 416
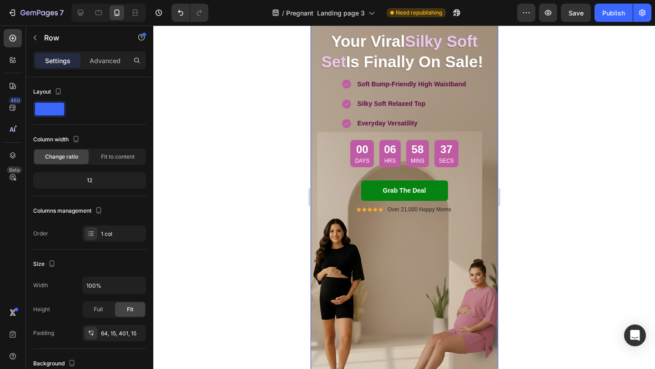
scroll to position [4, 0]
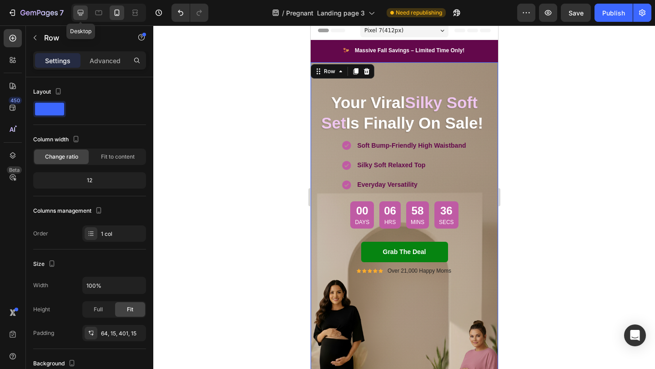
click at [85, 17] on div at bounding box center [80, 12] width 15 height 15
type input "500"
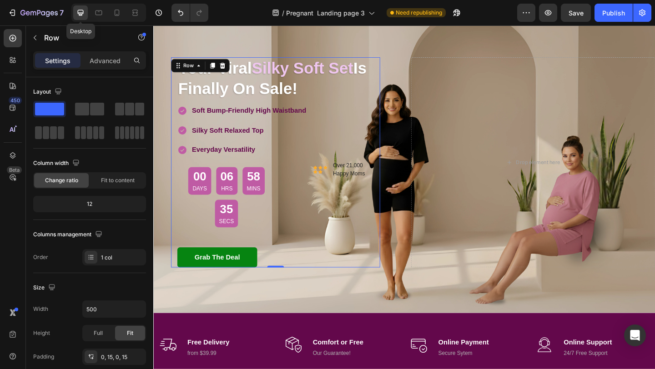
scroll to position [86, 0]
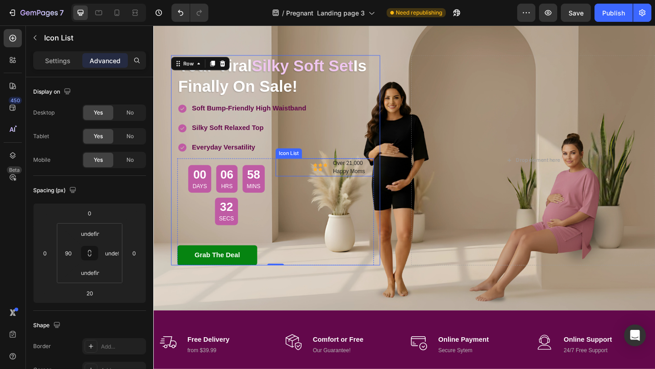
click at [306, 175] on div "Icon Icon Icon Icon Icon Icon List Hoz Over 21,000 Happy Moms Text block" at bounding box center [339, 180] width 107 height 20
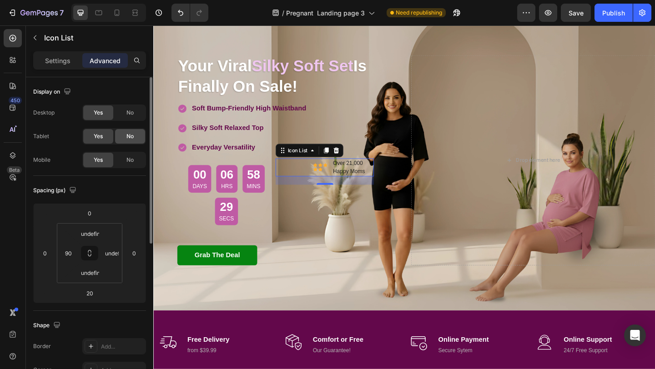
click at [130, 135] on span "No" at bounding box center [129, 136] width 7 height 8
click at [131, 110] on span "No" at bounding box center [129, 113] width 7 height 8
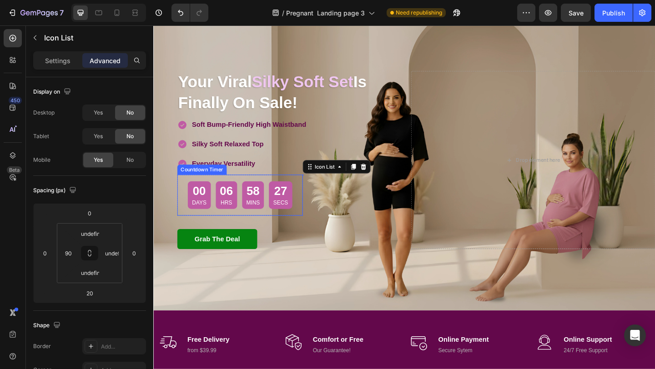
click at [393, 284] on div "Overlay" at bounding box center [426, 171] width 546 height 327
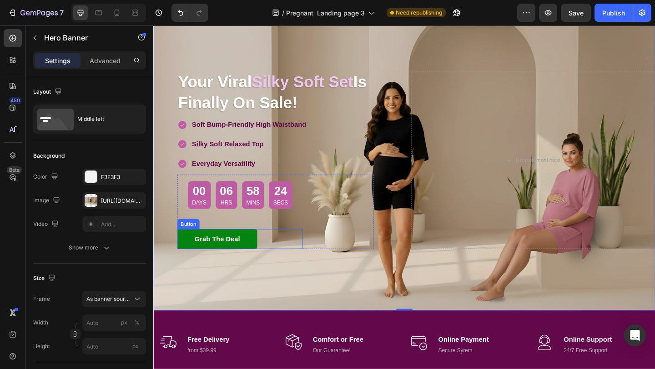
click at [269, 254] on div "Grab The Deal Button" at bounding box center [247, 258] width 136 height 22
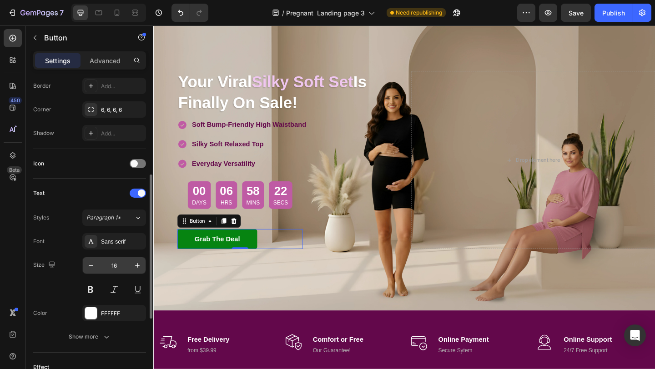
scroll to position [206, 0]
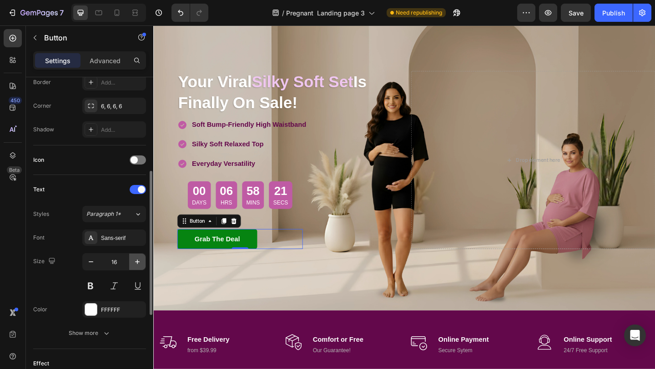
click at [137, 262] on icon "button" at bounding box center [137, 262] width 5 height 5
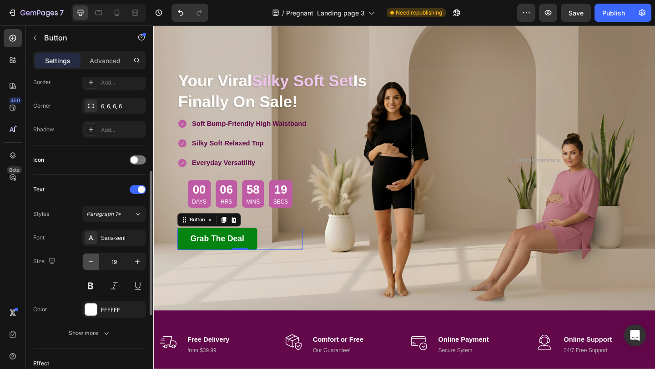
click at [90, 263] on icon "button" at bounding box center [90, 261] width 9 height 9
type input "18"
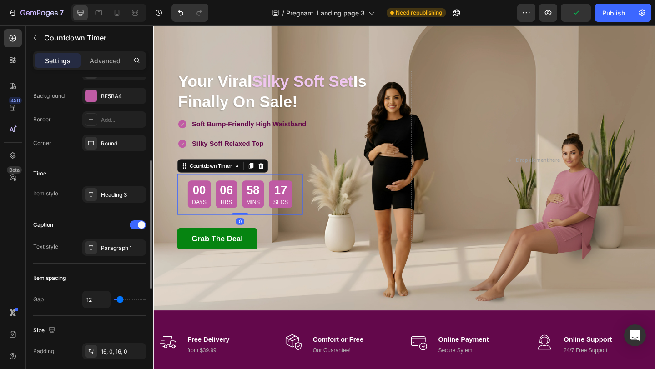
click at [199, 218] on p "Days" at bounding box center [202, 217] width 15 height 9
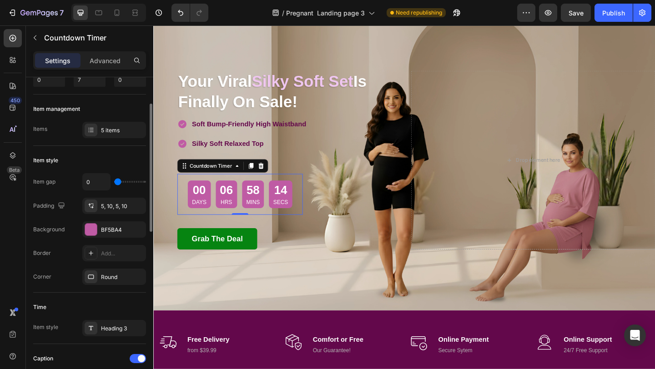
scroll to position [73, 0]
click at [106, 202] on div "5, 10, 5, 10" at bounding box center [114, 206] width 26 height 8
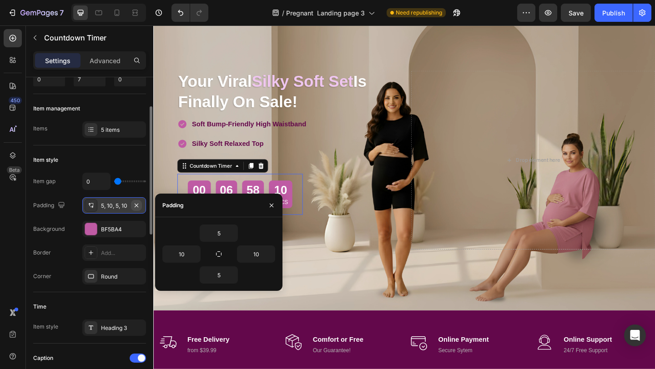
click at [135, 207] on icon "button" at bounding box center [136, 205] width 7 height 7
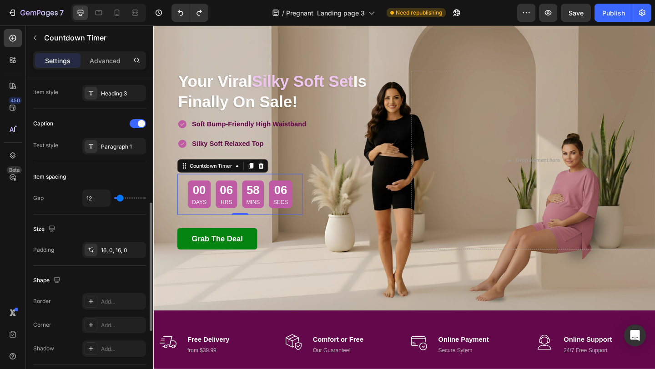
scroll to position [309, 0]
click at [137, 248] on icon "button" at bounding box center [136, 248] width 7 height 7
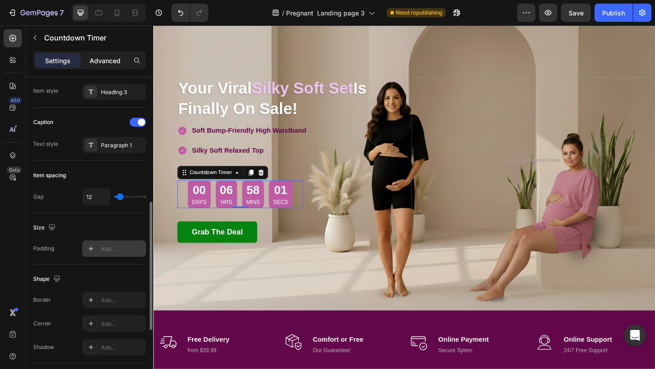
click at [99, 57] on p "Advanced" at bounding box center [105, 61] width 31 height 10
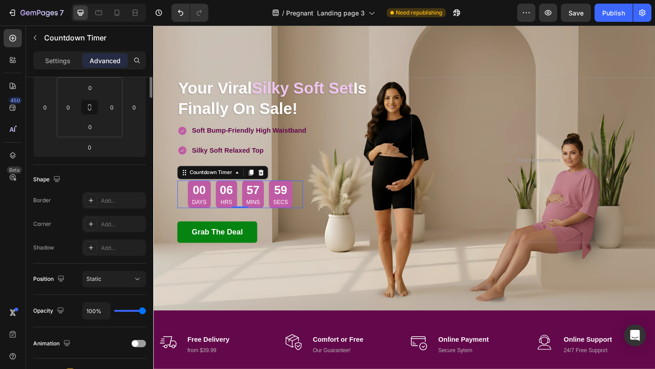
scroll to position [0, 0]
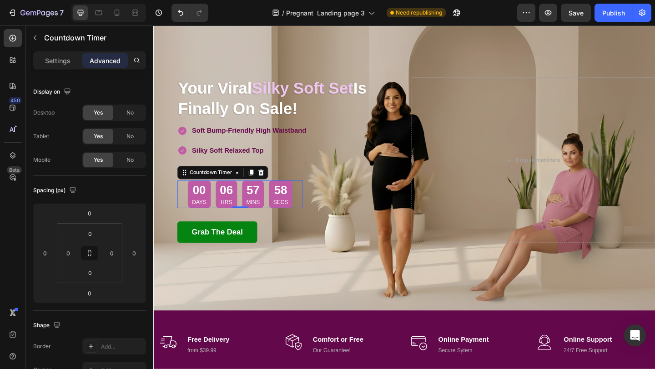
click at [182, 207] on div "00 Days 06 Hrs 57 Mins 58 Secs" at bounding box center [247, 209] width 136 height 30
click at [60, 63] on p "Settings" at bounding box center [57, 61] width 25 height 10
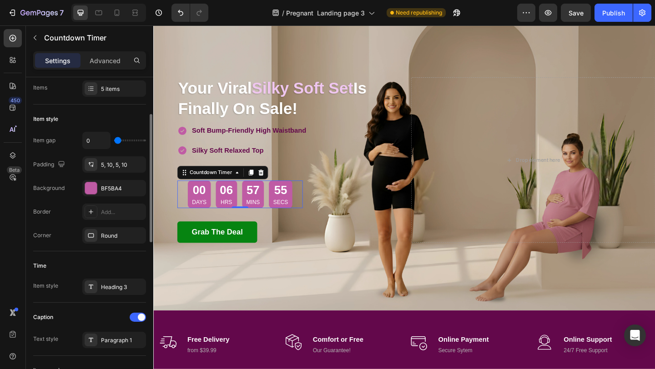
scroll to position [116, 0]
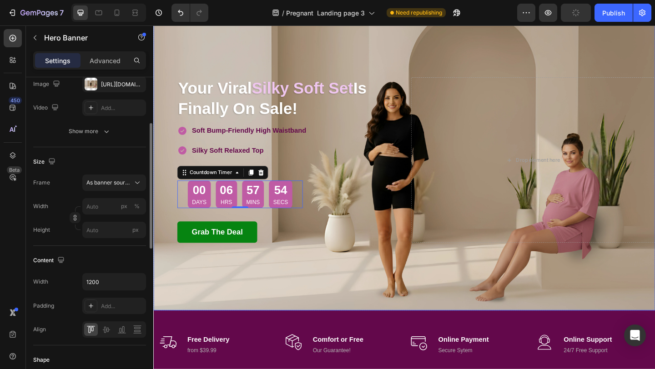
click at [260, 315] on div "Overlay" at bounding box center [426, 171] width 546 height 327
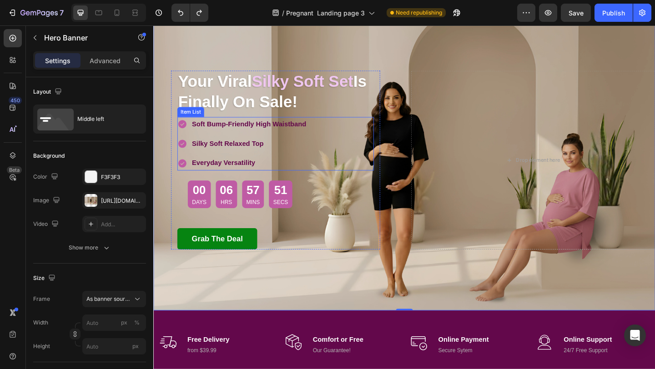
click at [308, 181] on p "Everyday Versatility" at bounding box center [257, 175] width 124 height 13
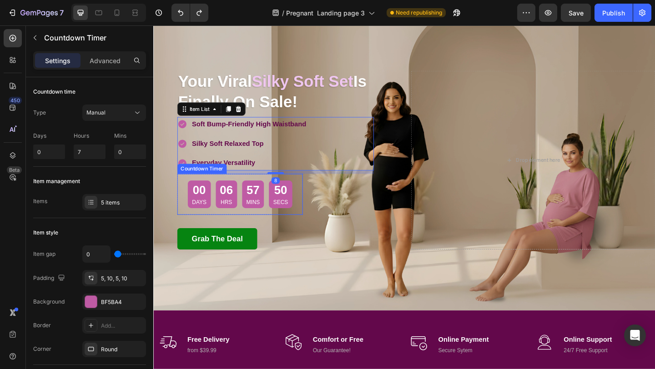
click at [187, 215] on div "00 Days 06 Hrs 57 Mins 50 Secs" at bounding box center [247, 209] width 136 height 30
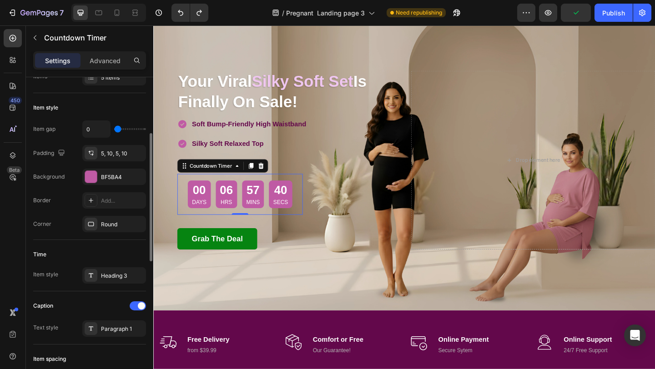
scroll to position [124, 0]
click at [134, 156] on icon "button" at bounding box center [136, 154] width 7 height 7
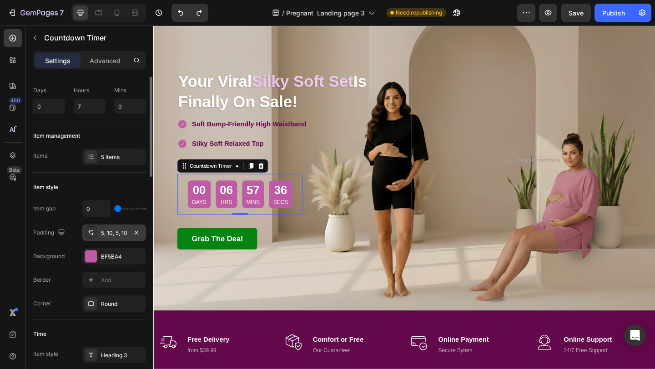
scroll to position [0, 0]
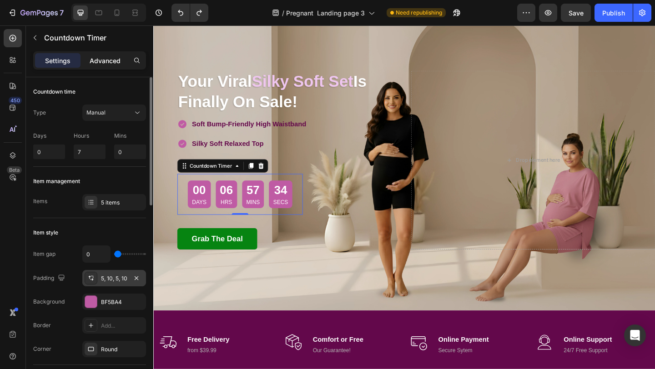
click at [103, 62] on p "Advanced" at bounding box center [105, 61] width 31 height 10
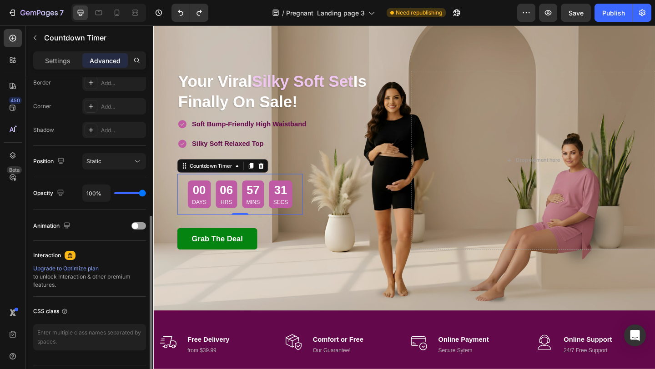
scroll to position [264, 0]
click at [311, 284] on div "Overlay" at bounding box center [426, 171] width 546 height 327
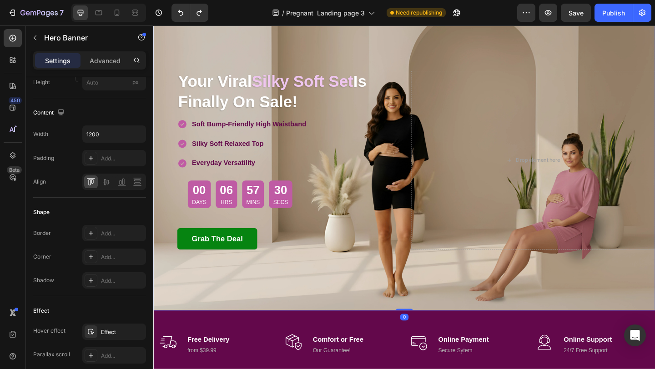
scroll to position [0, 0]
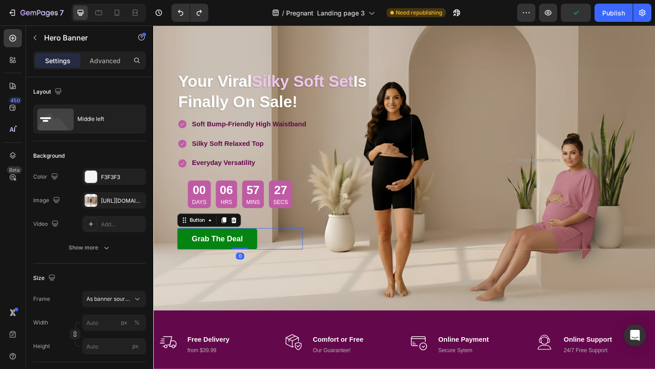
click at [278, 254] on div "Grab The Deal Button 0" at bounding box center [247, 257] width 136 height 23
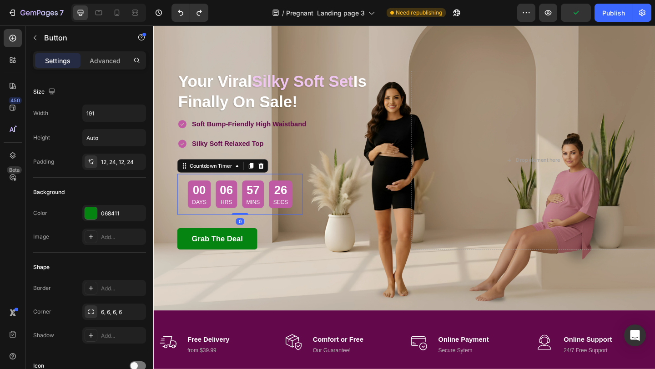
click at [264, 223] on div "57 Mins" at bounding box center [262, 209] width 24 height 30
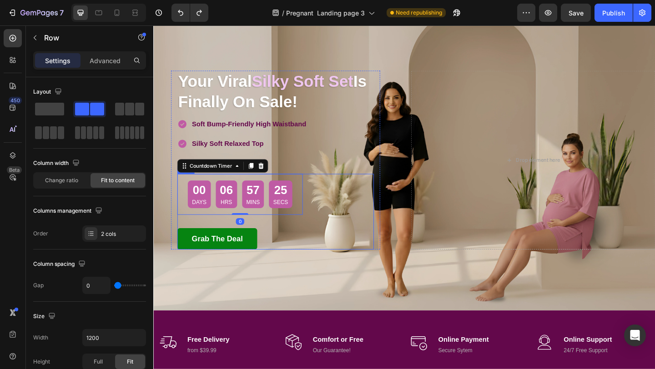
click at [259, 240] on div "00 Days 06 Hrs 57 Mins 25 Secs Countdown Timer 0 Row Grab The Deal Button" at bounding box center [247, 228] width 136 height 82
click at [279, 262] on div "Grab The Deal Button" at bounding box center [247, 257] width 136 height 23
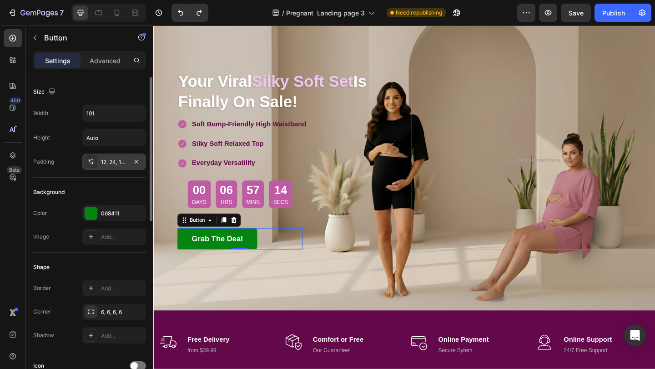
click at [111, 164] on div "12, 24, 12, 24" at bounding box center [114, 162] width 26 height 8
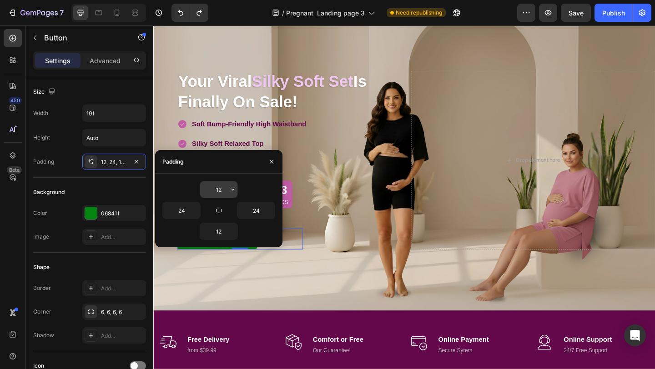
click at [215, 188] on input "12" at bounding box center [218, 189] width 37 height 16
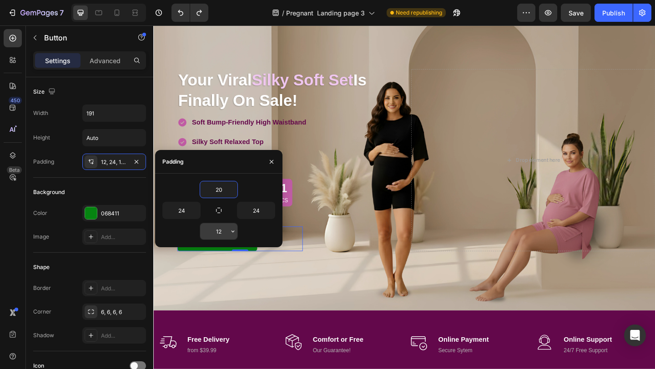
type input "20"
click at [219, 235] on input "12" at bounding box center [218, 231] width 37 height 16
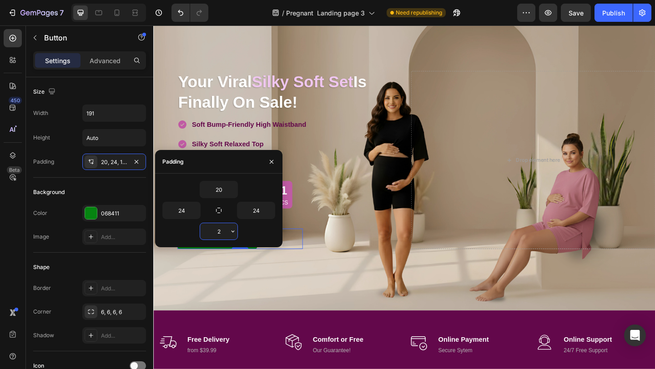
type input "20"
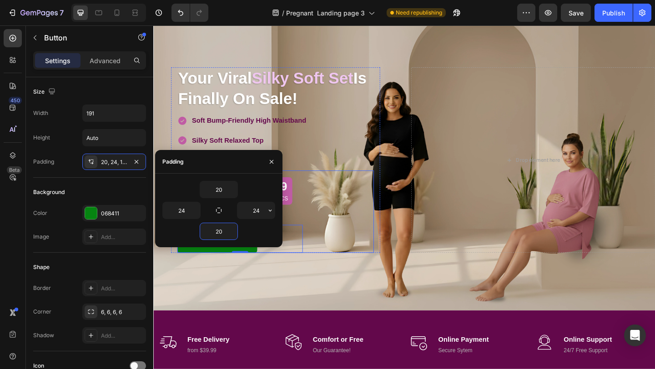
click at [380, 269] on div "00 Days 06 Hrs 57 Mins 09 Secs Countdown Timer Row Grab The Deal Button 0 Grab …" at bounding box center [286, 228] width 214 height 90
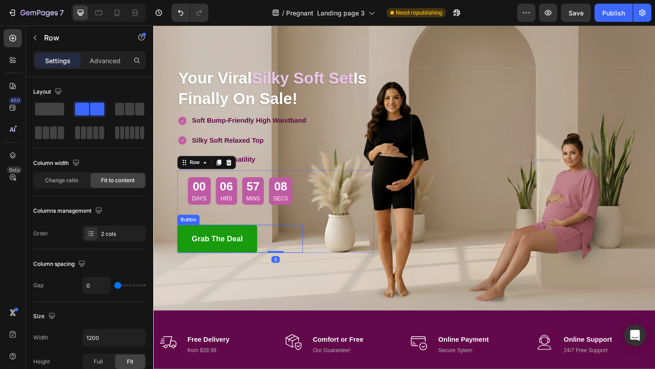
click at [260, 267] on link "Grab The Deal" at bounding box center [222, 257] width 87 height 30
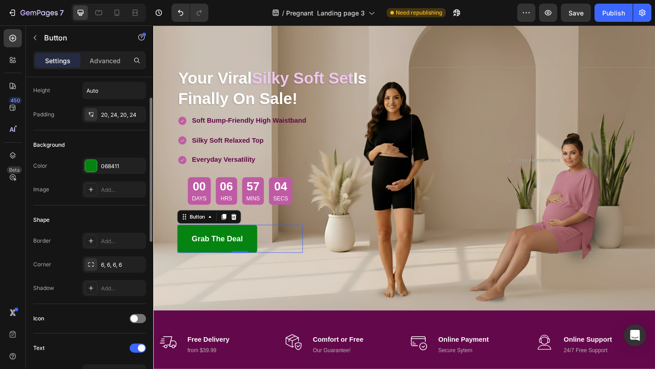
scroll to position [50, 0]
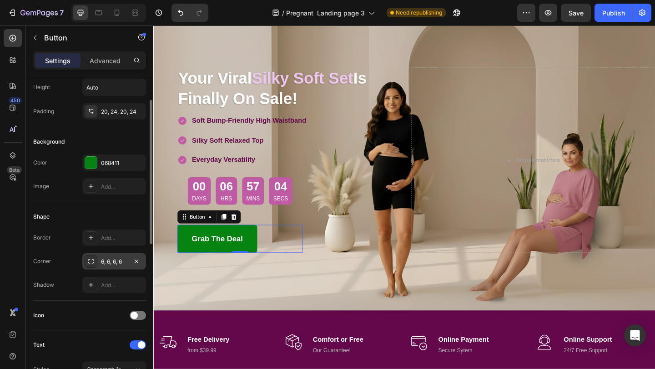
click at [116, 260] on div "6, 6, 6, 6" at bounding box center [114, 262] width 26 height 8
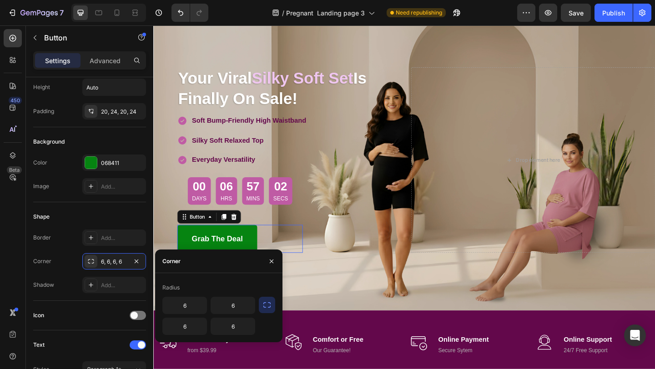
click at [270, 305] on icon "button" at bounding box center [266, 305] width 9 height 9
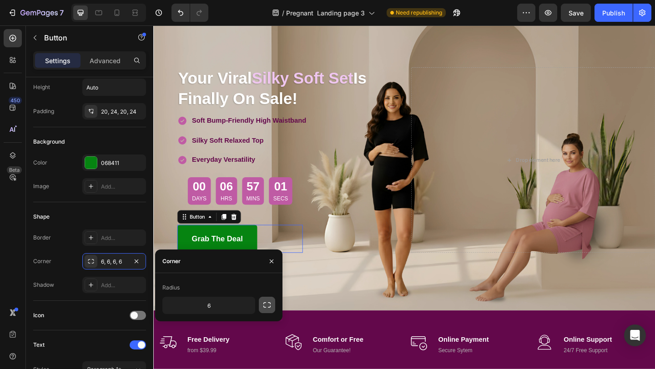
click at [264, 305] on icon "button" at bounding box center [266, 305] width 9 height 9
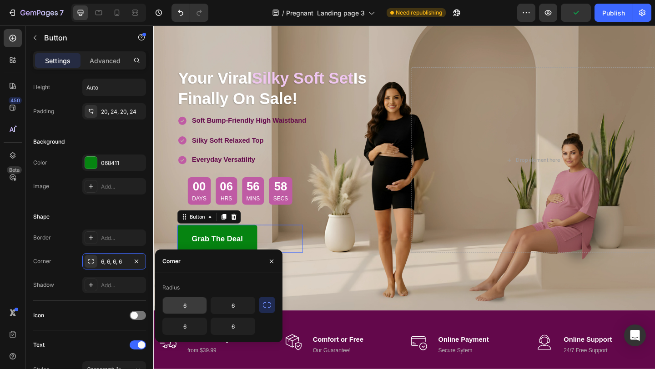
click at [195, 305] on input "6" at bounding box center [185, 305] width 44 height 16
click at [267, 309] on icon "button" at bounding box center [266, 305] width 9 height 9
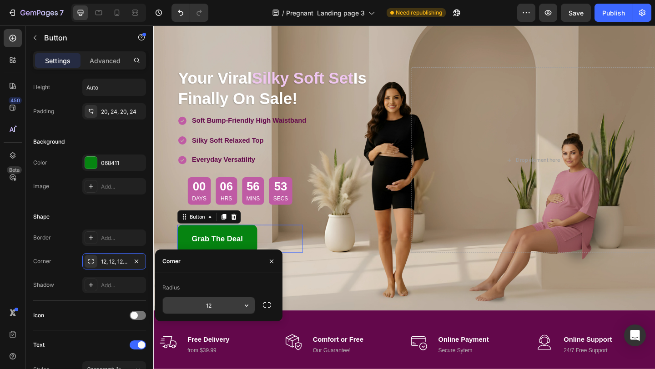
click at [217, 314] on div "12" at bounding box center [208, 305] width 93 height 17
click at [220, 308] on input "12" at bounding box center [209, 305] width 92 height 16
type input "2"
type input "45"
click at [338, 307] on div "Overlay" at bounding box center [426, 171] width 546 height 327
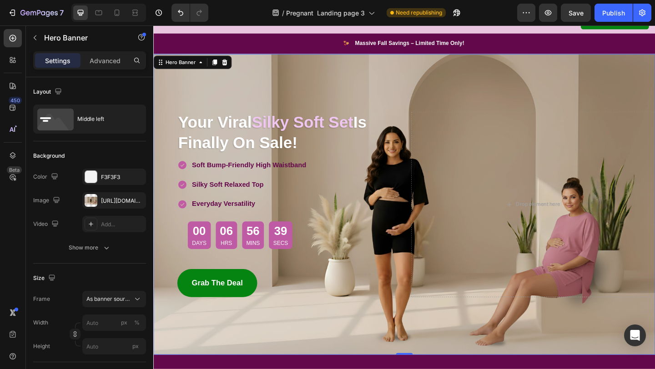
scroll to position [0, 0]
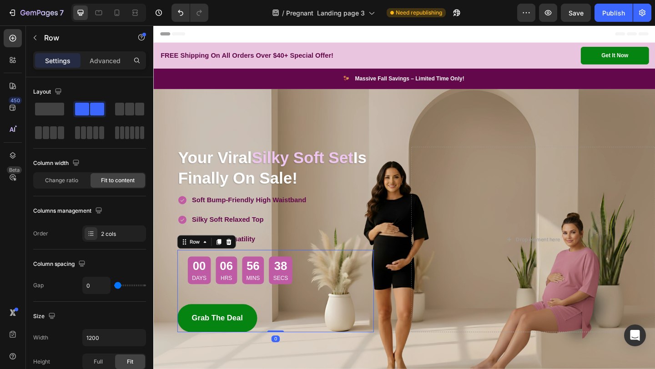
click at [338, 307] on div "00 Days 06 Hrs 56 Mins 38 Secs Countdown Timer Row Grab The Deal Button Grab Th…" at bounding box center [286, 315] width 214 height 90
click at [360, 217] on div "Soft Bump-Friendly High Waistband Silky Soft Relaxed Top Everyday Versatility" at bounding box center [286, 237] width 214 height 58
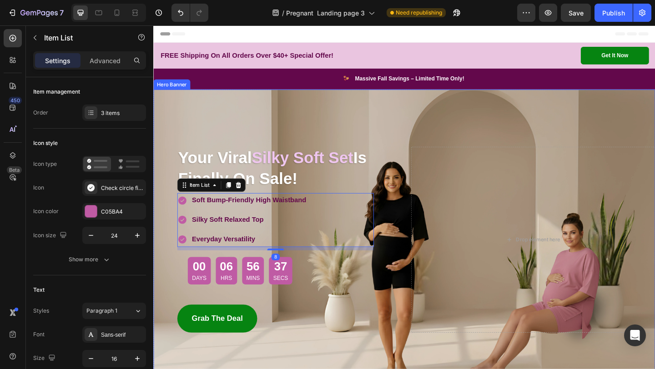
click at [385, 138] on div "Overlay" at bounding box center [426, 258] width 546 height 327
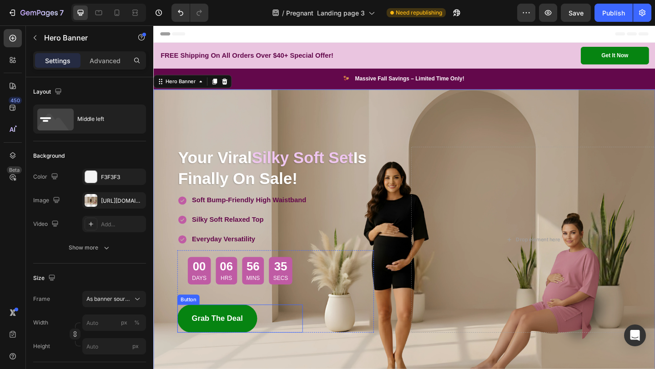
click at [248, 325] on div "00 Days 06 Hrs 56 Mins 35 Secs Countdown Timer Row Grab The Deal Button" at bounding box center [247, 315] width 136 height 90
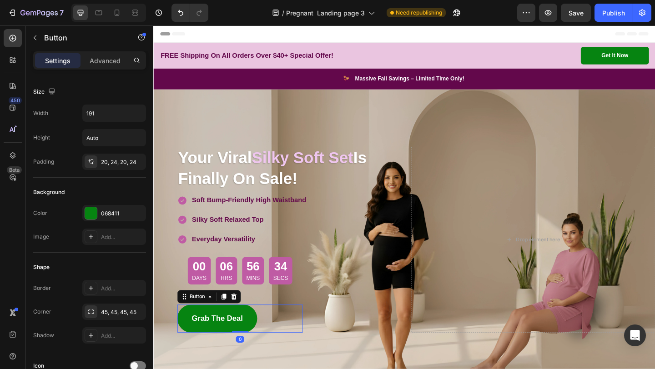
click at [272, 340] on div "Grab The Deal Button 0" at bounding box center [247, 344] width 136 height 30
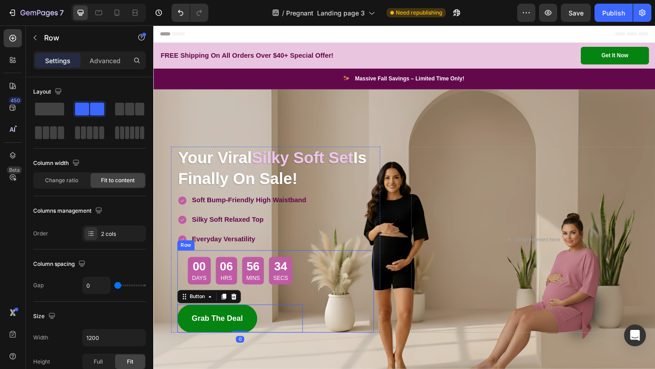
click at [282, 314] on div "00 Days 06 Hrs 56 Mins 34 Secs Countdown Timer Row Grab The Deal Button 0" at bounding box center [247, 315] width 136 height 90
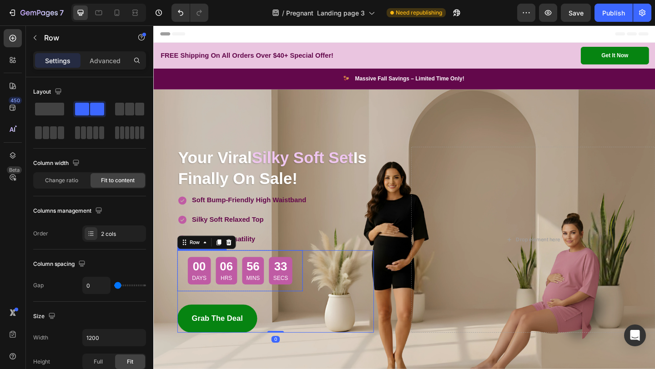
click at [313, 300] on div "00 Days 06 Hrs 56 Mins 33 Secs" at bounding box center [247, 292] width 136 height 30
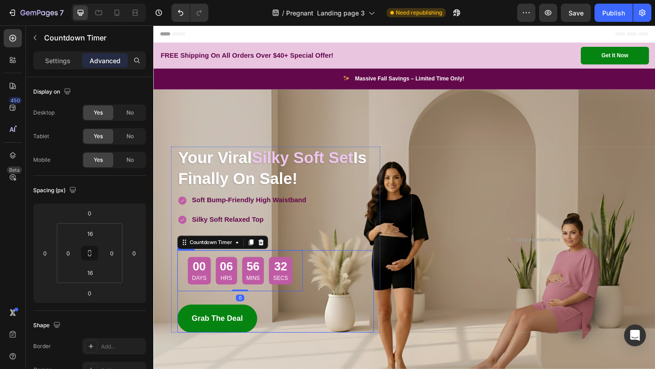
click at [294, 336] on div "Grab The Deal Button" at bounding box center [247, 344] width 136 height 30
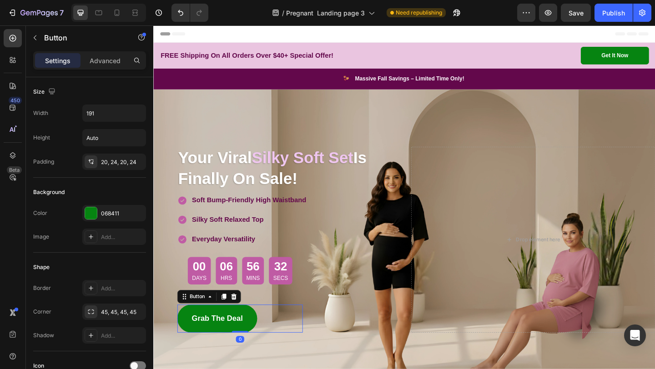
scroll to position [62, 0]
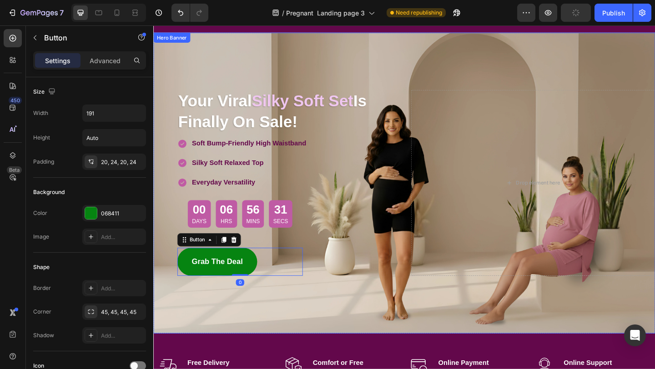
click at [348, 337] on div "Overlay" at bounding box center [426, 196] width 546 height 327
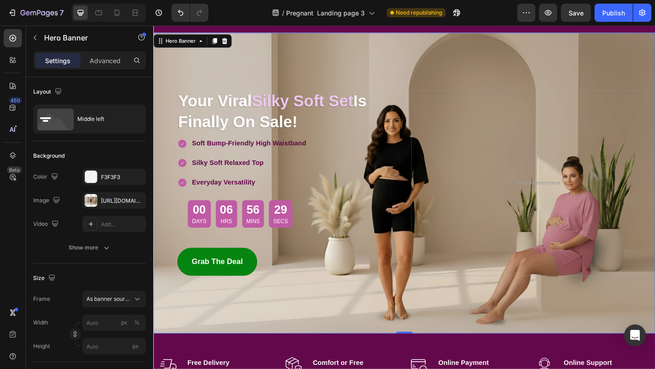
scroll to position [0, 0]
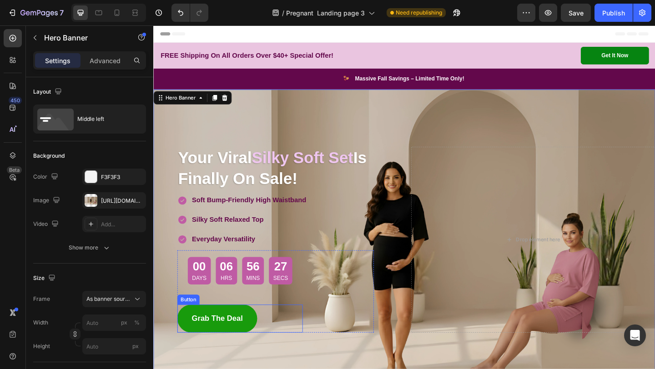
click at [249, 357] on link "Grab The Deal" at bounding box center [222, 344] width 87 height 30
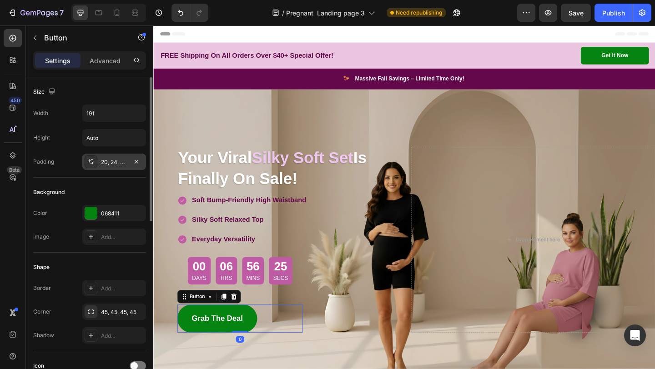
click at [111, 167] on div "20, 24, 20, 24" at bounding box center [114, 162] width 64 height 16
click at [105, 195] on div "Background" at bounding box center [89, 192] width 113 height 15
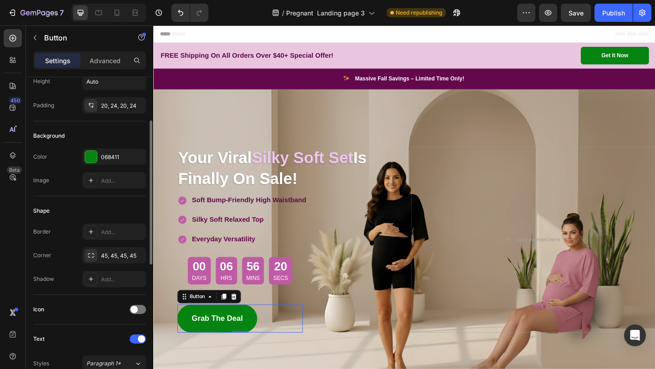
scroll to position [71, 0]
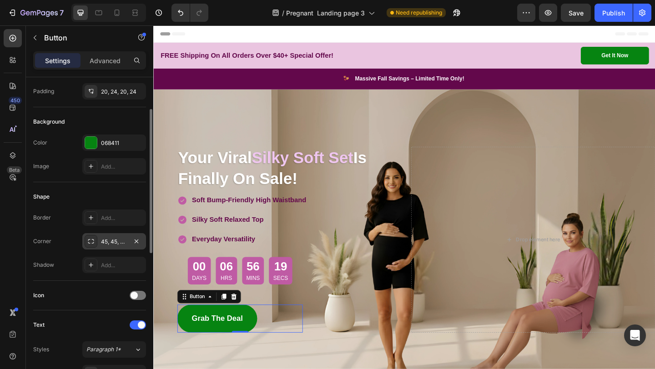
click at [120, 243] on div "45, 45, 45, 45" at bounding box center [114, 242] width 26 height 8
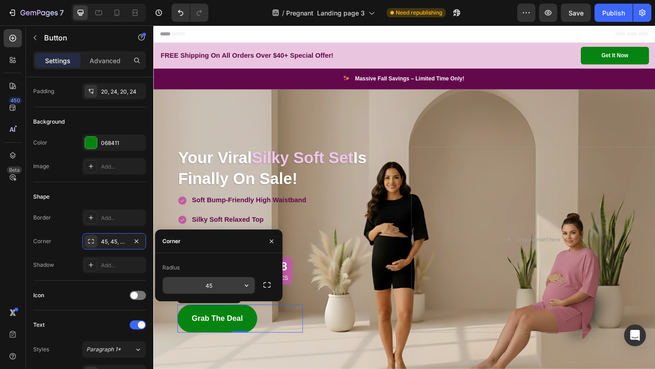
click at [208, 281] on input "45" at bounding box center [209, 285] width 92 height 16
type input "45"
click at [214, 285] on input "45" at bounding box center [209, 285] width 92 height 16
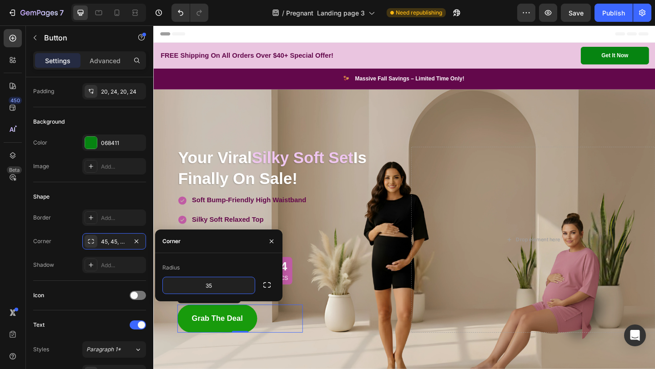
type input "3"
type input "25"
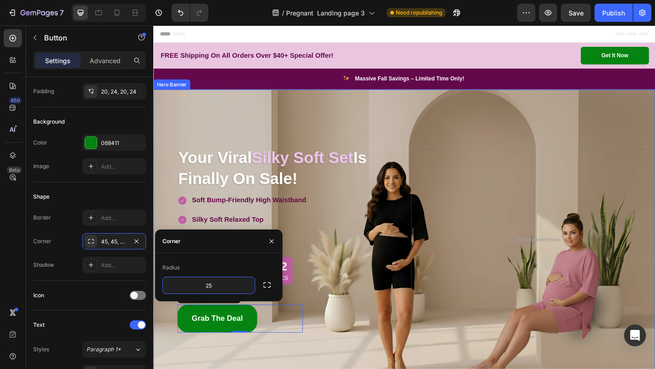
click at [423, 369] on div "Overlay" at bounding box center [426, 258] width 546 height 327
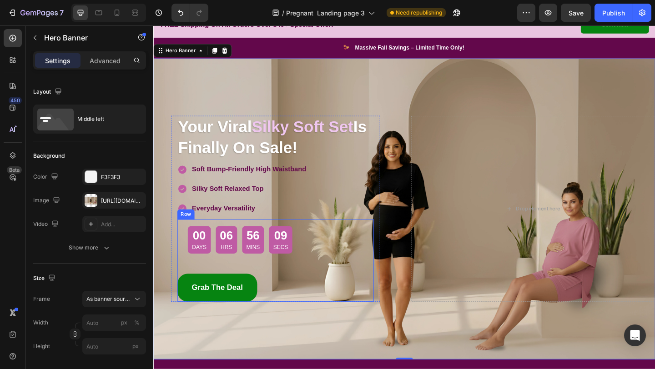
scroll to position [36, 0]
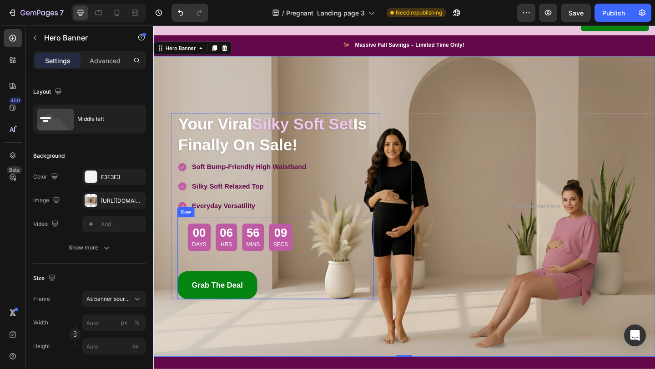
click at [319, 267] on div "00 Days 06 Hrs 56 Mins 09 Secs Countdown Timer Row Grab The Deal Button Grab Th…" at bounding box center [286, 279] width 214 height 90
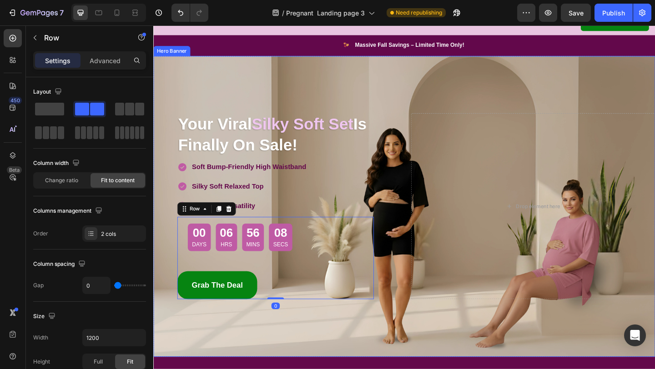
click at [320, 349] on div "Overlay" at bounding box center [426, 222] width 546 height 327
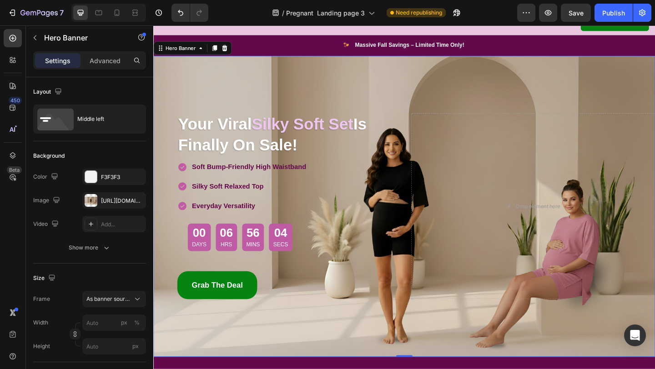
scroll to position [0, 0]
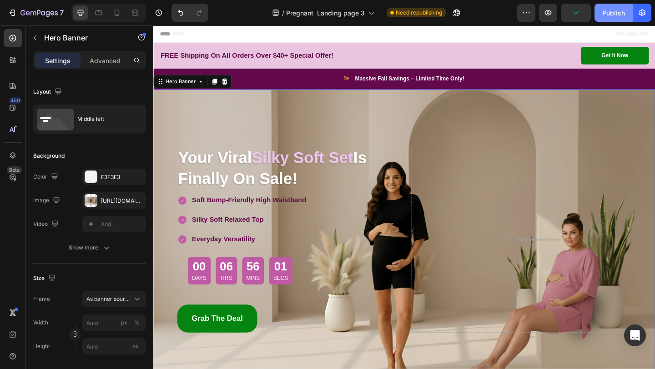
click at [618, 11] on div "Publish" at bounding box center [613, 13] width 23 height 10
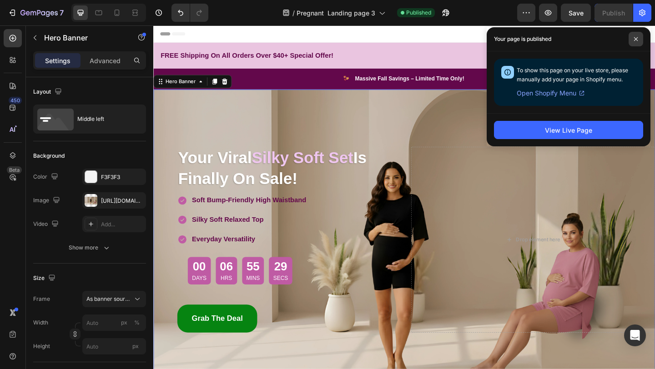
click at [638, 42] on span at bounding box center [636, 39] width 15 height 15
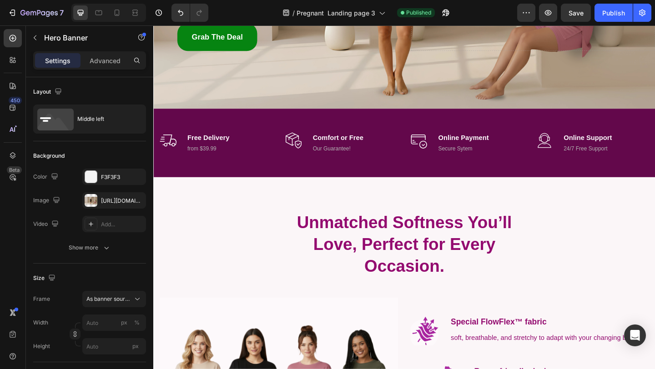
scroll to position [301, 0]
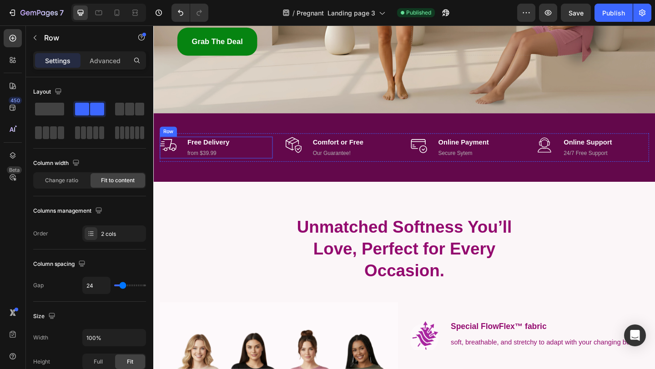
click at [163, 166] on div "Image" at bounding box center [169, 158] width 18 height 24
click at [100, 60] on p "Advanced" at bounding box center [105, 61] width 31 height 10
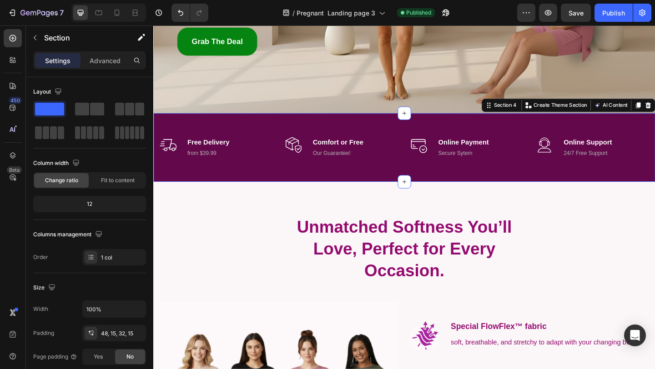
click at [156, 165] on div "Image Free Delivery Text block from $39.99 Text block Row Image Comfort or Free…" at bounding box center [426, 158] width 546 height 75
click at [108, 59] on p "Advanced" at bounding box center [105, 61] width 31 height 10
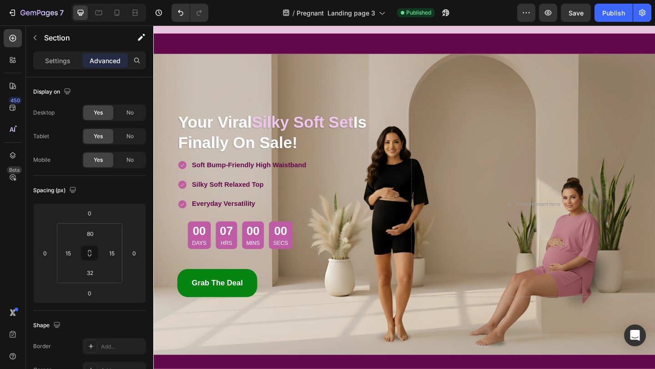
scroll to position [0, 0]
